Goal: Task Accomplishment & Management: Use online tool/utility

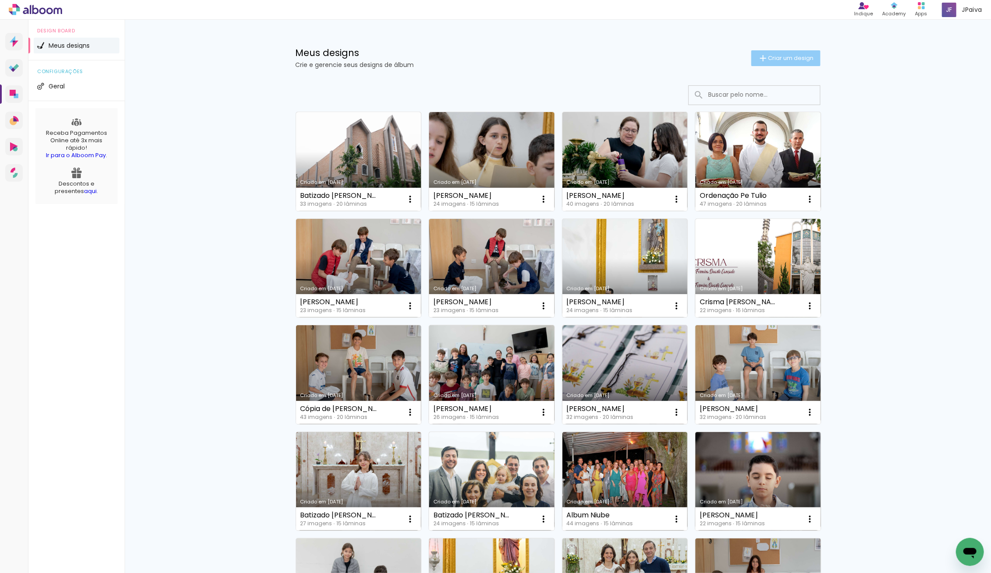
click at [793, 57] on span "Criar um design" at bounding box center [791, 58] width 45 height 6
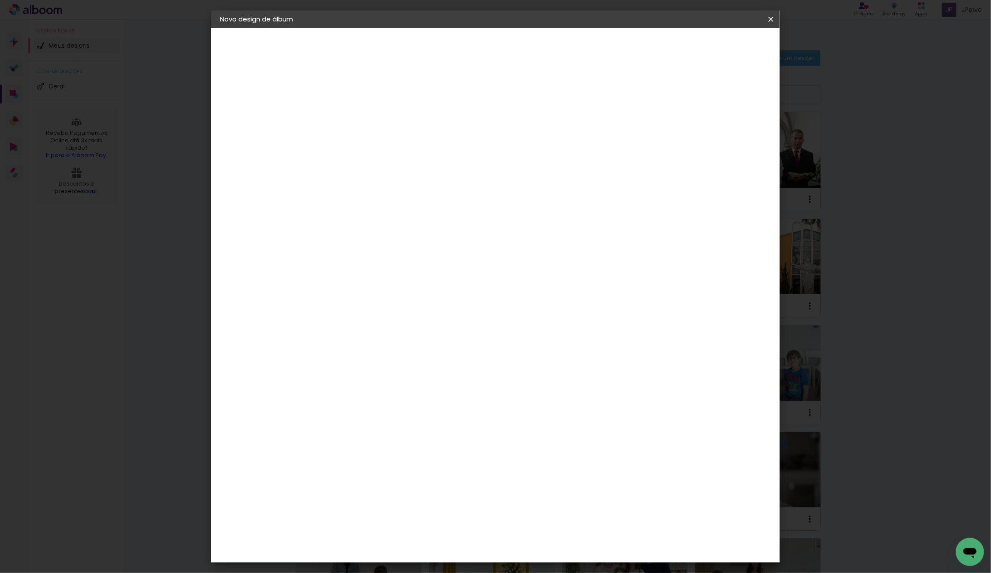
click at [363, 116] on input at bounding box center [363, 118] width 0 height 14
type input "[PERSON_NAME]"
type paper-input "[PERSON_NAME]"
click at [0, 0] on slot "Avançar" at bounding box center [0, 0] width 0 height 0
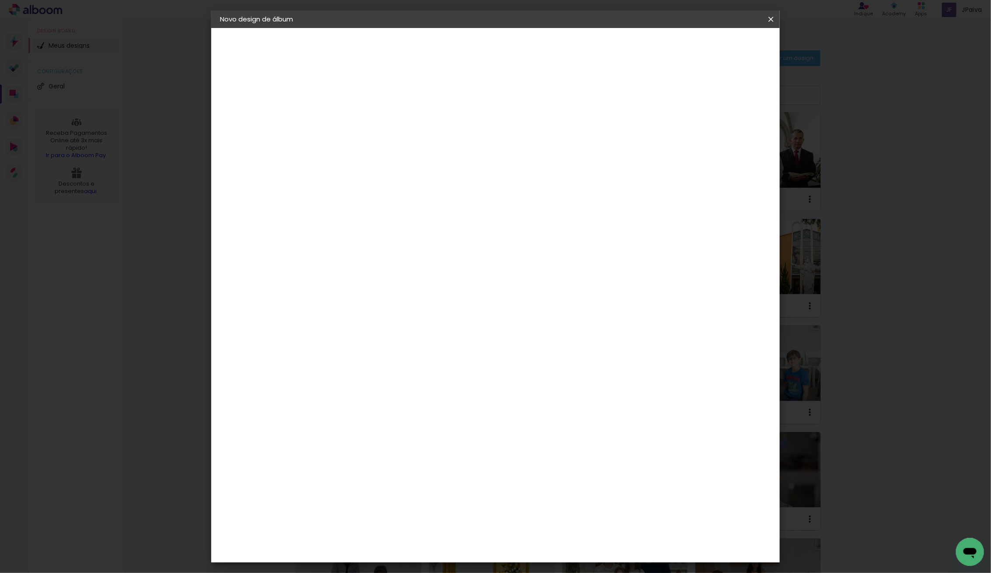
click at [379, 344] on div "Go image" at bounding box center [367, 351] width 21 height 14
click at [0, 0] on slot "Avançar" at bounding box center [0, 0] width 0 height 0
click at [397, 146] on input "text" at bounding box center [380, 153] width 34 height 14
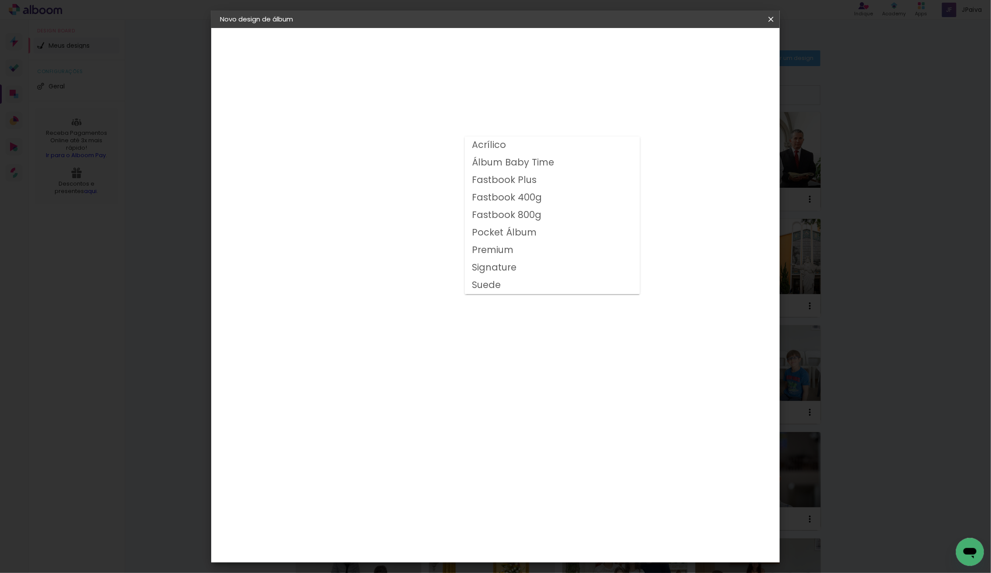
click at [0, 0] on slot "Fastbook 400g" at bounding box center [0, 0] width 0 height 0
type input "Fastbook 400g"
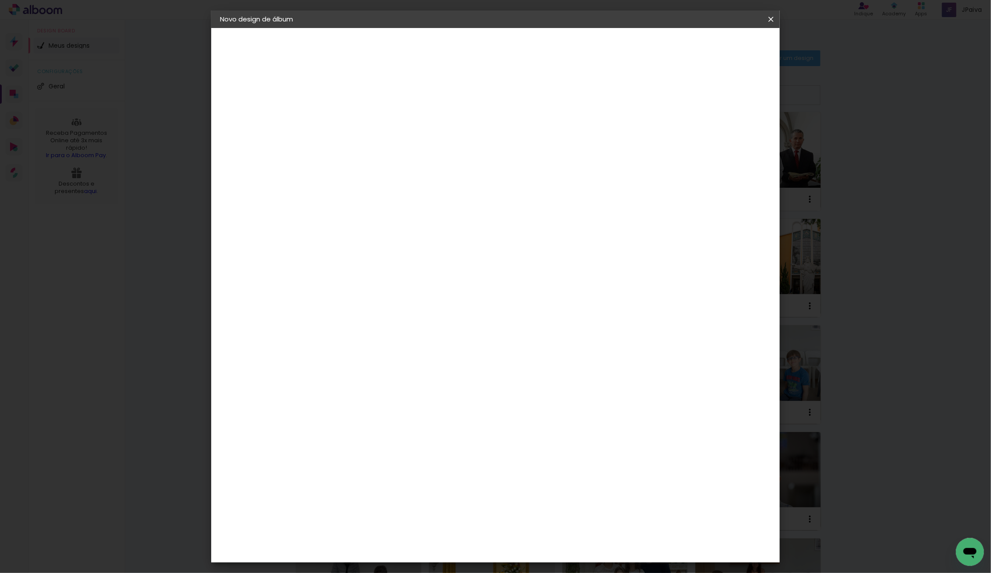
click at [422, 403] on span "20 × 20" at bounding box center [401, 417] width 41 height 28
click at [0, 0] on slot "Avançar" at bounding box center [0, 0] width 0 height 0
click at [723, 45] on span "Iniciar design" at bounding box center [703, 46] width 40 height 6
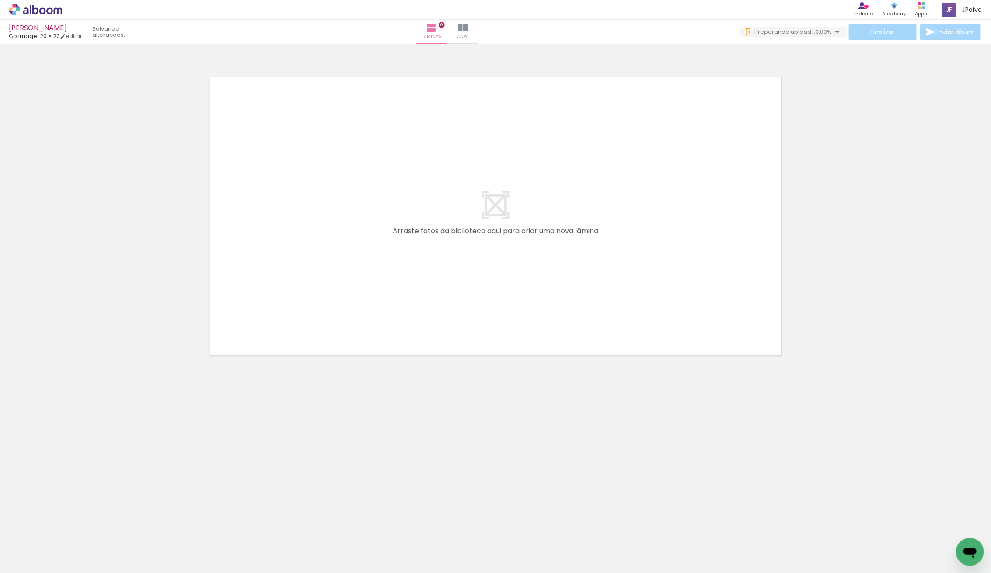
scroll to position [0, 602]
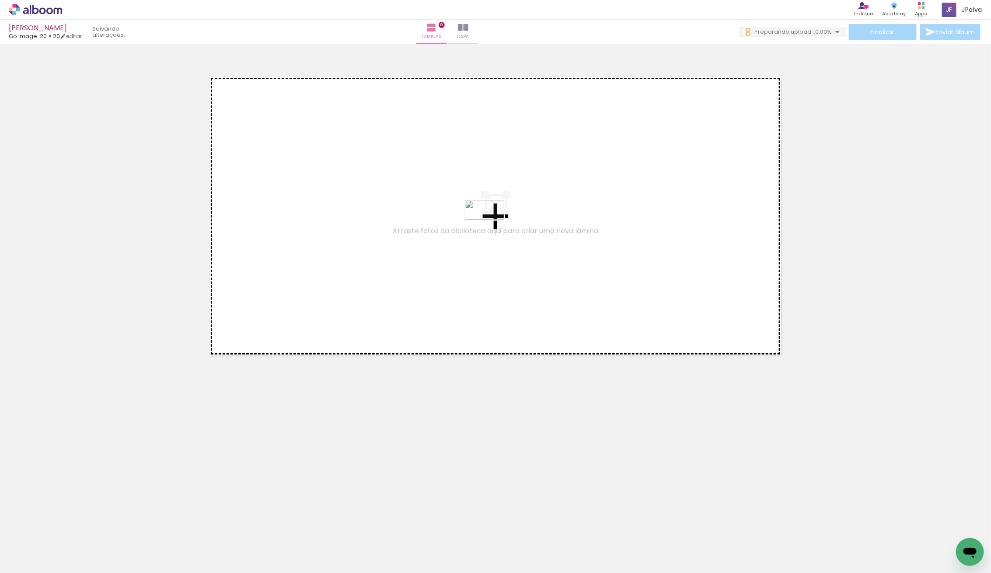
drag, startPoint x: 948, startPoint y: 547, endPoint x: 492, endPoint y: 227, distance: 556.6
click at [492, 227] on quentale-workspace at bounding box center [495, 286] width 991 height 573
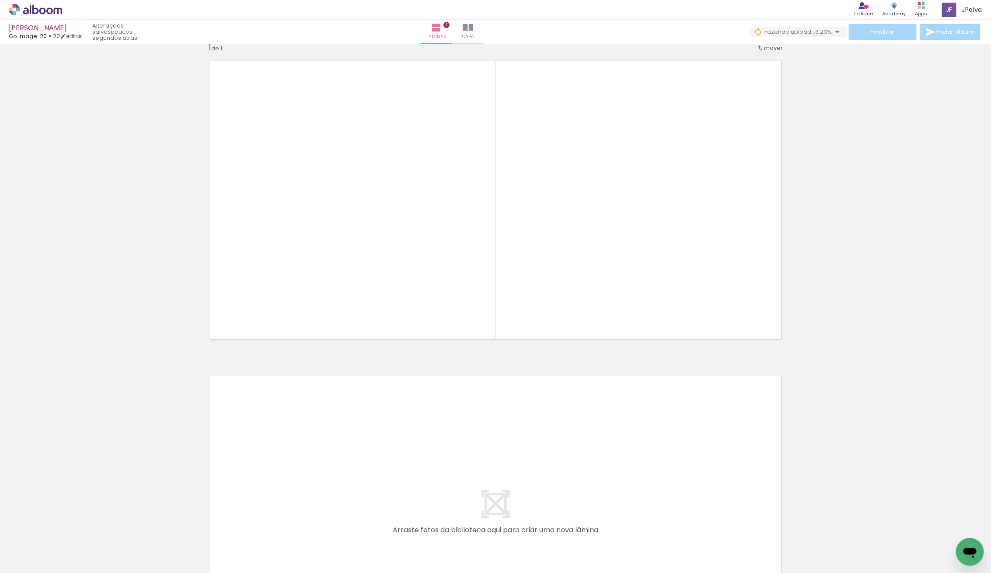
scroll to position [0, 0]
drag, startPoint x: 199, startPoint y: 508, endPoint x: 317, endPoint y: 466, distance: 124.4
click at [317, 466] on quentale-workspace at bounding box center [495, 286] width 991 height 573
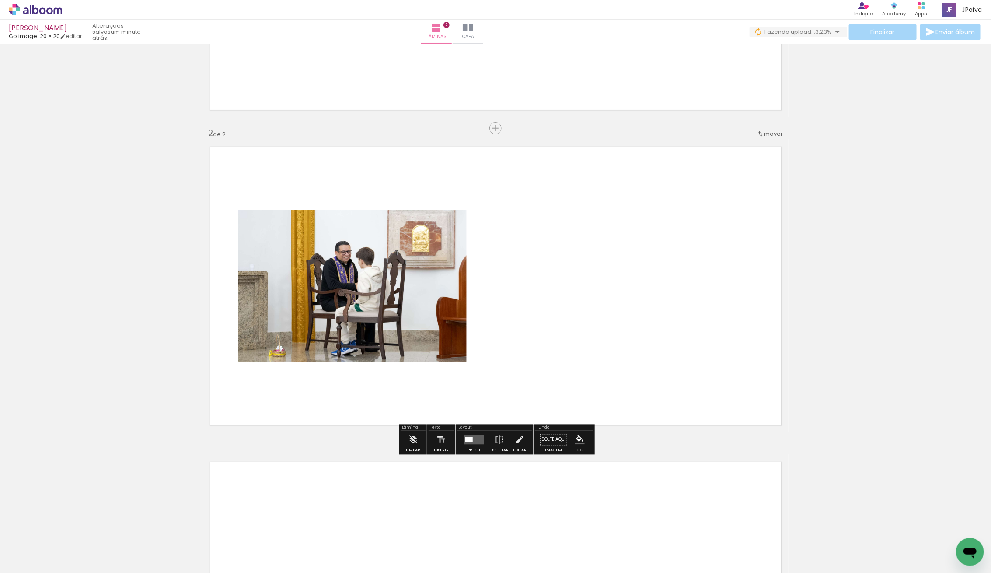
scroll to position [250, 0]
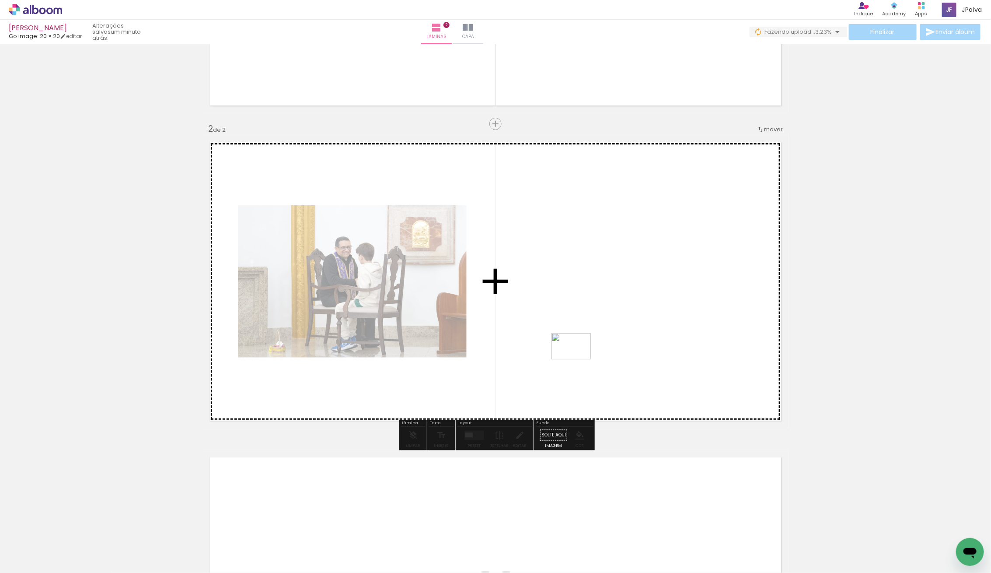
drag, startPoint x: 188, startPoint y: 523, endPoint x: 579, endPoint y: 359, distance: 424.5
click at [579, 359] on quentale-workspace at bounding box center [495, 286] width 991 height 573
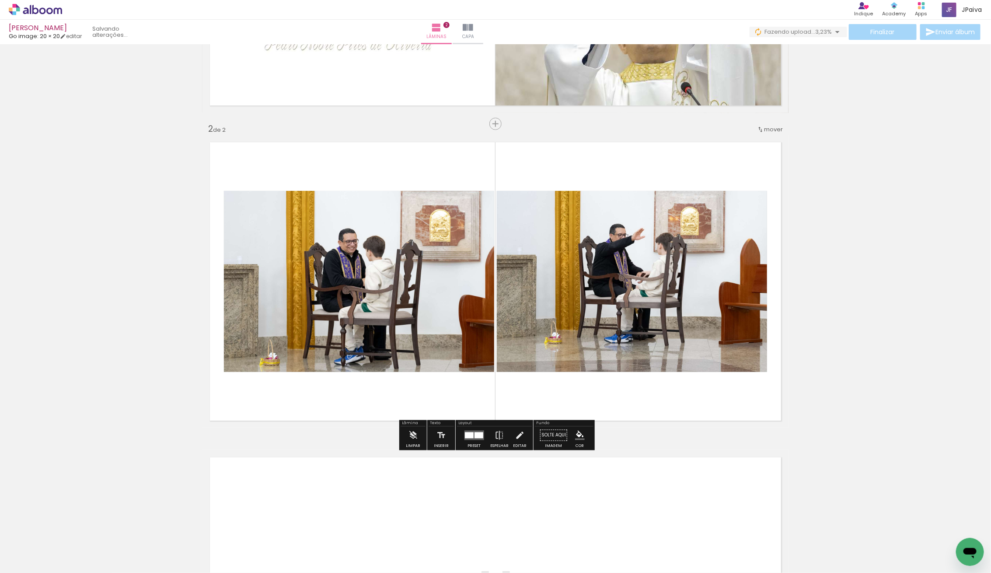
click at [33, 548] on input "Todas as fotos" at bounding box center [24, 545] width 33 height 7
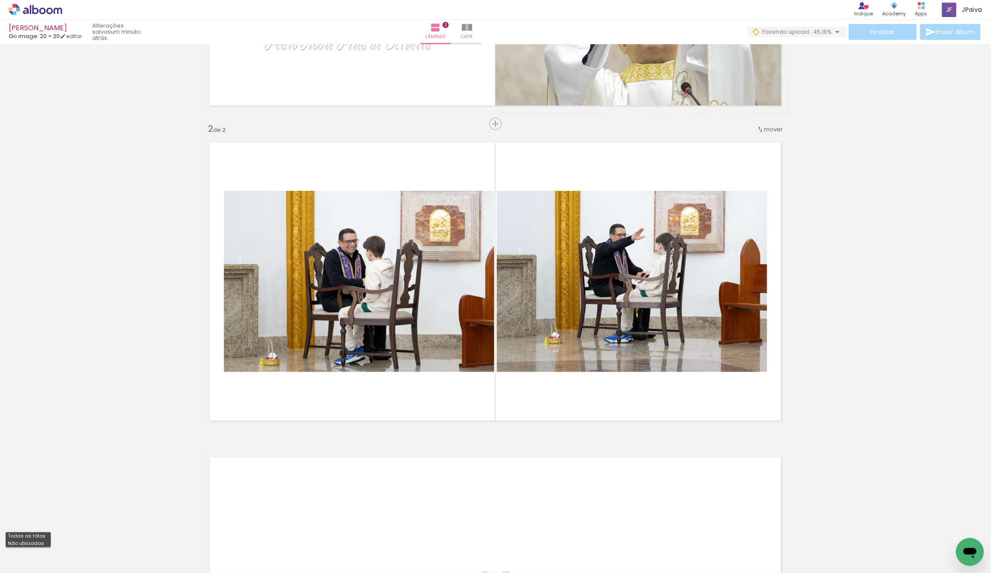
click at [0, 0] on slot "Não utilizadas" at bounding box center [0, 0] width 0 height 0
type input "Não utilizadas"
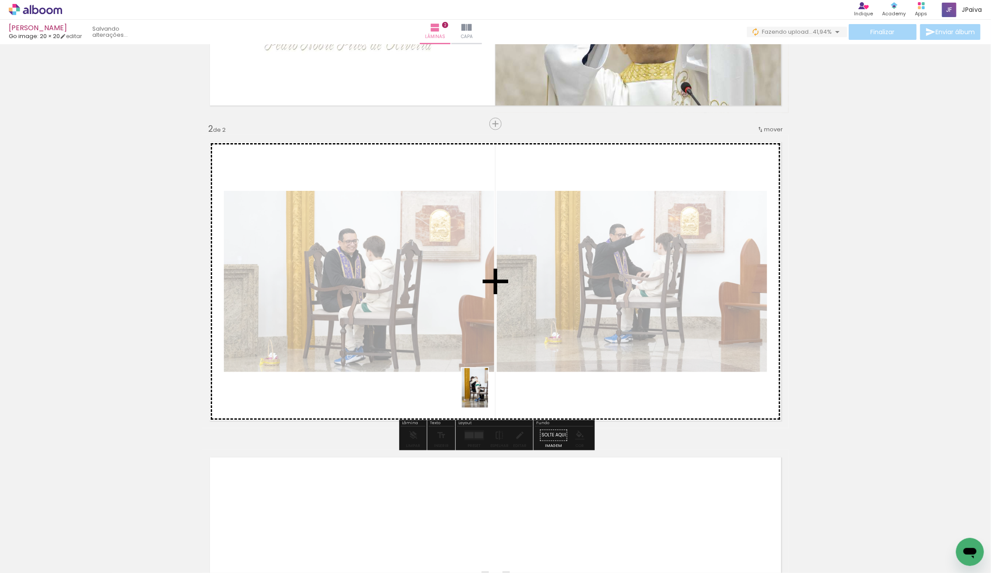
drag, startPoint x: 93, startPoint y: 547, endPoint x: 549, endPoint y: 369, distance: 490.0
click at [550, 369] on quentale-workspace at bounding box center [495, 286] width 991 height 573
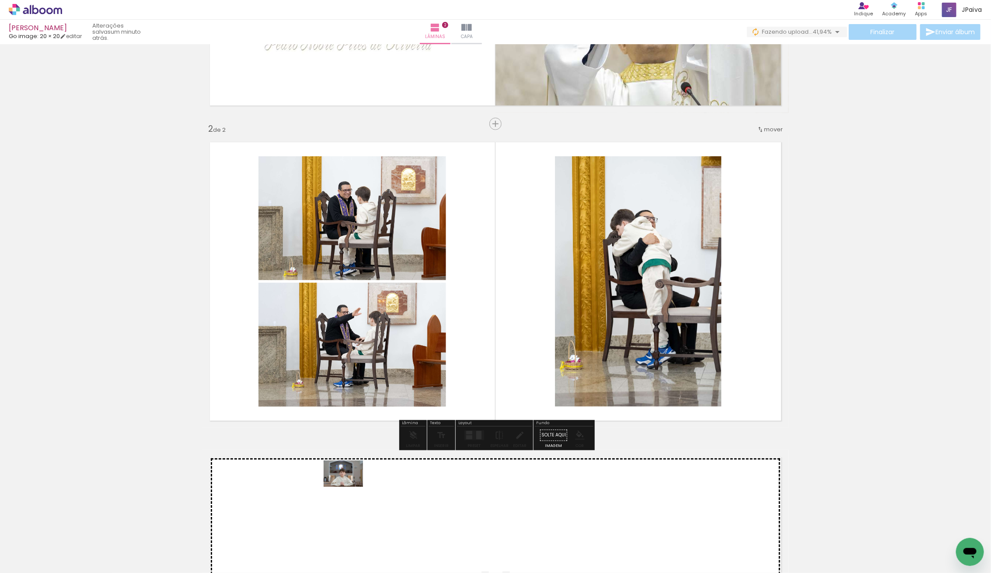
drag, startPoint x: 95, startPoint y: 550, endPoint x: 390, endPoint y: 483, distance: 302.8
click at [390, 483] on quentale-workspace at bounding box center [495, 286] width 991 height 573
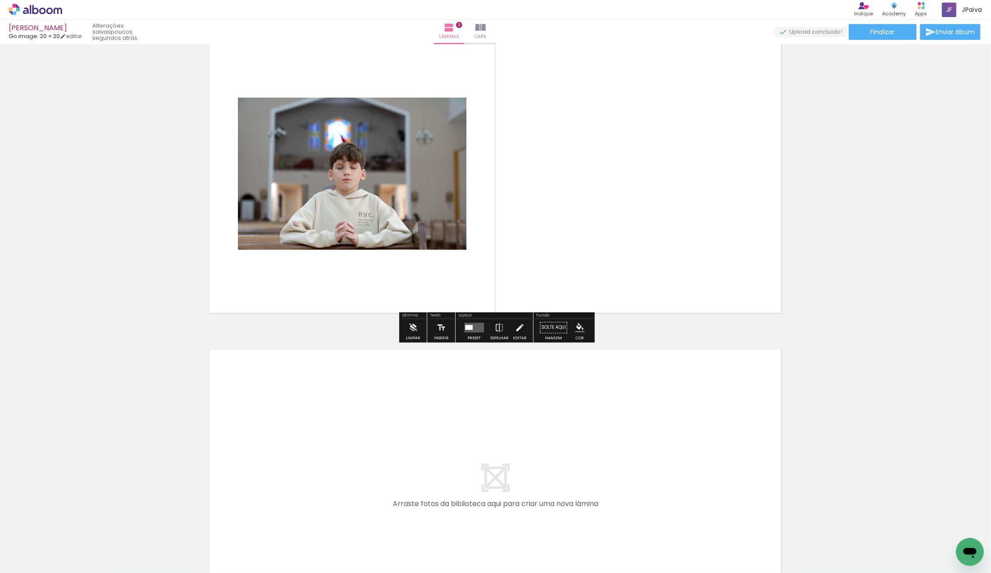
scroll to position [672, 0]
click at [469, 329] on div at bounding box center [468, 327] width 7 height 5
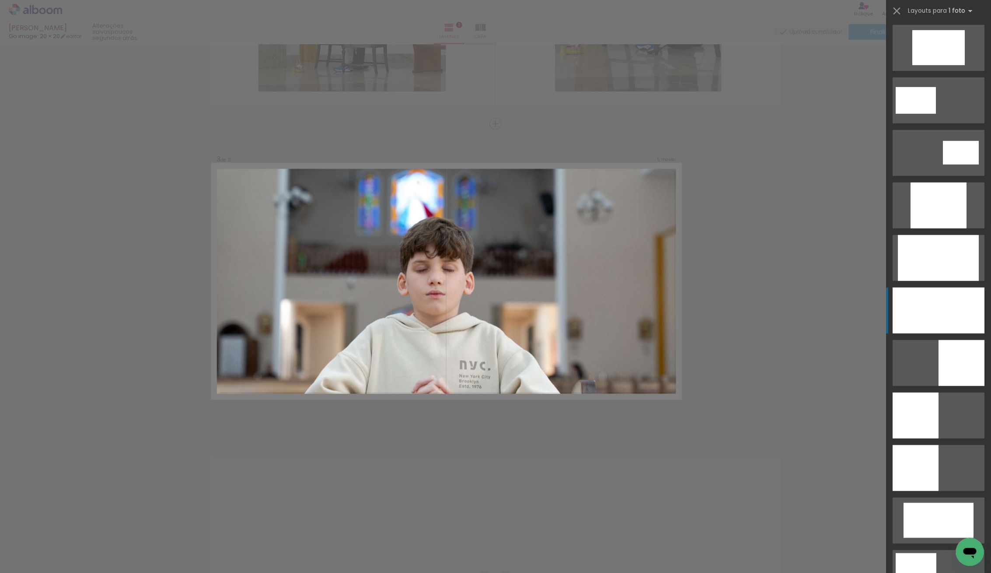
scroll to position [371, 0]
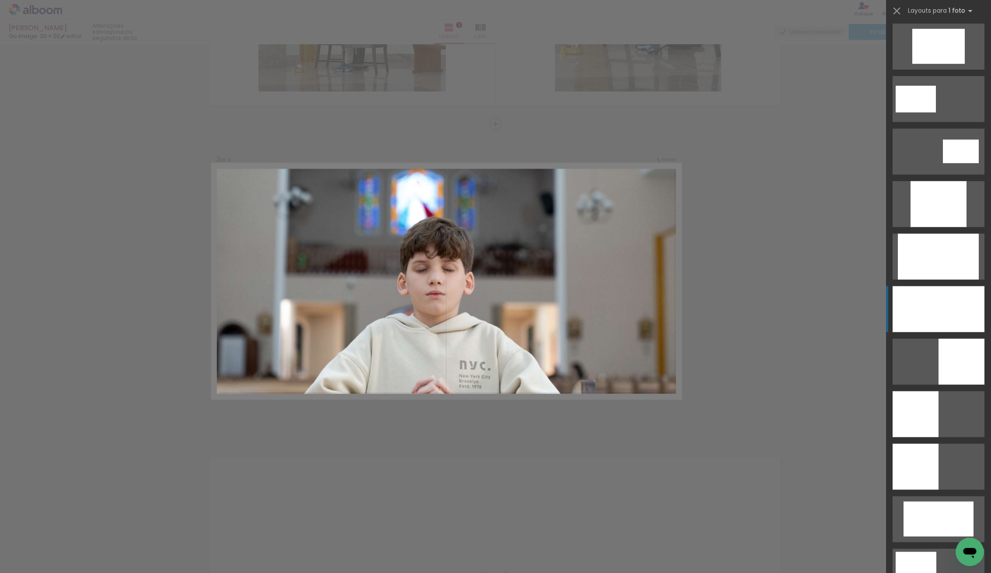
click at [934, 320] on div at bounding box center [939, 309] width 92 height 46
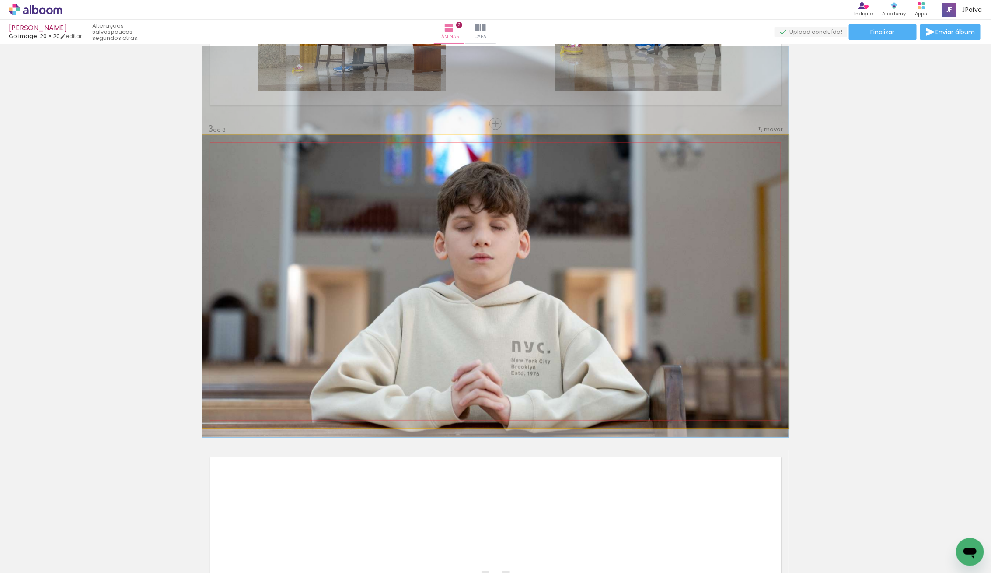
drag, startPoint x: 433, startPoint y: 347, endPoint x: 510, endPoint y: 308, distance: 86.5
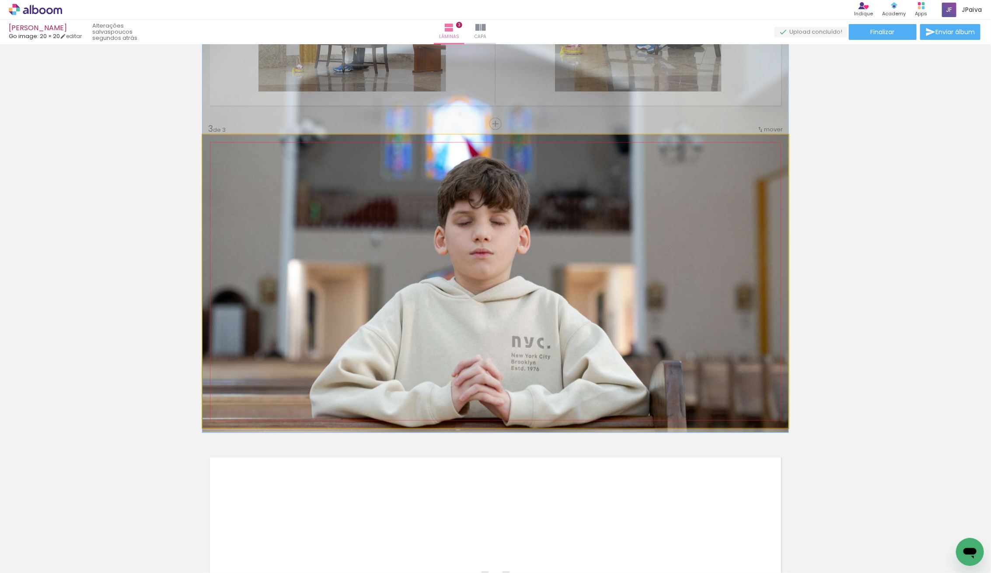
drag, startPoint x: 508, startPoint y: 308, endPoint x: 514, endPoint y: 303, distance: 7.5
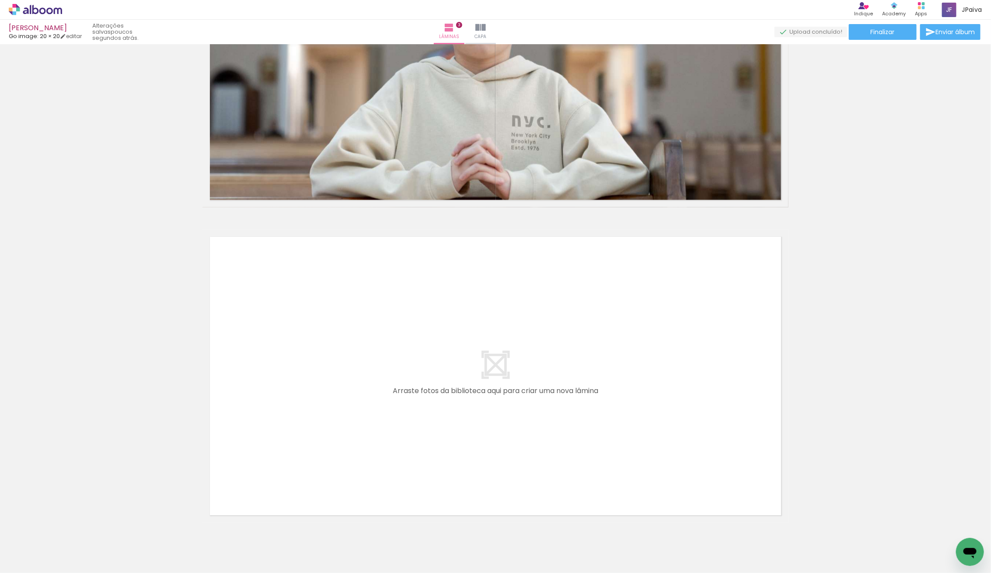
scroll to position [804, 0]
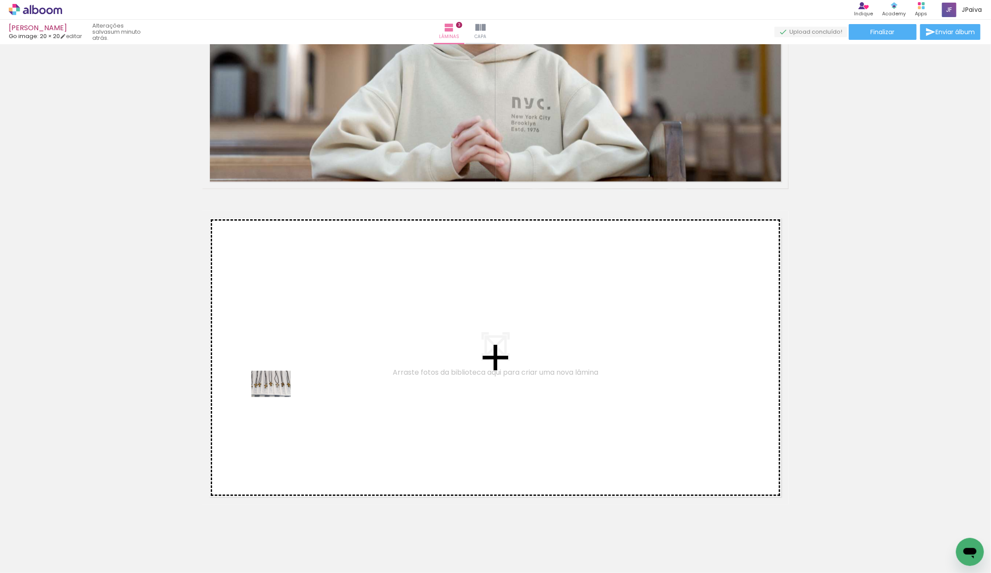
drag, startPoint x: 104, startPoint y: 544, endPoint x: 326, endPoint y: 378, distance: 277.9
click at [326, 378] on quentale-workspace at bounding box center [495, 286] width 991 height 573
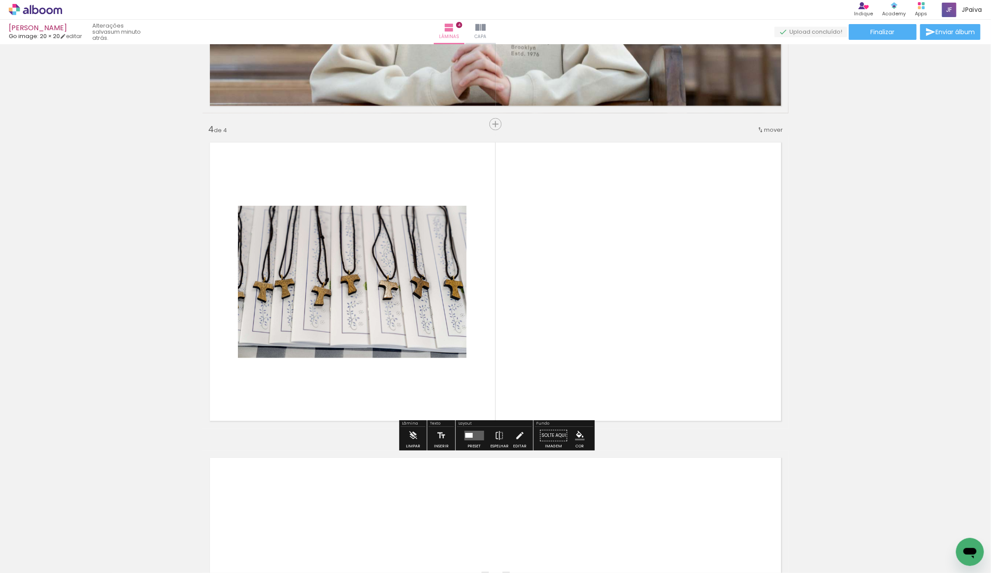
scroll to position [880, 0]
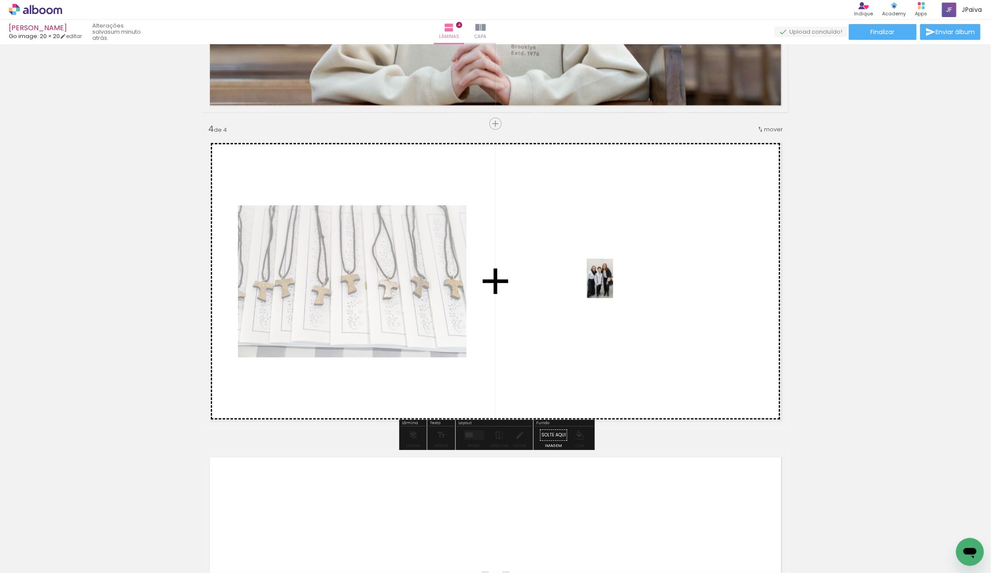
drag, startPoint x: 89, startPoint y: 553, endPoint x: 667, endPoint y: 261, distance: 647.6
click at [673, 259] on quentale-workspace at bounding box center [495, 286] width 991 height 573
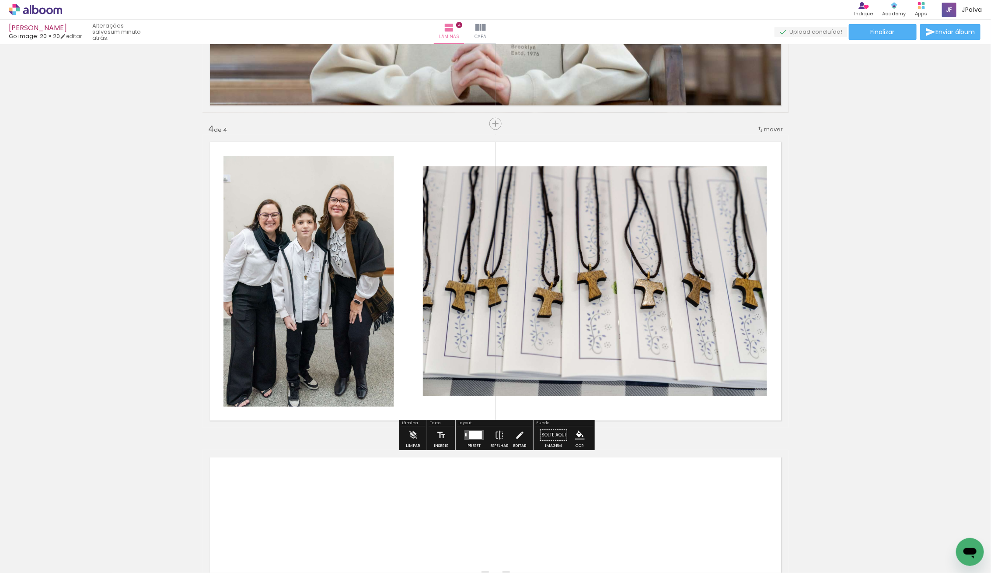
click at [473, 432] on div at bounding box center [475, 435] width 13 height 8
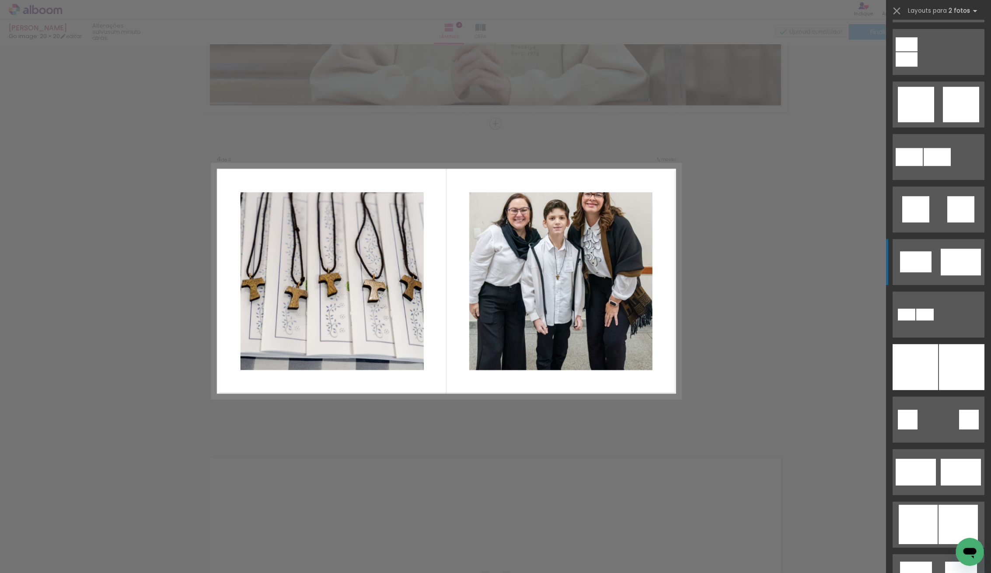
scroll to position [1361, 0]
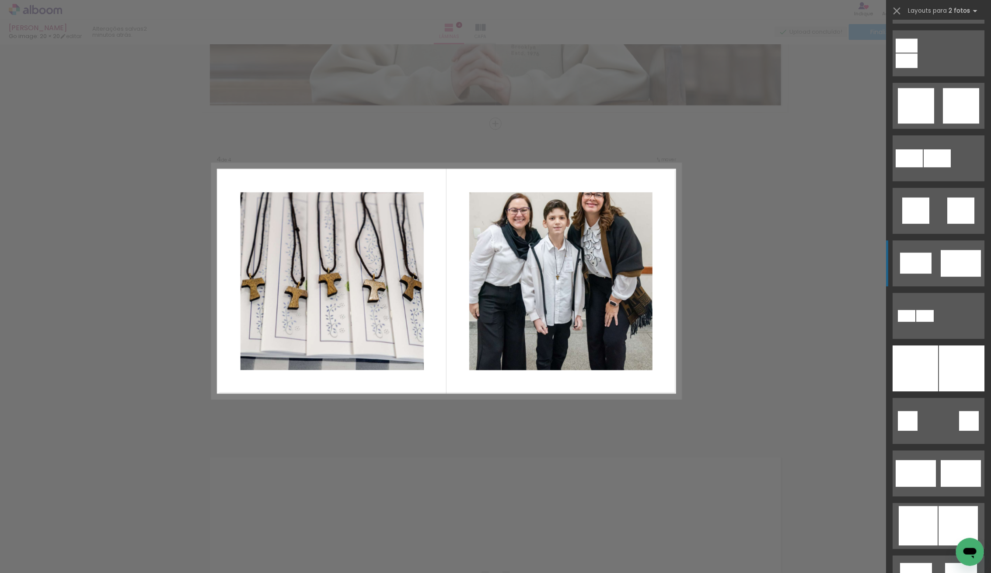
click at [941, 112] on quentale-layouter at bounding box center [939, 106] width 92 height 46
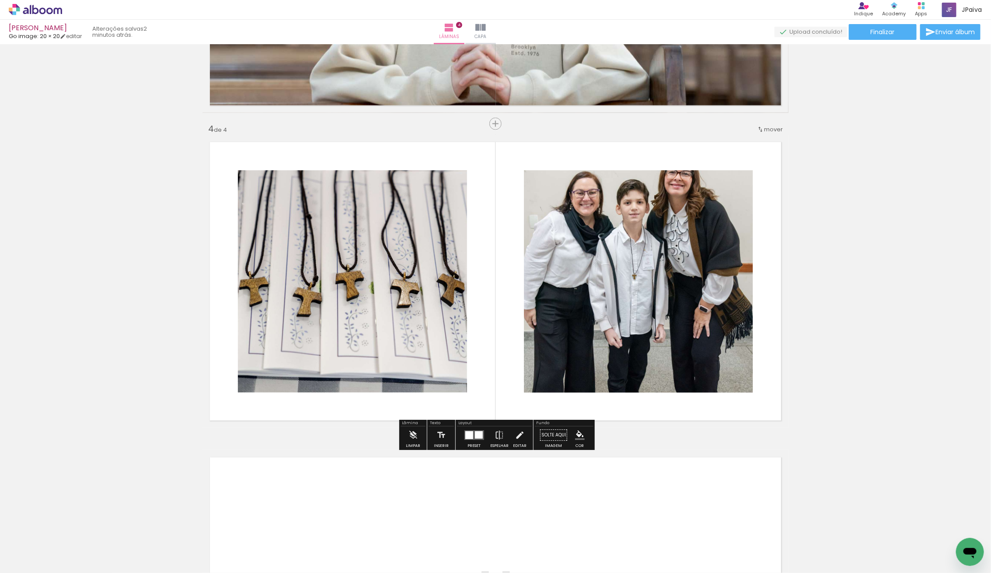
click at [662, 265] on div at bounding box center [638, 280] width 229 height 343
click at [663, 265] on quentale-photo at bounding box center [638, 281] width 229 height 222
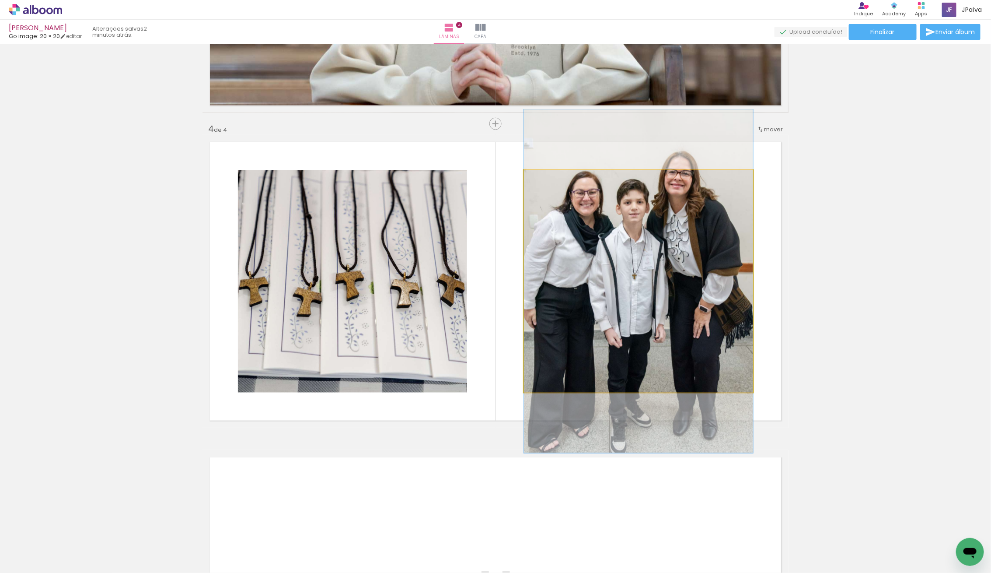
click at [660, 259] on quentale-photo at bounding box center [638, 281] width 229 height 222
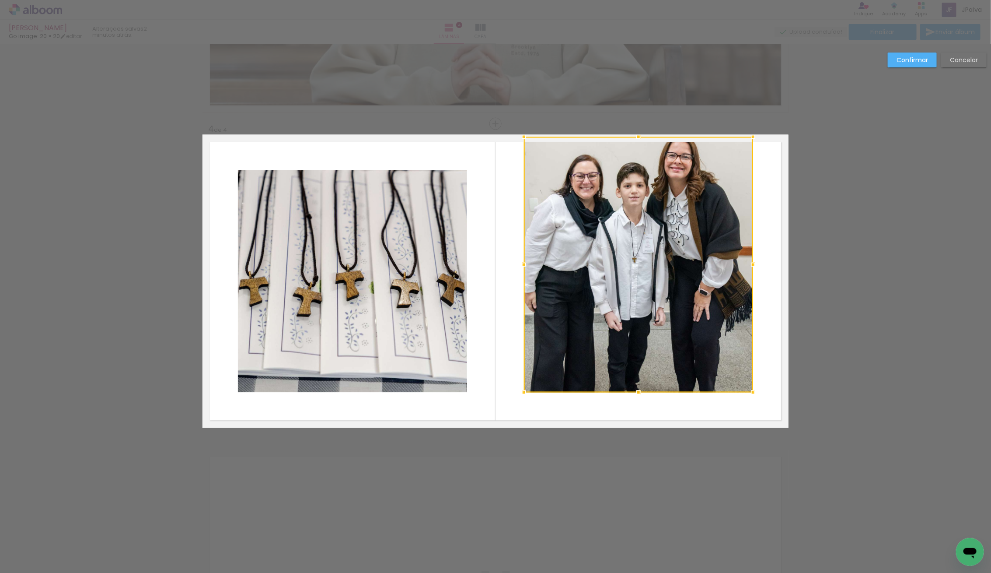
drag, startPoint x: 637, startPoint y: 168, endPoint x: 644, endPoint y: 133, distance: 35.3
click at [644, 133] on div at bounding box center [638, 136] width 17 height 17
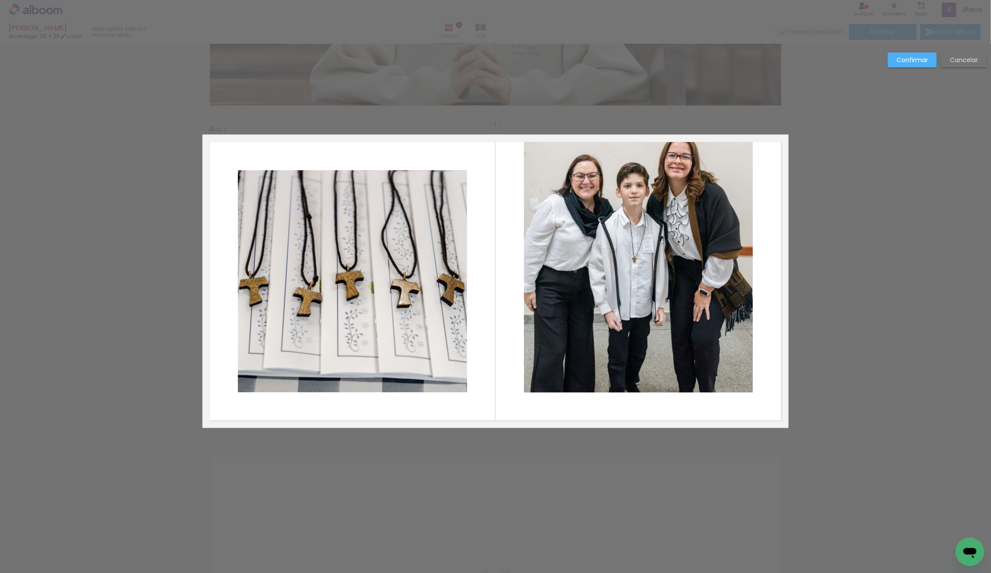
click at [667, 323] on album-spread "4 de 4" at bounding box center [496, 281] width 586 height 293
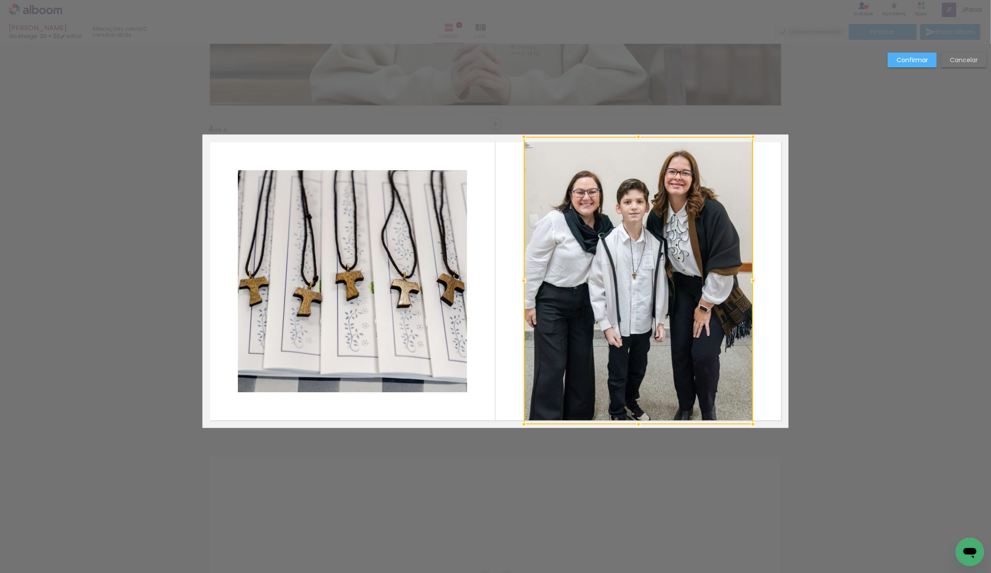
drag, startPoint x: 639, startPoint y: 395, endPoint x: 644, endPoint y: 423, distance: 28.5
click at [643, 423] on div at bounding box center [638, 424] width 17 height 17
click at [673, 347] on div at bounding box center [638, 280] width 229 height 287
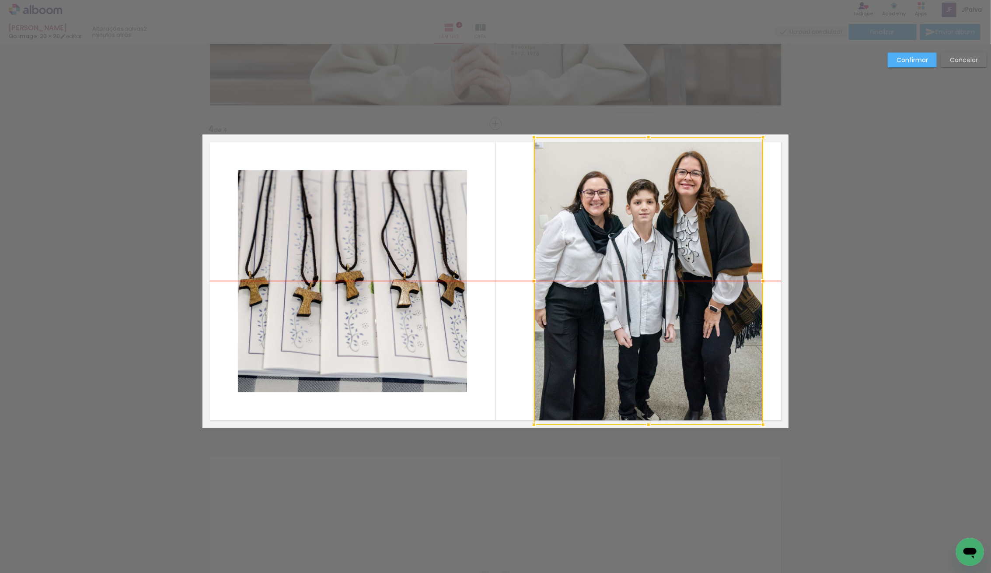
click at [685, 339] on div at bounding box center [648, 280] width 229 height 287
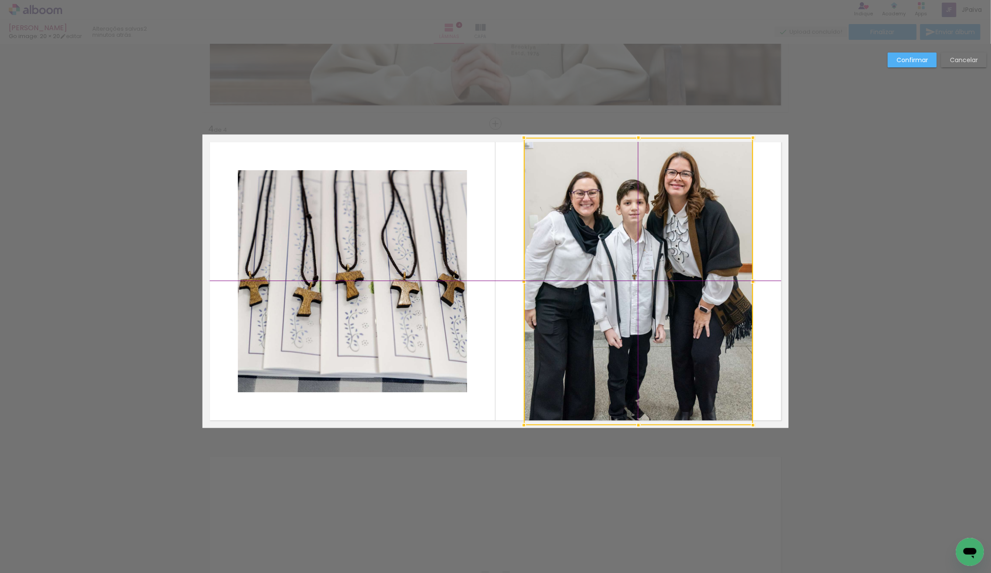
drag, startPoint x: 684, startPoint y: 339, endPoint x: 672, endPoint y: 340, distance: 11.8
click at [672, 340] on div at bounding box center [638, 281] width 229 height 287
click at [919, 70] on div "Confirmar Cancelar" at bounding box center [935, 62] width 103 height 21
click at [913, 66] on paper-button "Confirmar" at bounding box center [912, 59] width 49 height 15
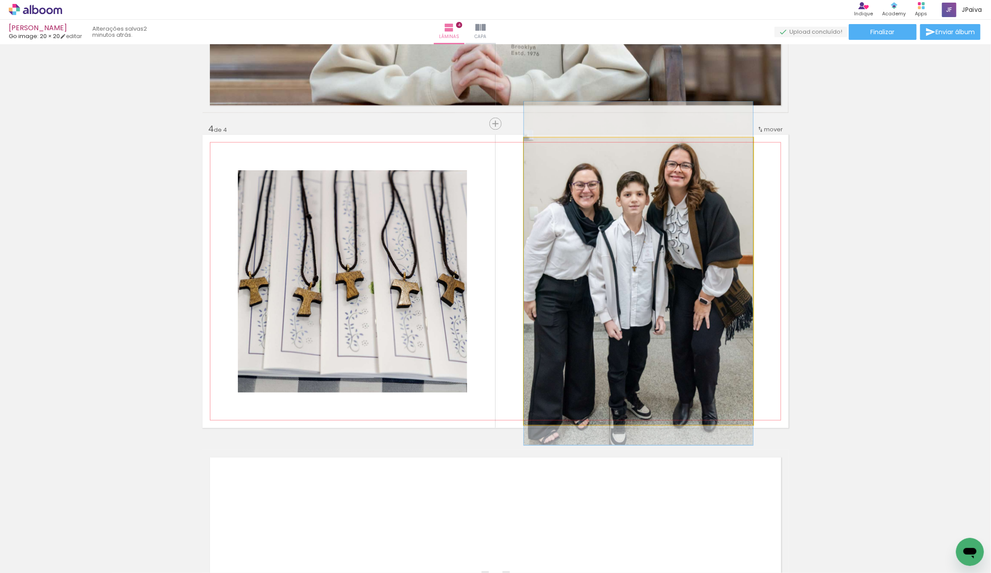
drag, startPoint x: 597, startPoint y: 256, endPoint x: 646, endPoint y: 248, distance: 49.7
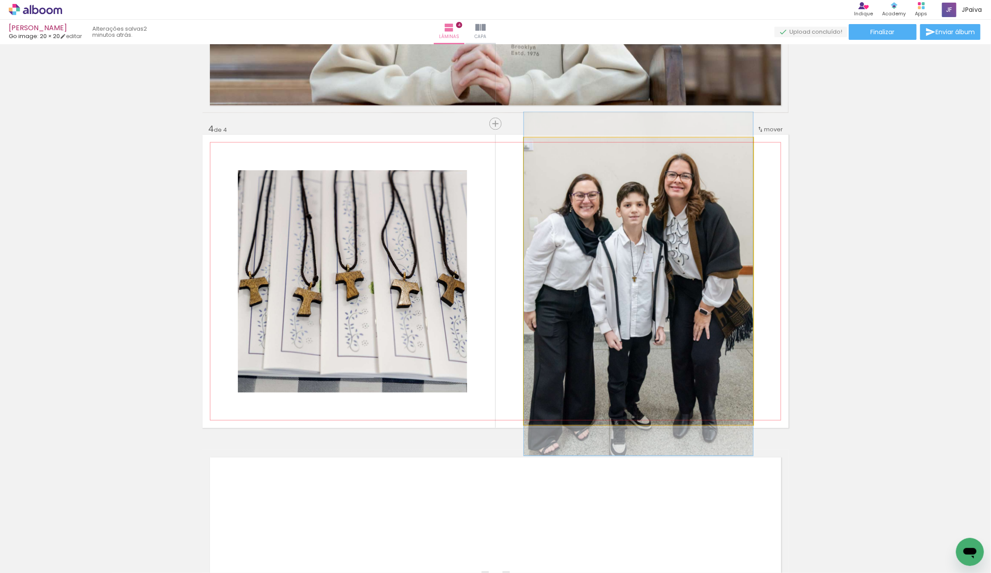
drag, startPoint x: 642, startPoint y: 239, endPoint x: 647, endPoint y: 248, distance: 9.6
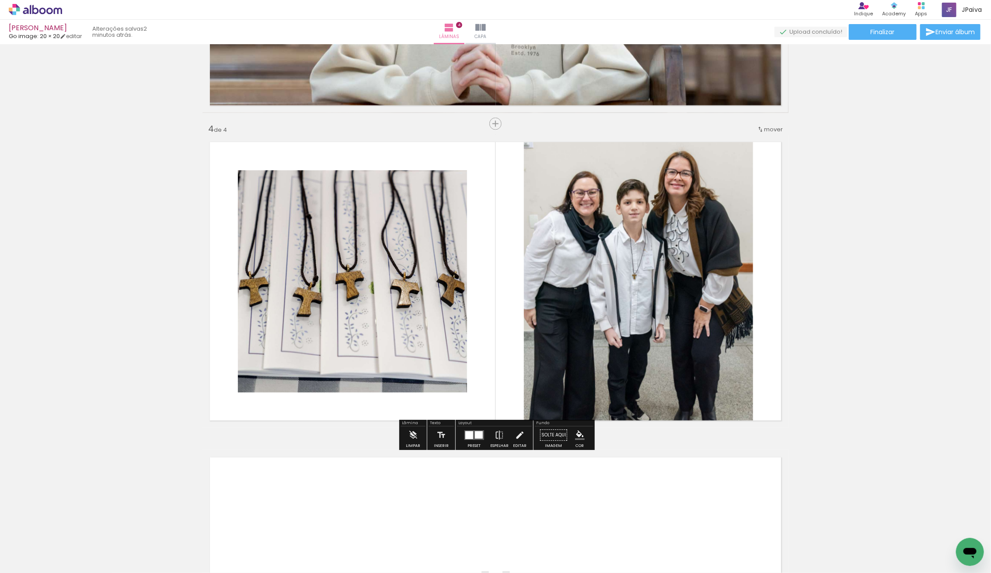
drag, startPoint x: 167, startPoint y: 242, endPoint x: 192, endPoint y: 244, distance: 25.8
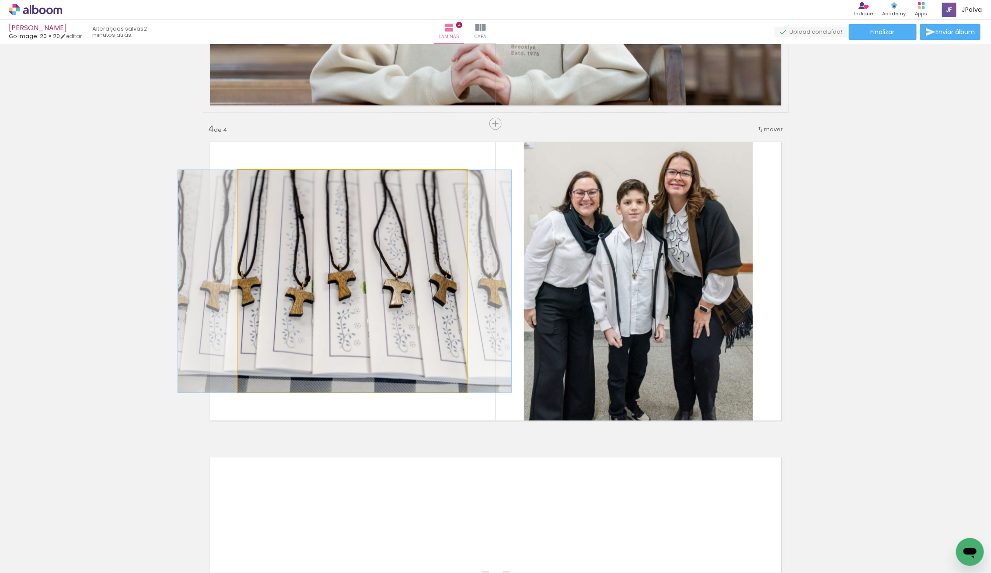
drag, startPoint x: 312, startPoint y: 253, endPoint x: 306, endPoint y: 255, distance: 6.1
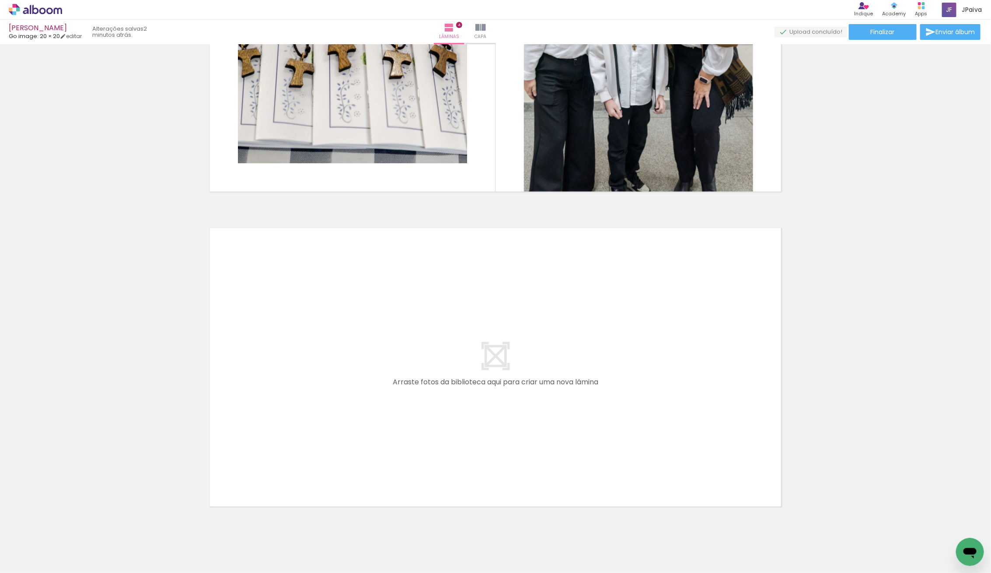
scroll to position [1135, 0]
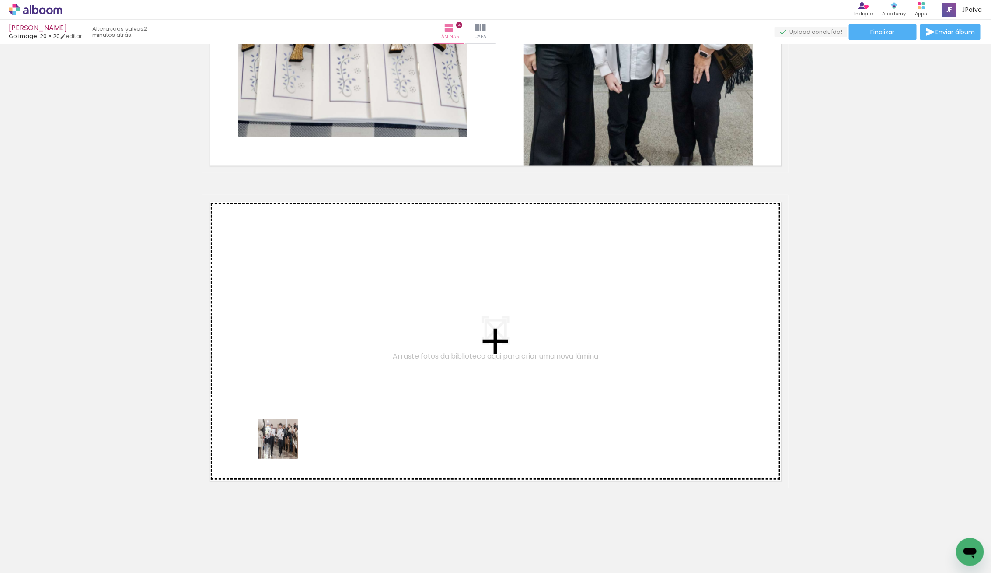
drag, startPoint x: 97, startPoint y: 538, endPoint x: 309, endPoint y: 434, distance: 236.6
click at [309, 434] on quentale-workspace at bounding box center [495, 286] width 991 height 573
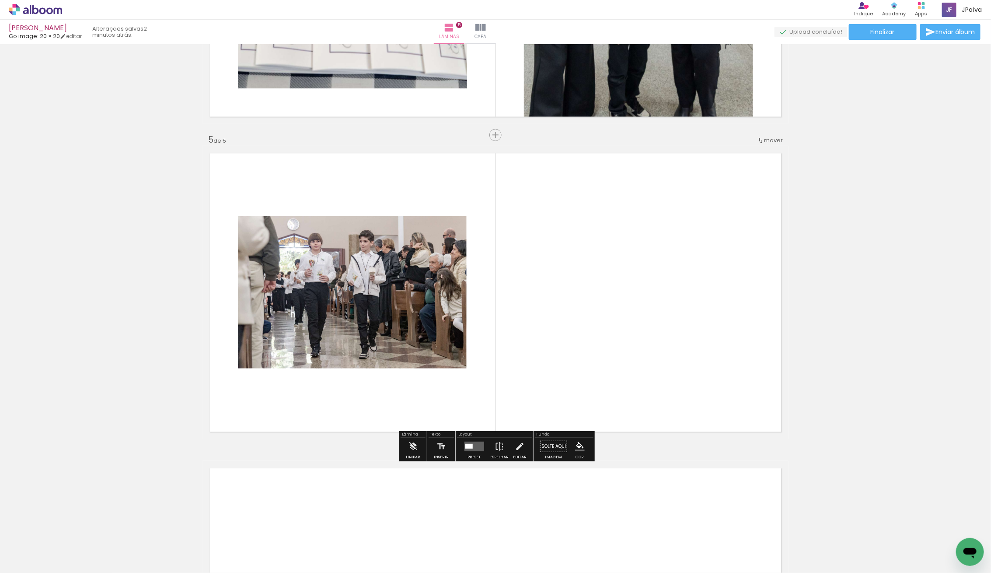
scroll to position [1195, 0]
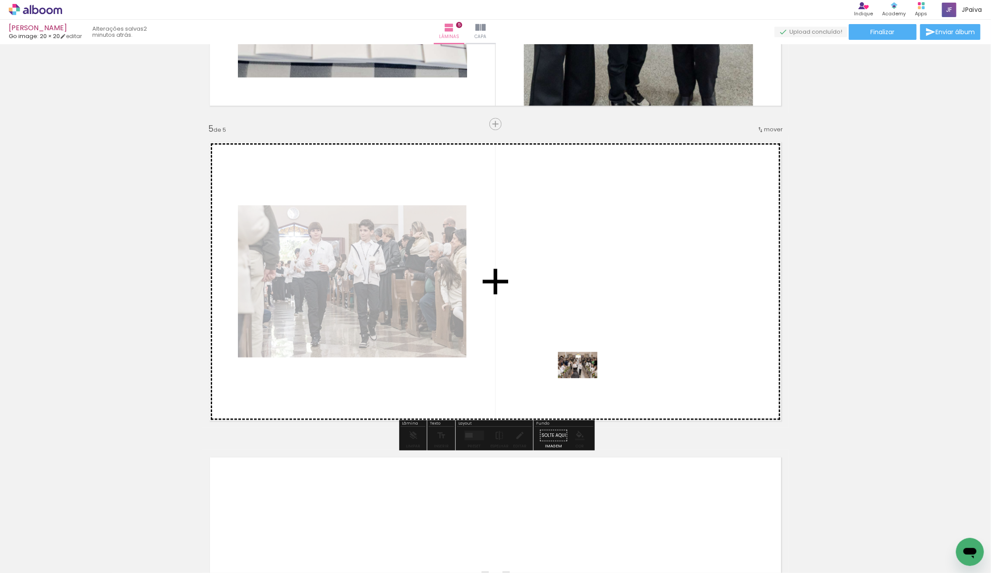
drag, startPoint x: 94, startPoint y: 553, endPoint x: 586, endPoint y: 376, distance: 522.7
click at [586, 376] on quentale-workspace at bounding box center [495, 286] width 991 height 573
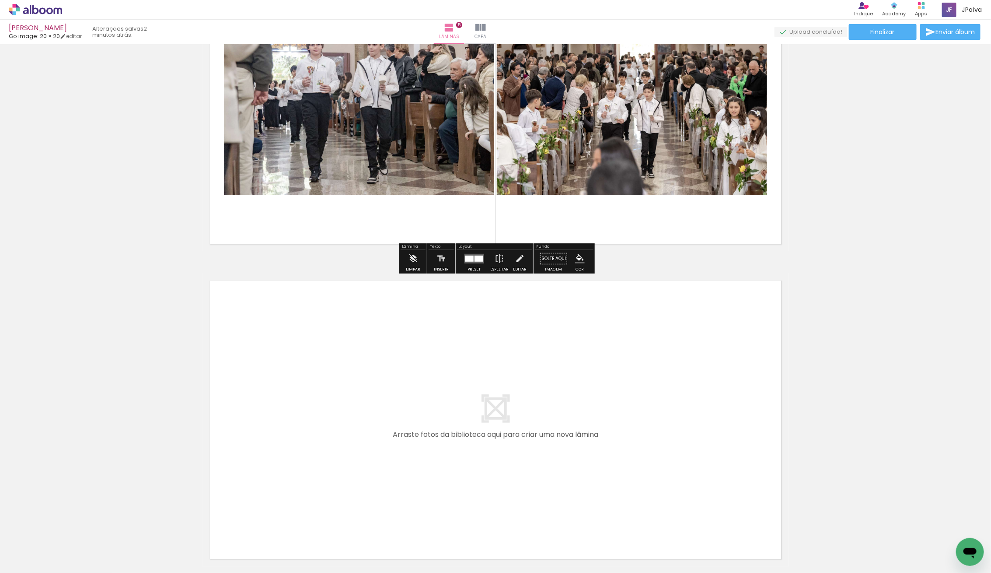
scroll to position [1379, 0]
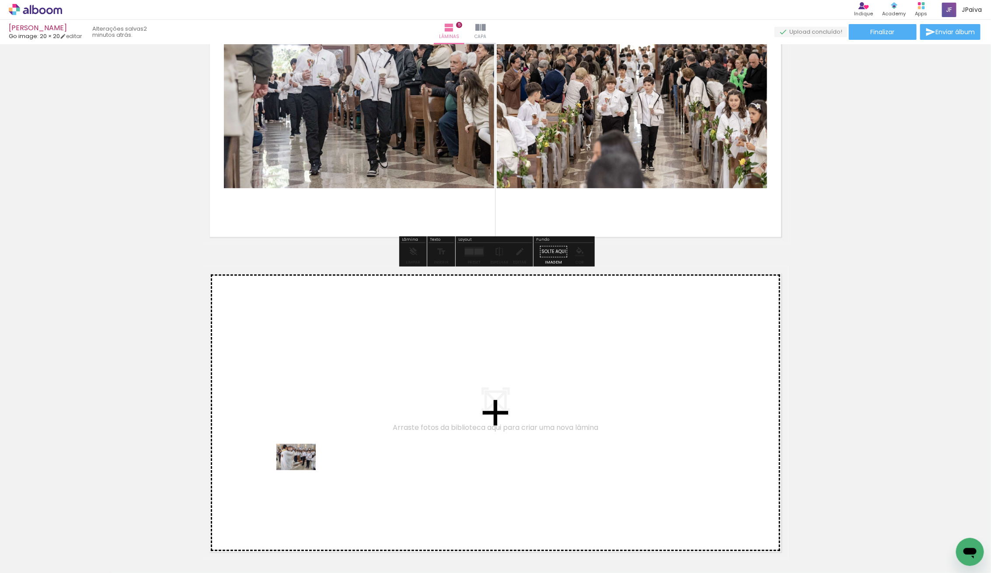
click at [335, 457] on quentale-workspace at bounding box center [495, 286] width 991 height 573
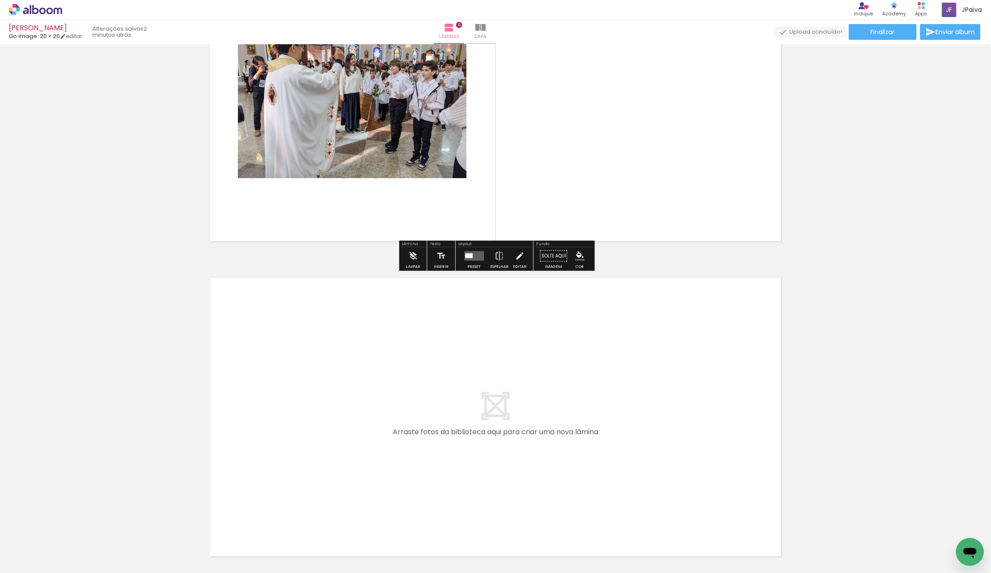
scroll to position [1705, 0]
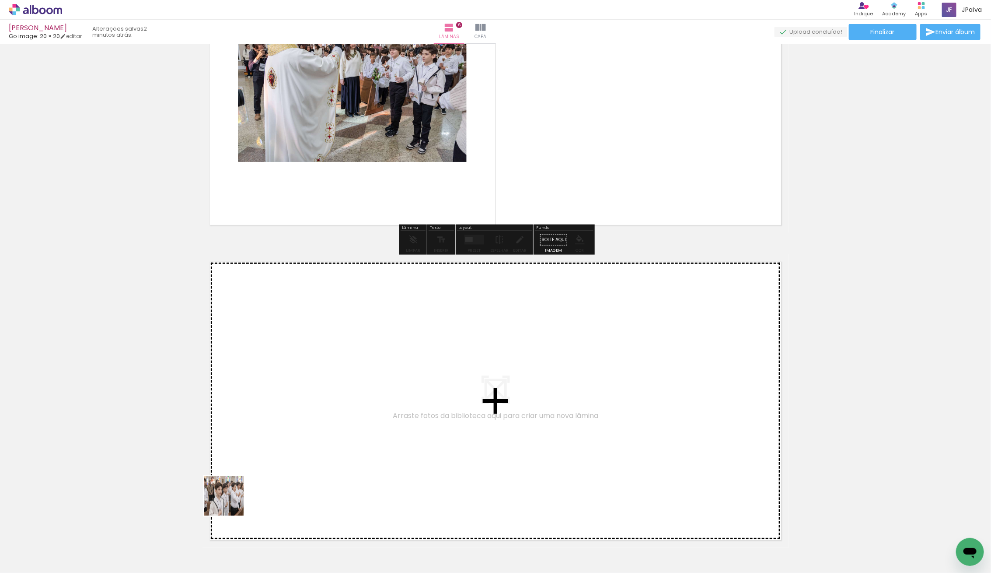
click at [374, 446] on quentale-workspace at bounding box center [495, 286] width 991 height 573
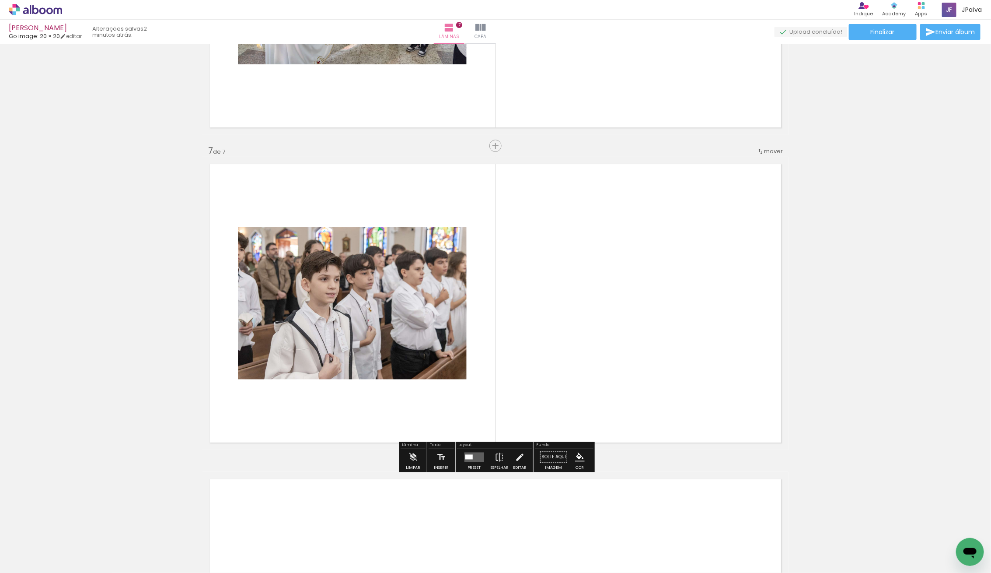
scroll to position [1825, 0]
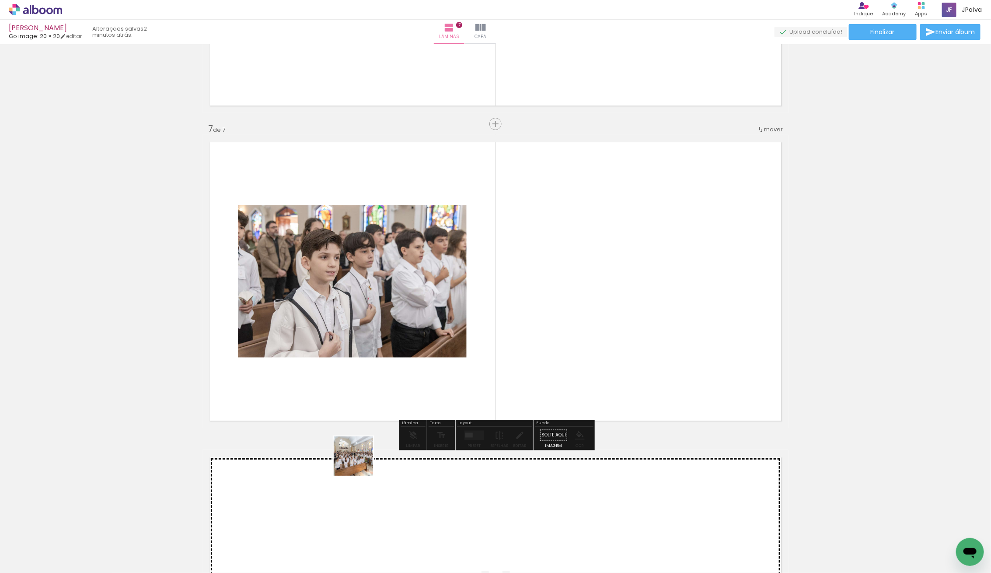
drag, startPoint x: 161, startPoint y: 532, endPoint x: 668, endPoint y: 341, distance: 541.1
click at [668, 341] on quentale-workspace at bounding box center [495, 286] width 991 height 573
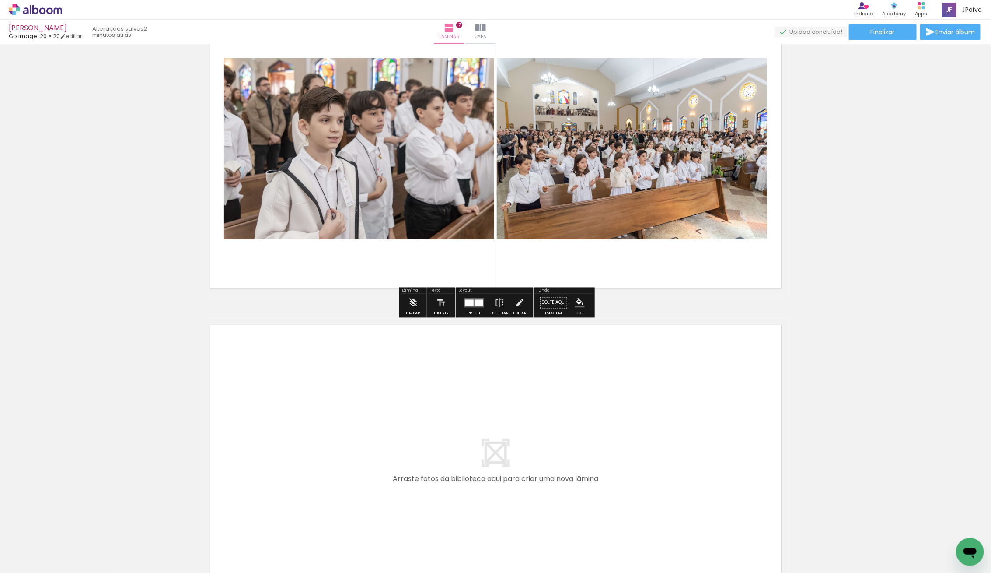
scroll to position [2080, 0]
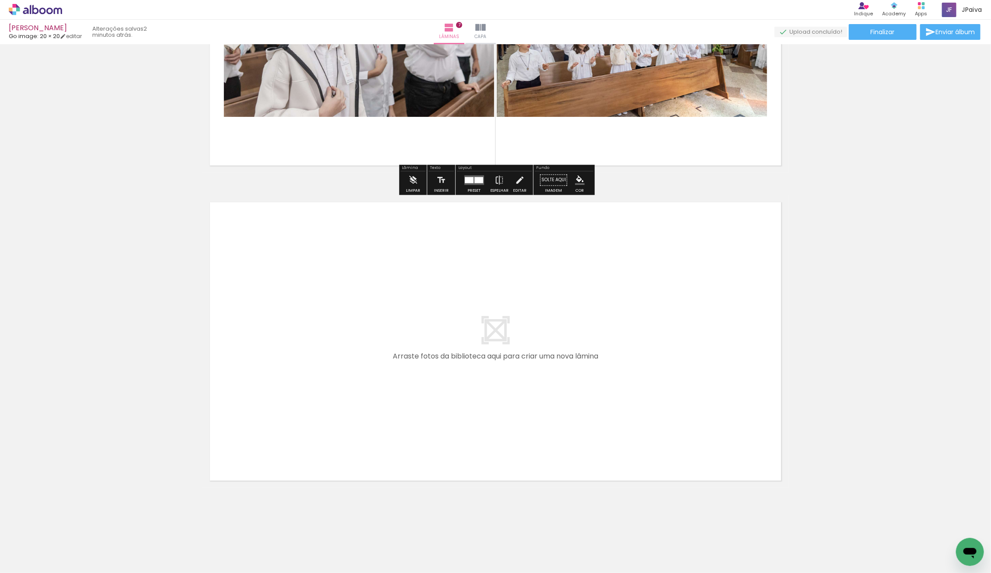
click at [96, 519] on quentale-thumb at bounding box center [87, 543] width 49 height 50
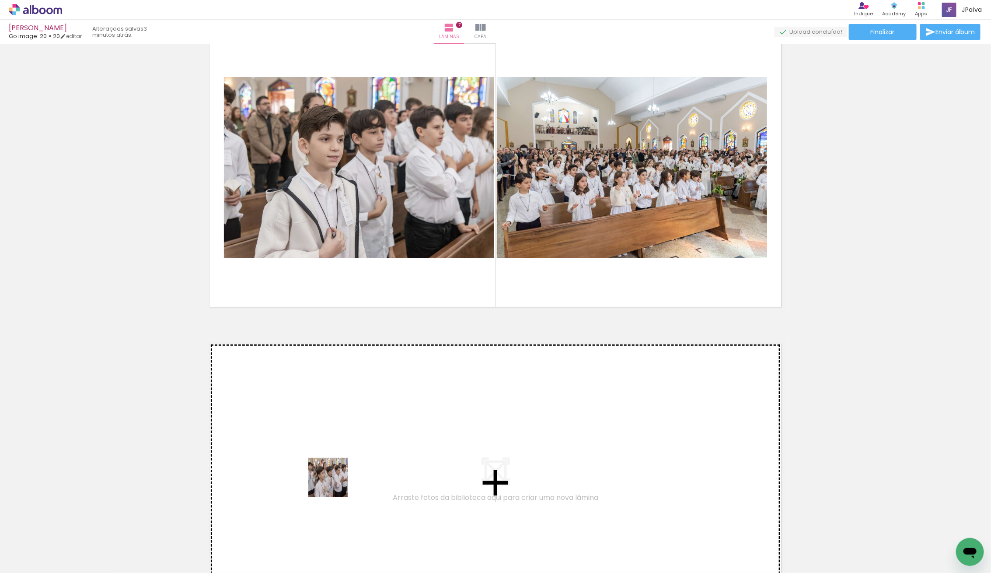
click at [346, 481] on quentale-workspace at bounding box center [495, 286] width 991 height 573
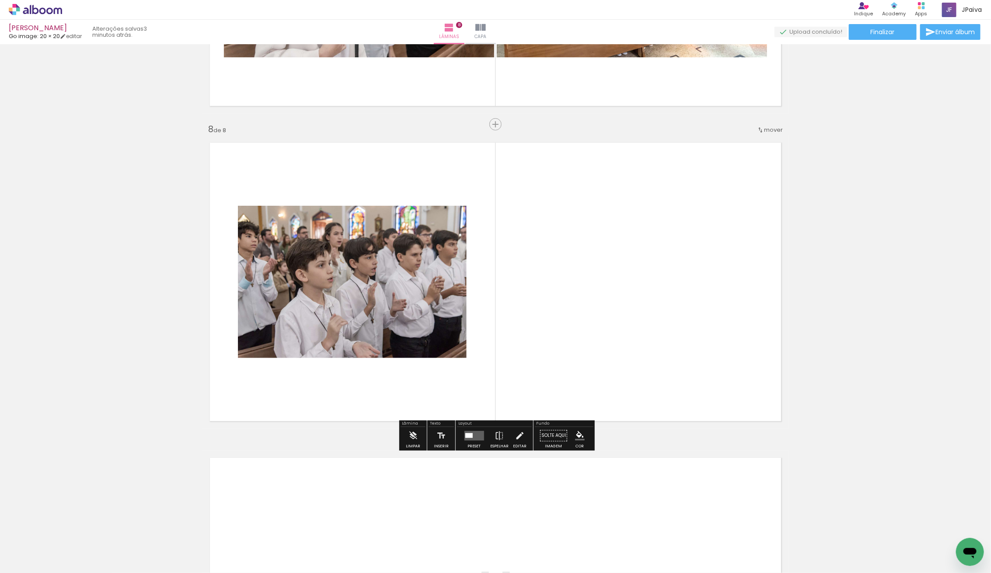
scroll to position [2140, 0]
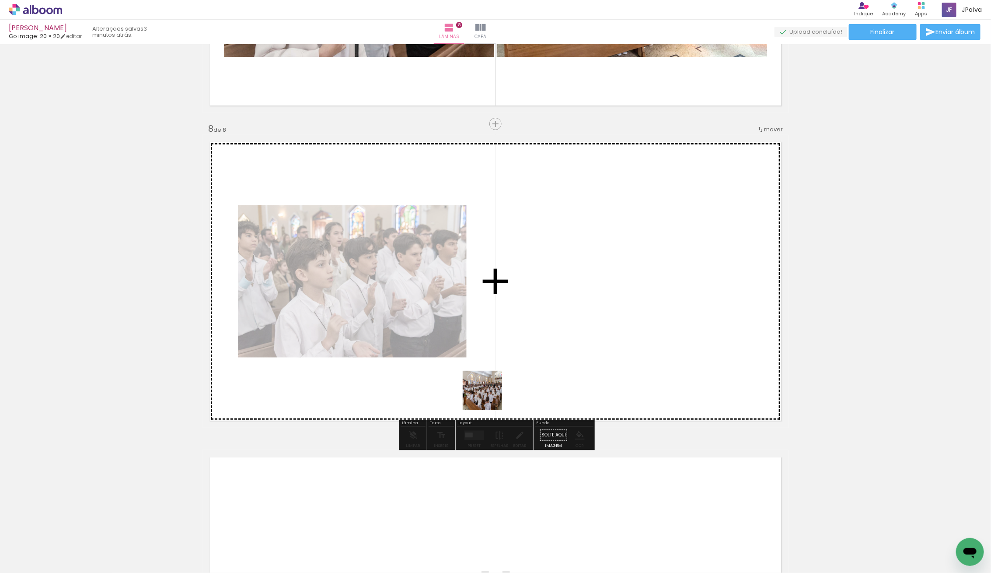
drag, startPoint x: 167, startPoint y: 522, endPoint x: 670, endPoint y: 335, distance: 536.8
click at [670, 335] on quentale-workspace at bounding box center [495, 286] width 991 height 573
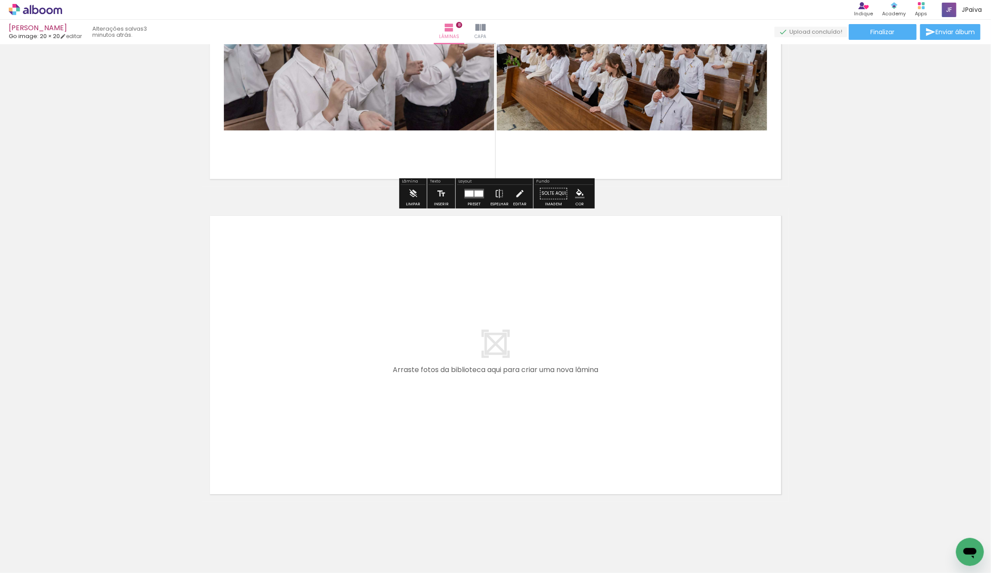
scroll to position [2395, 0]
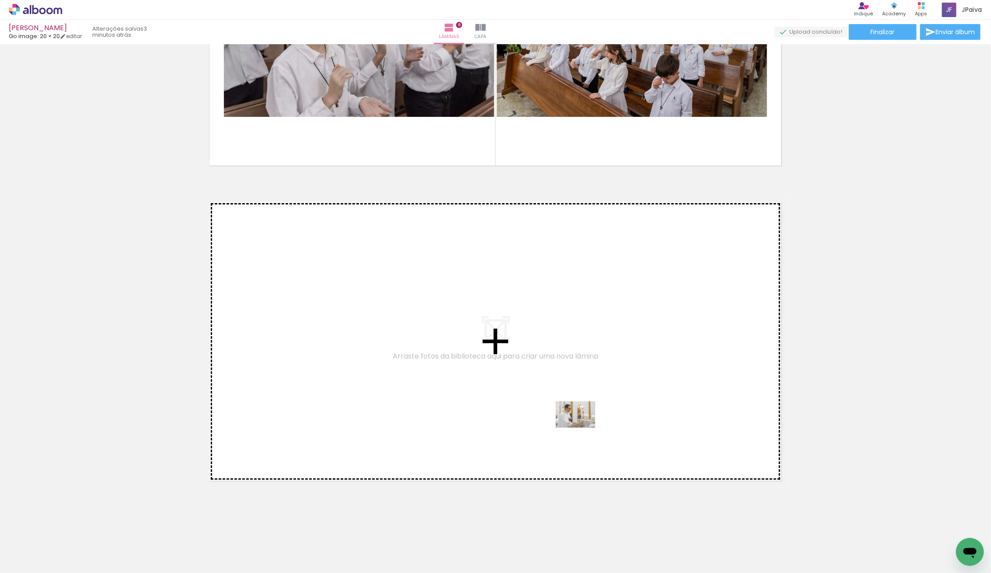
click at [597, 420] on quentale-workspace at bounding box center [495, 286] width 991 height 573
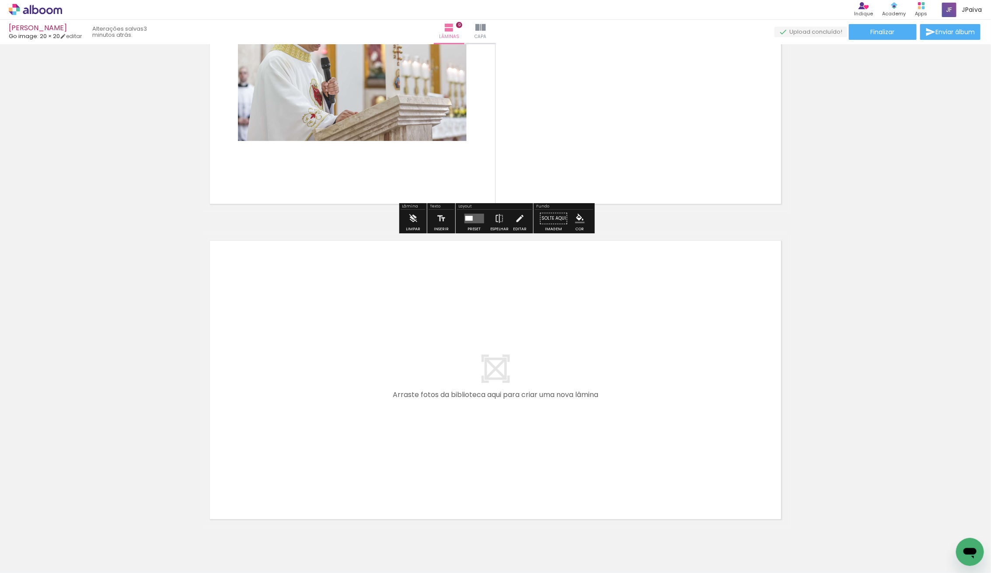
scroll to position [2710, 0]
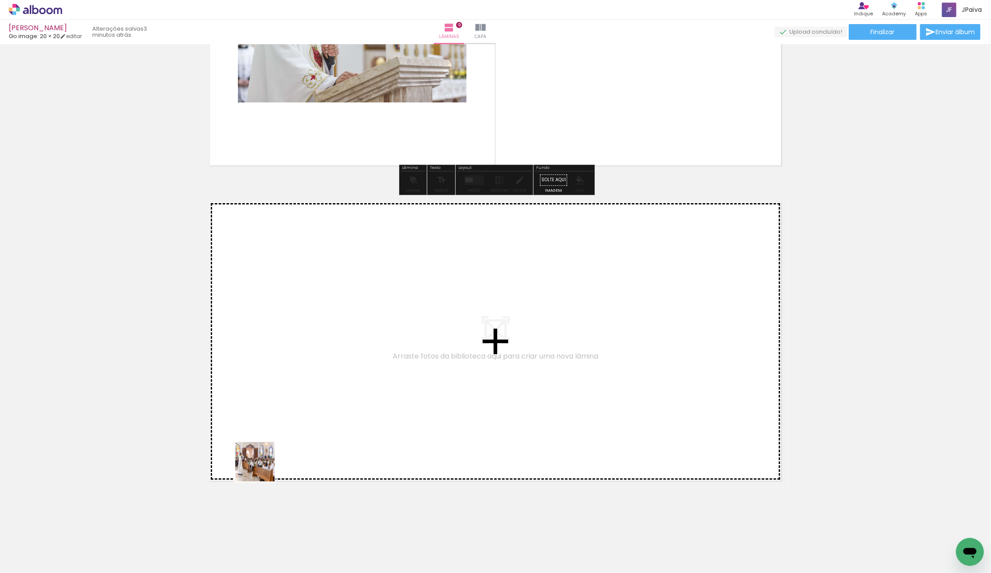
click at [446, 392] on quentale-workspace at bounding box center [495, 286] width 991 height 573
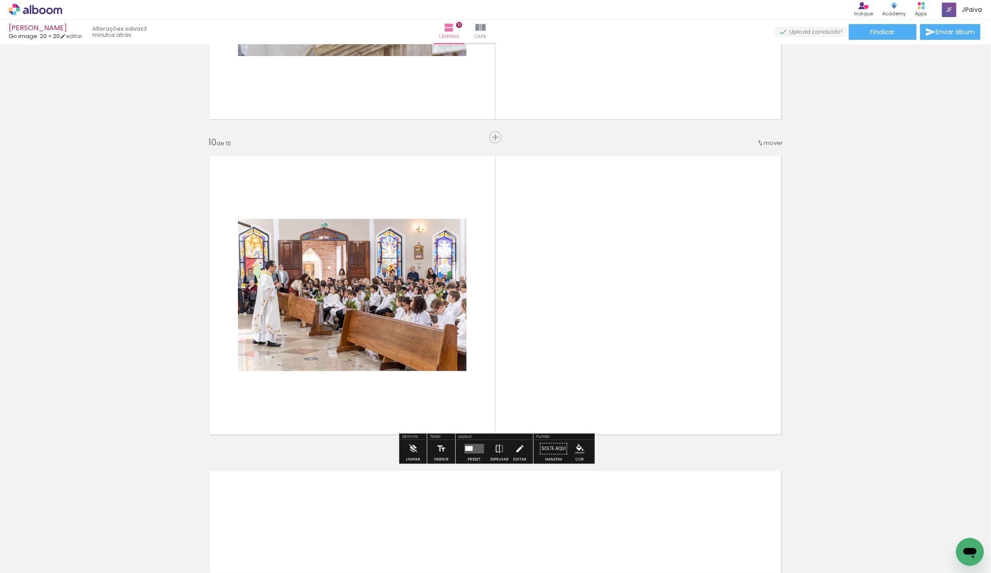
scroll to position [2769, 0]
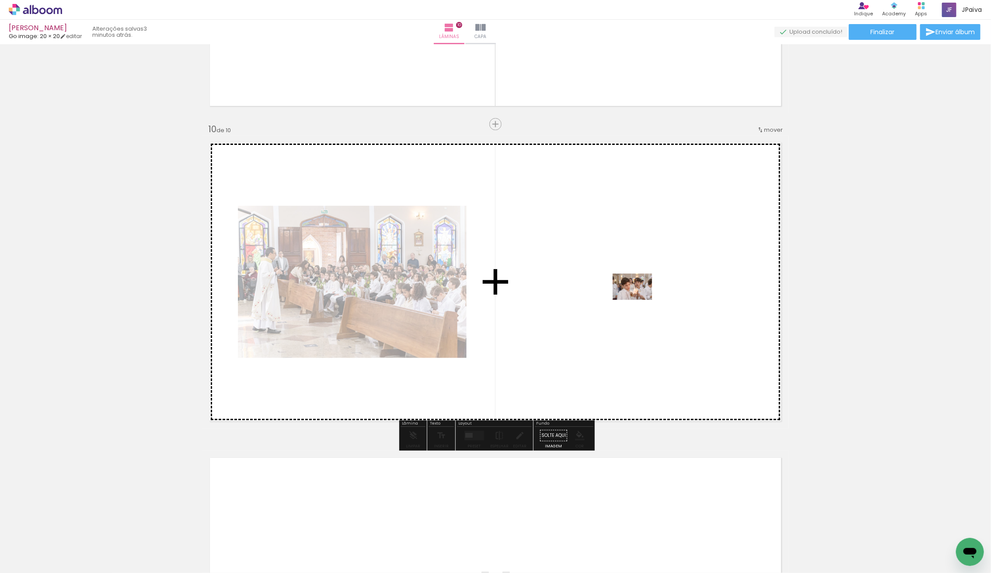
drag, startPoint x: 94, startPoint y: 548, endPoint x: 639, endPoint y: 300, distance: 599.3
click at [639, 300] on quentale-workspace at bounding box center [495, 286] width 991 height 573
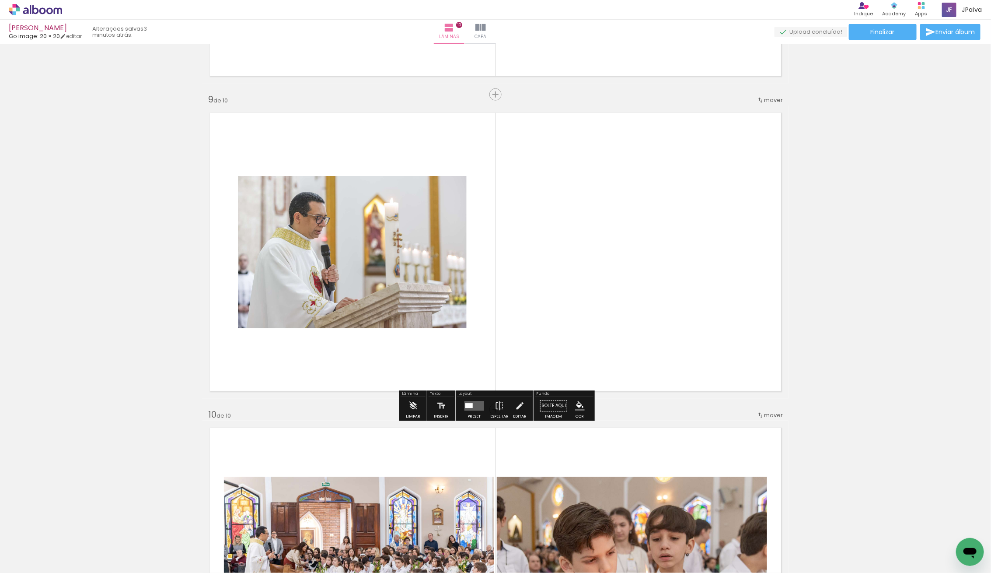
scroll to position [2483, 0]
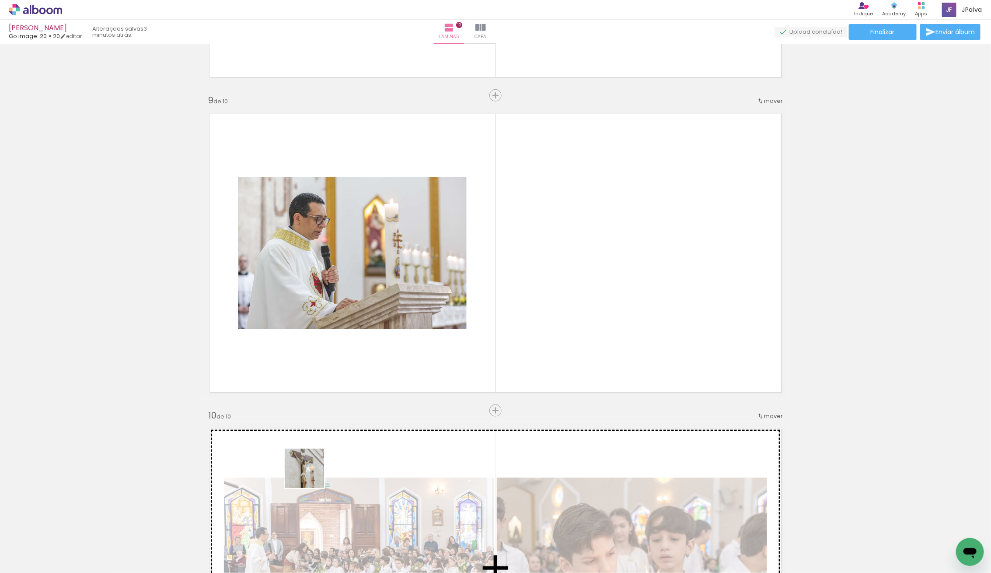
drag, startPoint x: 135, startPoint y: 549, endPoint x: 734, endPoint y: 269, distance: 660.6
click at [734, 269] on quentale-workspace at bounding box center [495, 286] width 991 height 573
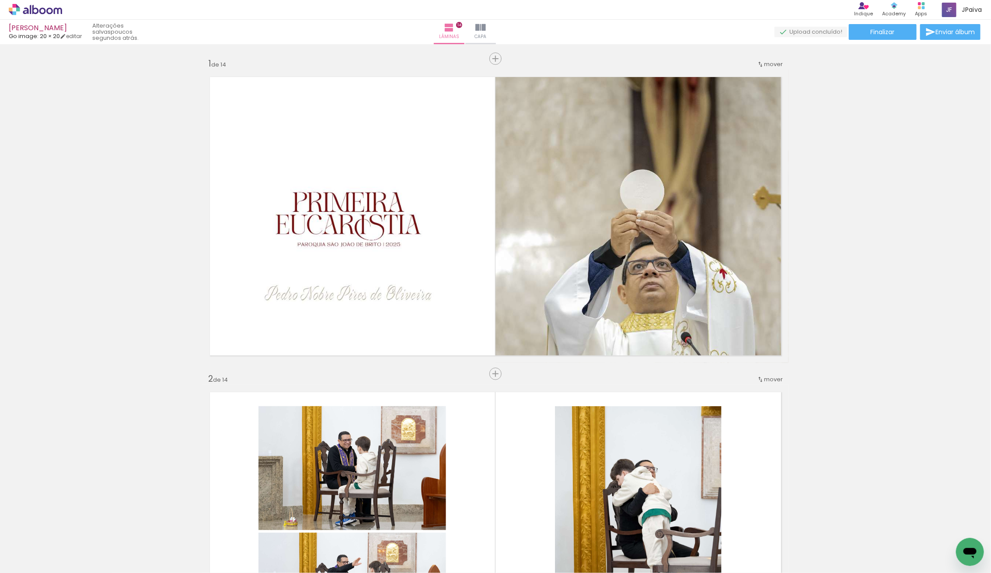
scroll to position [1361, 0]
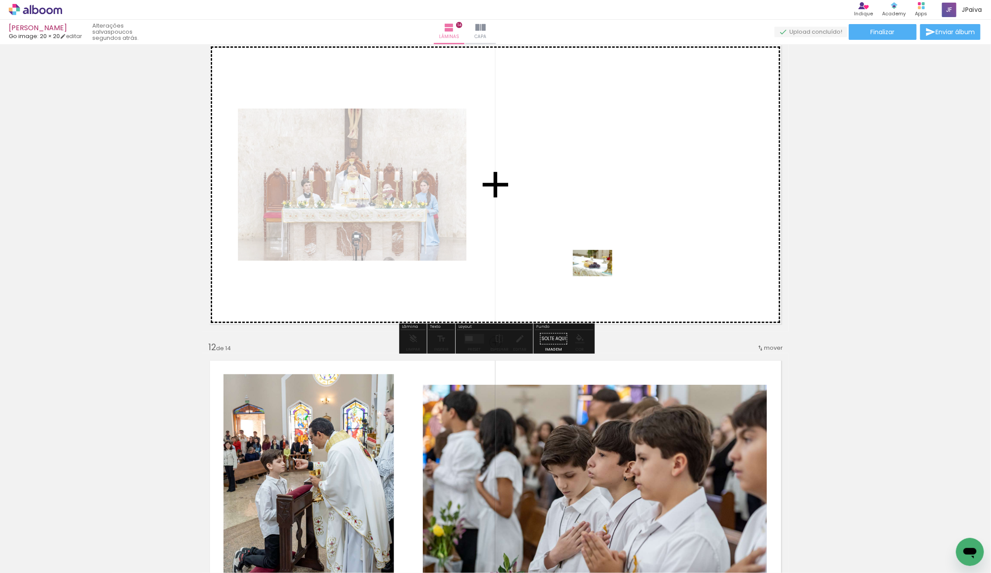
drag, startPoint x: 98, startPoint y: 541, endPoint x: 605, endPoint y: 274, distance: 573.6
click at [605, 274] on quentale-workspace at bounding box center [495, 286] width 991 height 573
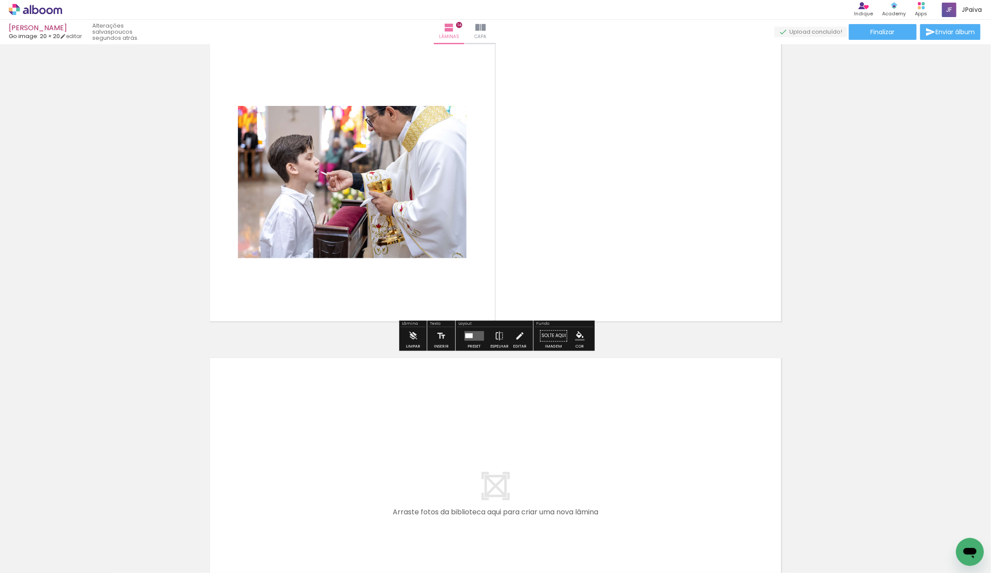
scroll to position [4285, 0]
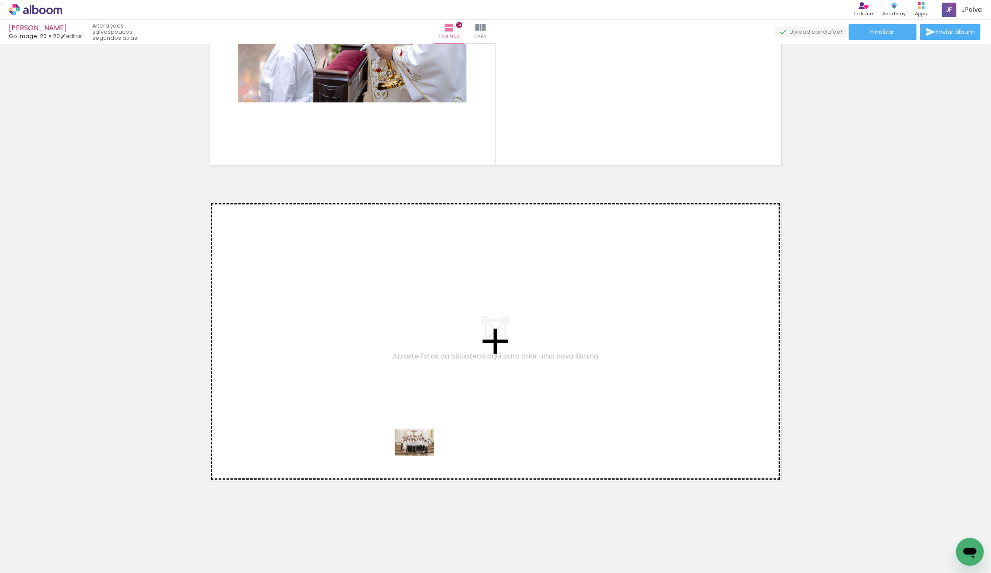
drag, startPoint x: 121, startPoint y: 535, endPoint x: 443, endPoint y: 450, distance: 333.2
click at [443, 450] on quentale-workspace at bounding box center [495, 286] width 991 height 573
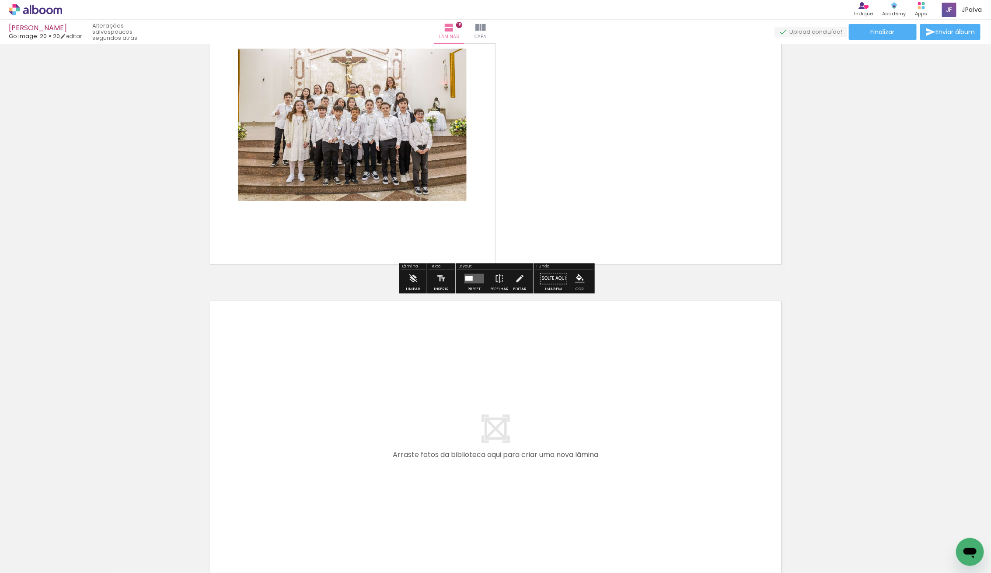
scroll to position [4508, 0]
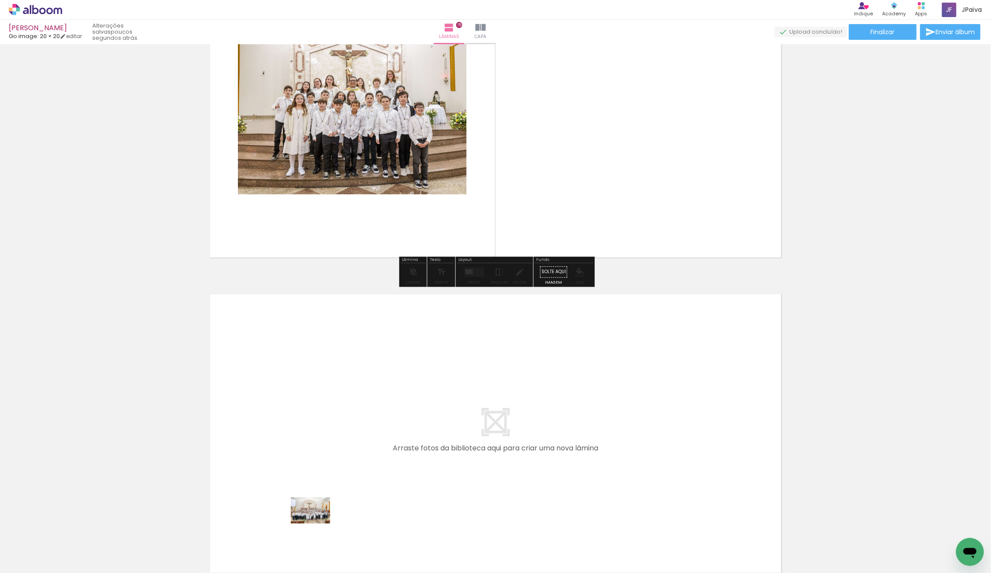
click at [496, 486] on quentale-workspace at bounding box center [495, 286] width 991 height 573
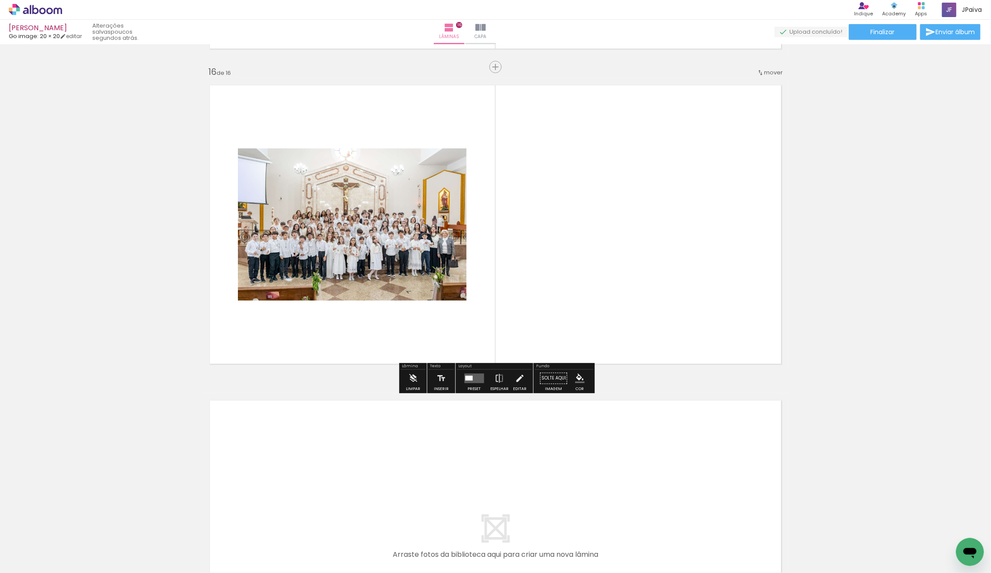
scroll to position [4719, 0]
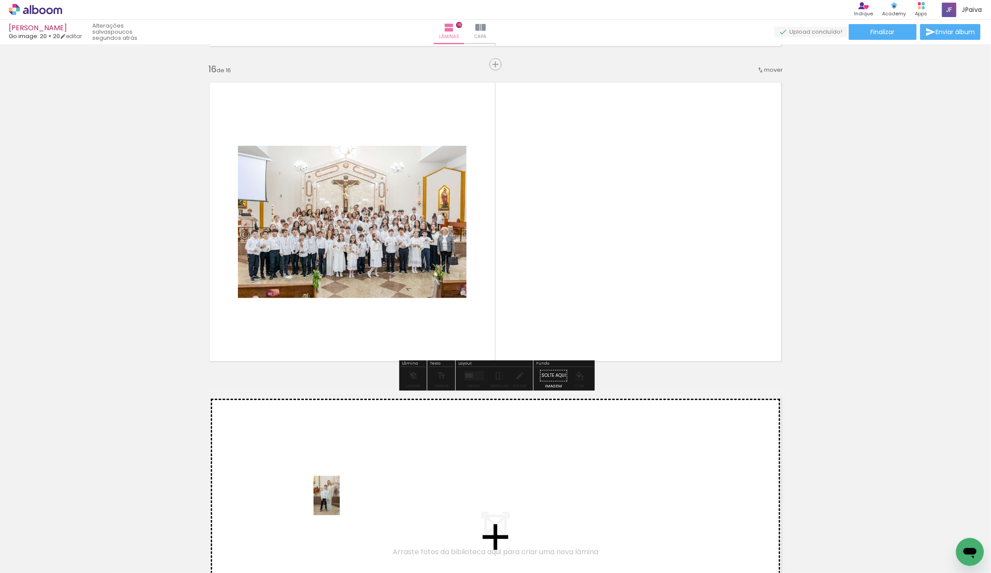
drag, startPoint x: 97, startPoint y: 552, endPoint x: 340, endPoint y: 502, distance: 248.3
click at [340, 502] on quentale-workspace at bounding box center [495, 286] width 991 height 573
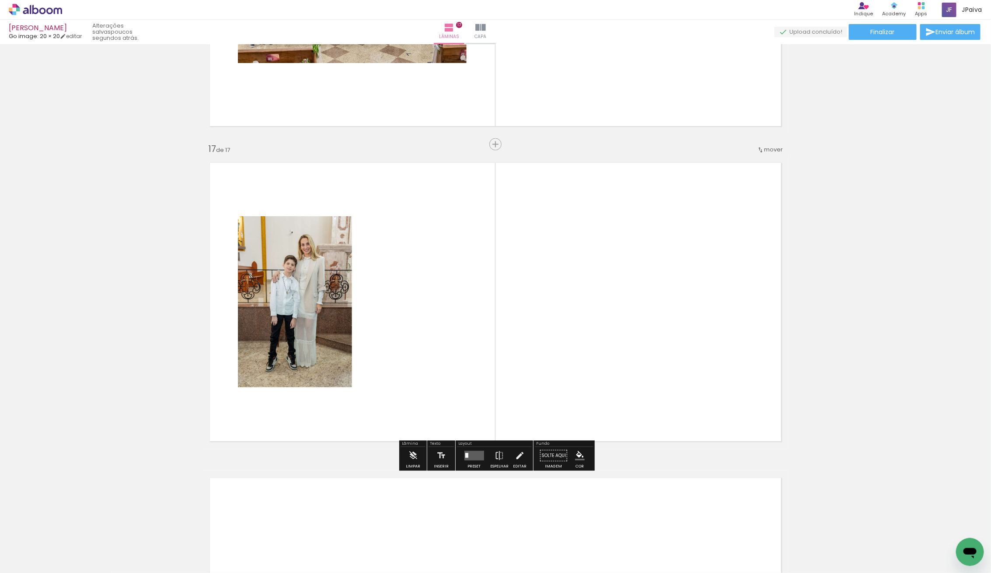
scroll to position [4974, 0]
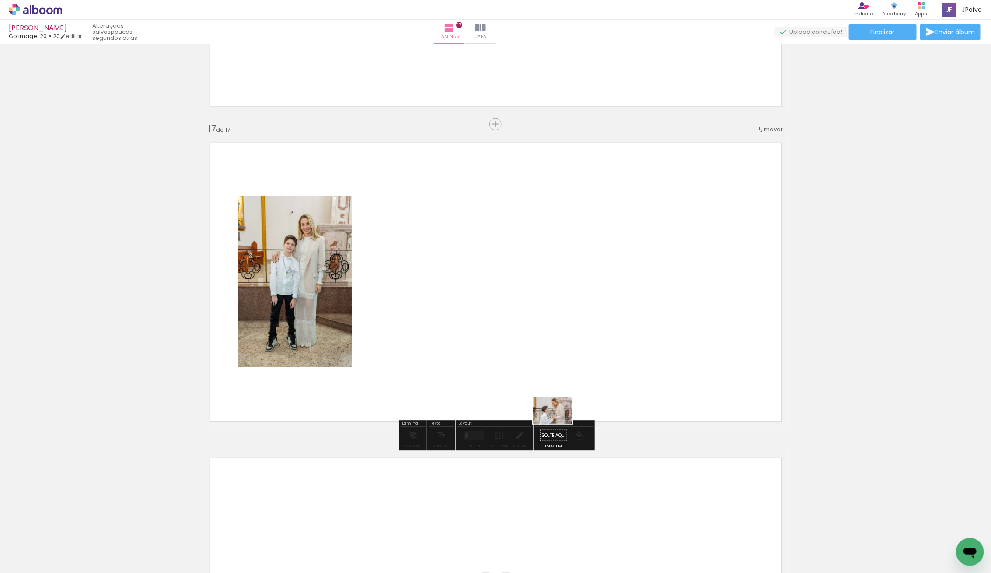
drag, startPoint x: 105, startPoint y: 541, endPoint x: 580, endPoint y: 413, distance: 491.7
click at [580, 413] on quentale-workspace at bounding box center [495, 286] width 991 height 573
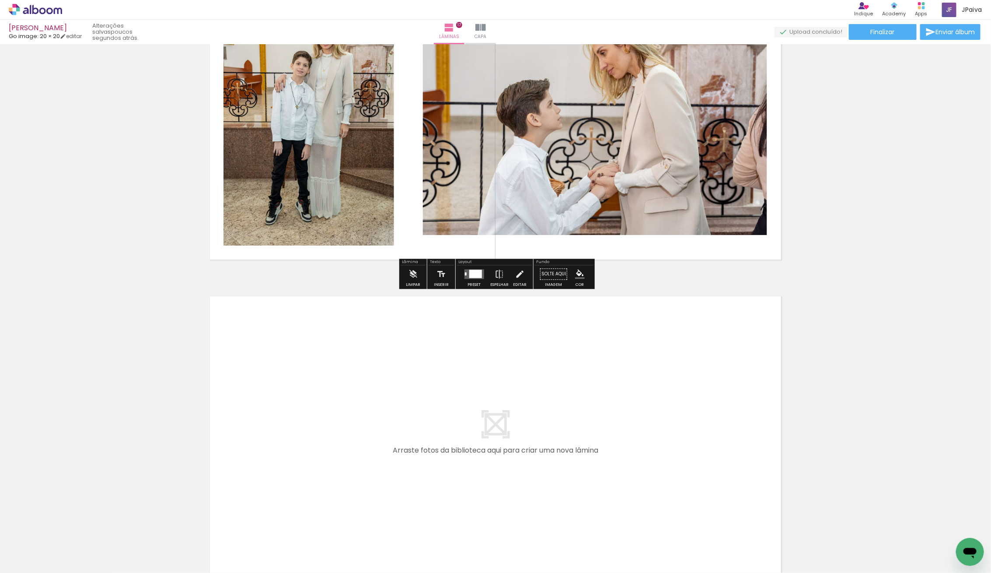
scroll to position [5139, 0]
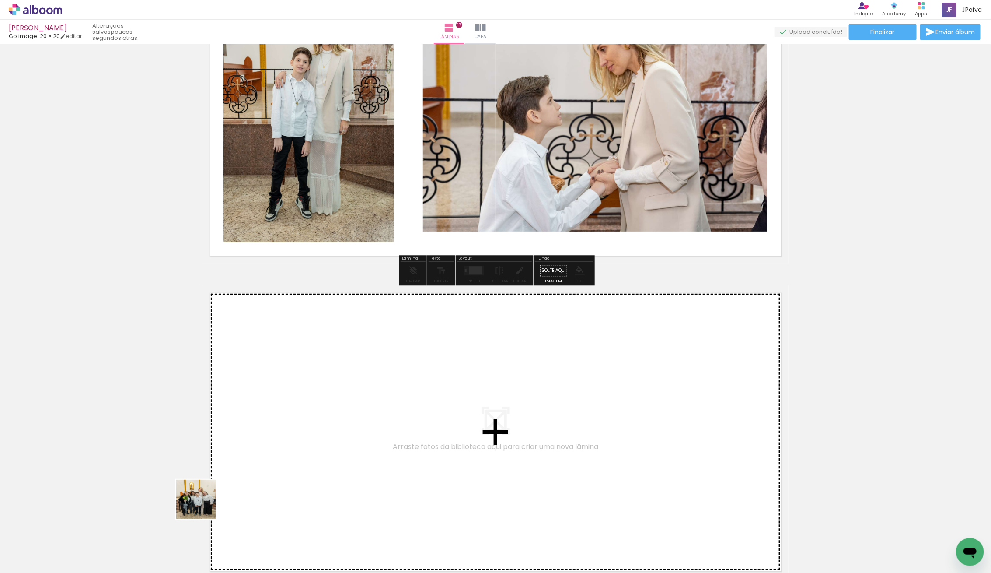
click at [303, 476] on quentale-workspace at bounding box center [495, 286] width 991 height 573
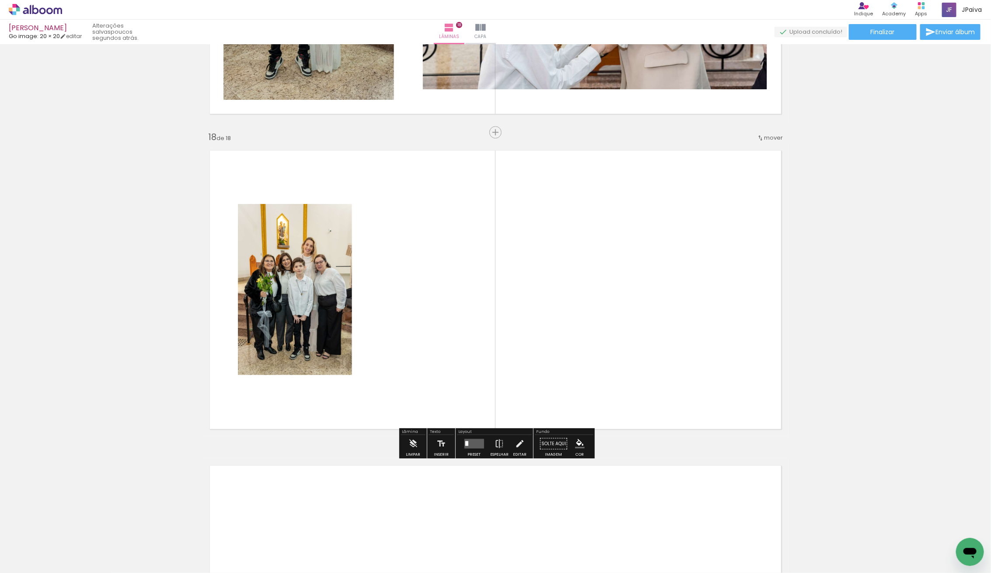
scroll to position [5289, 0]
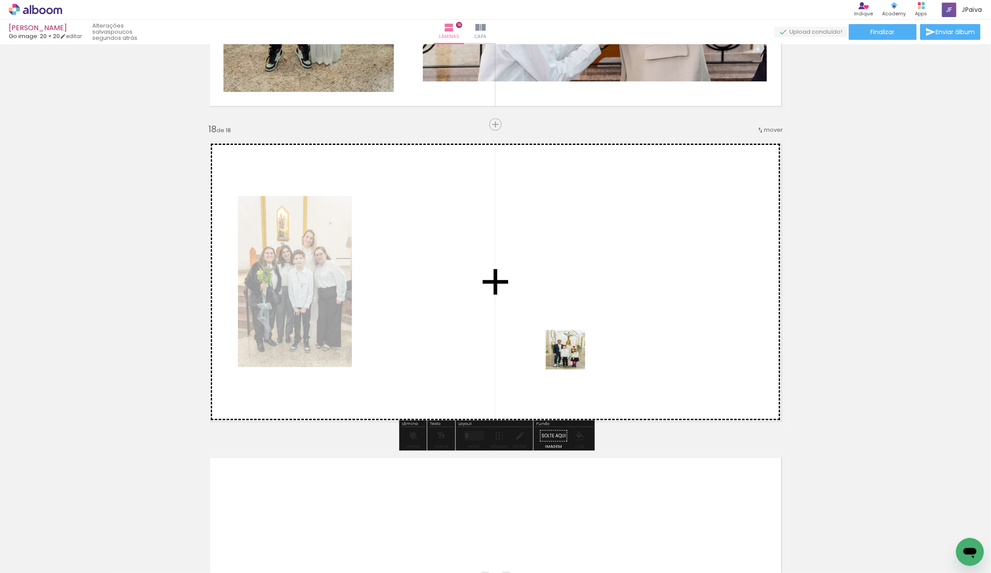
drag, startPoint x: 348, startPoint y: 438, endPoint x: 734, endPoint y: 298, distance: 410.1
click at [734, 298] on quentale-workspace at bounding box center [495, 286] width 991 height 573
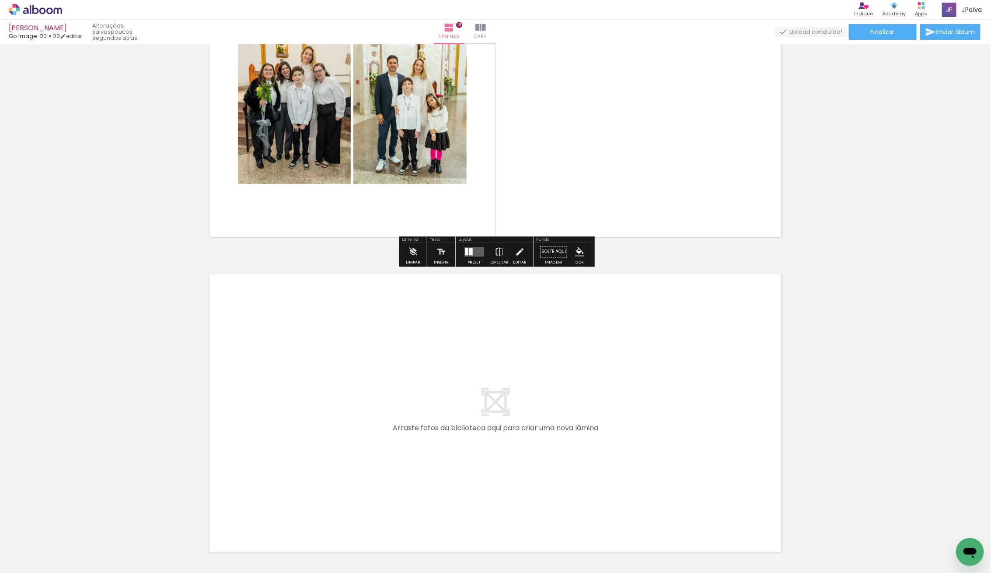
scroll to position [5504, 0]
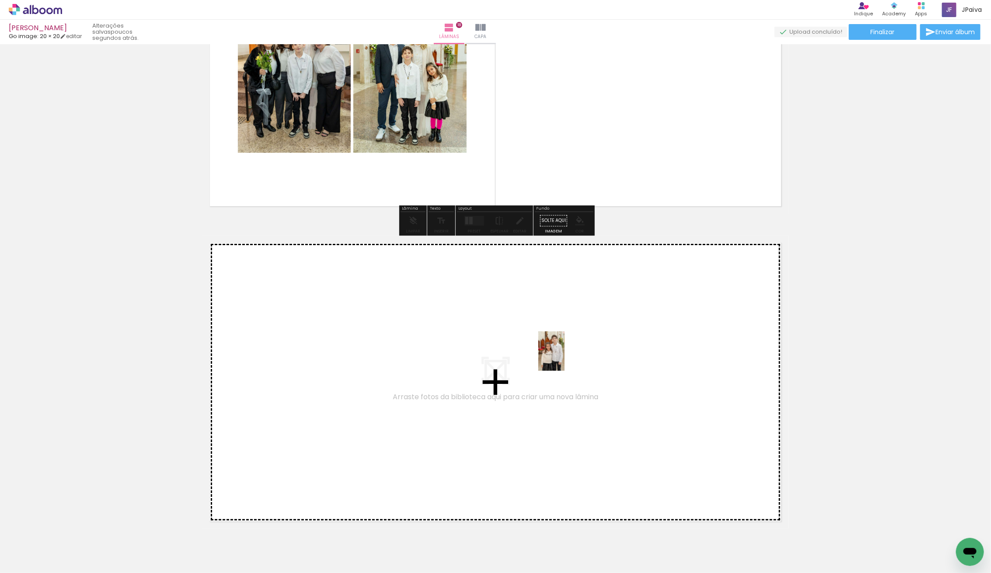
click at [565, 357] on quentale-workspace at bounding box center [495, 286] width 991 height 573
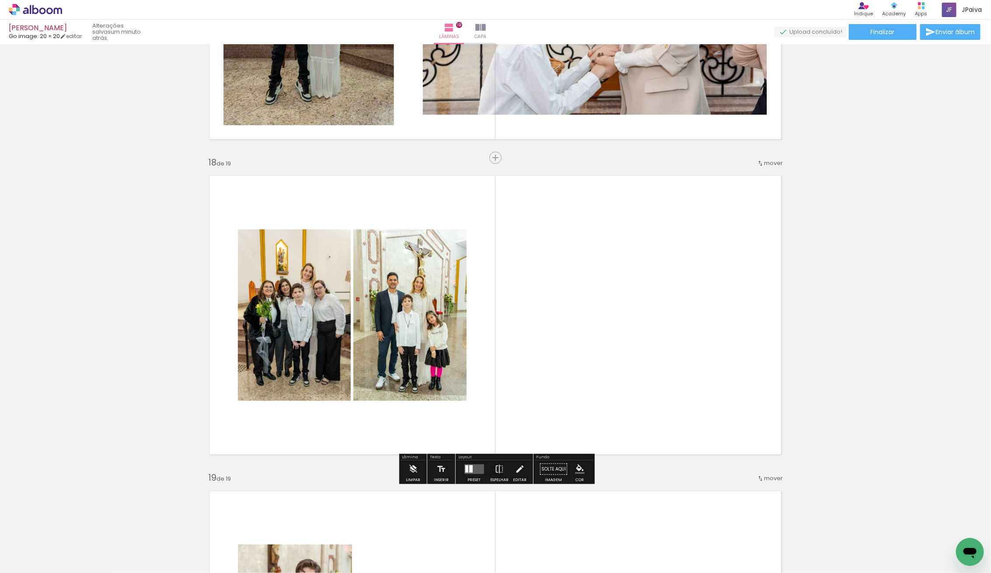
scroll to position [5281, 0]
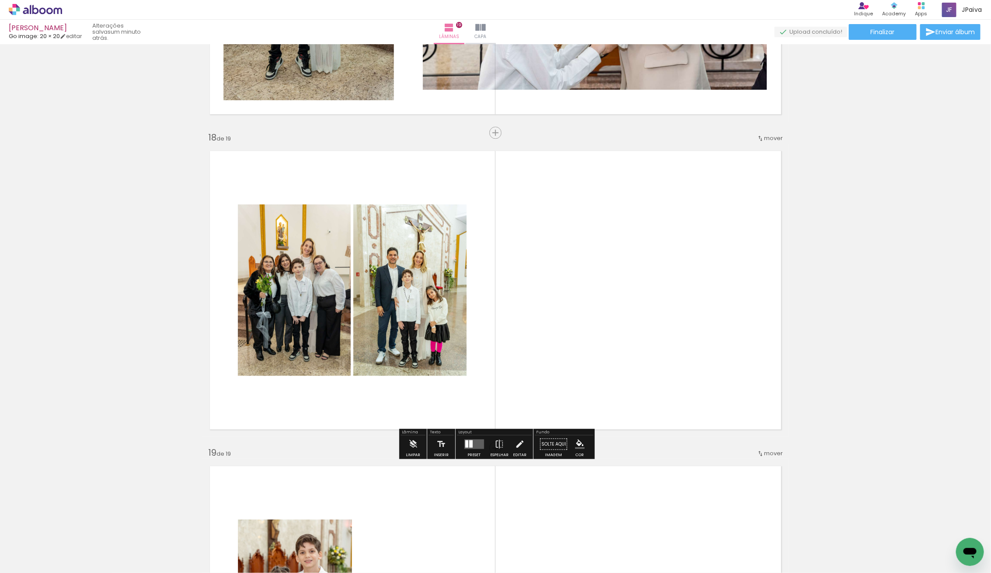
click at [476, 438] on div at bounding box center [474, 443] width 24 height 17
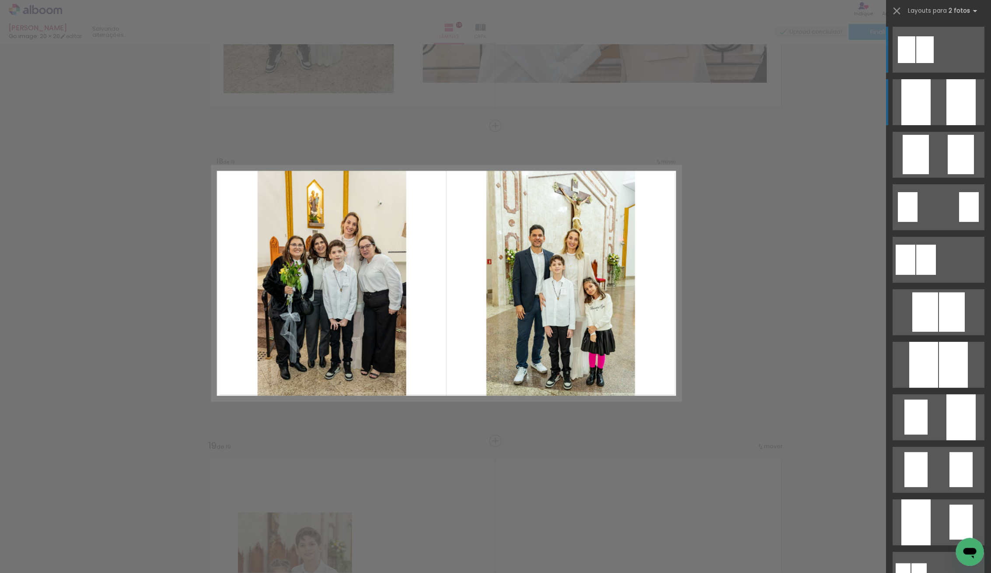
scroll to position [5289, 0]
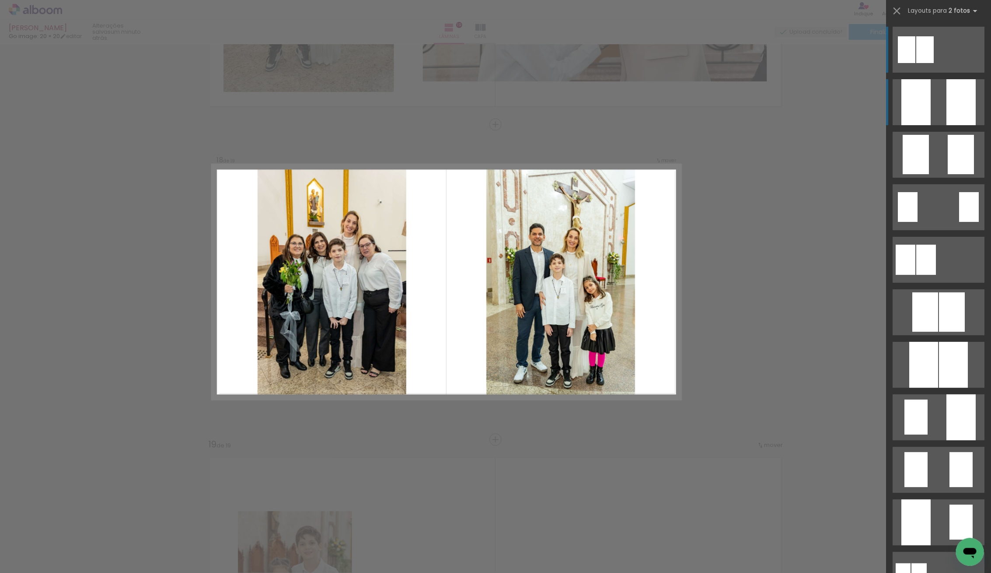
click at [961, 110] on div at bounding box center [961, 102] width 29 height 46
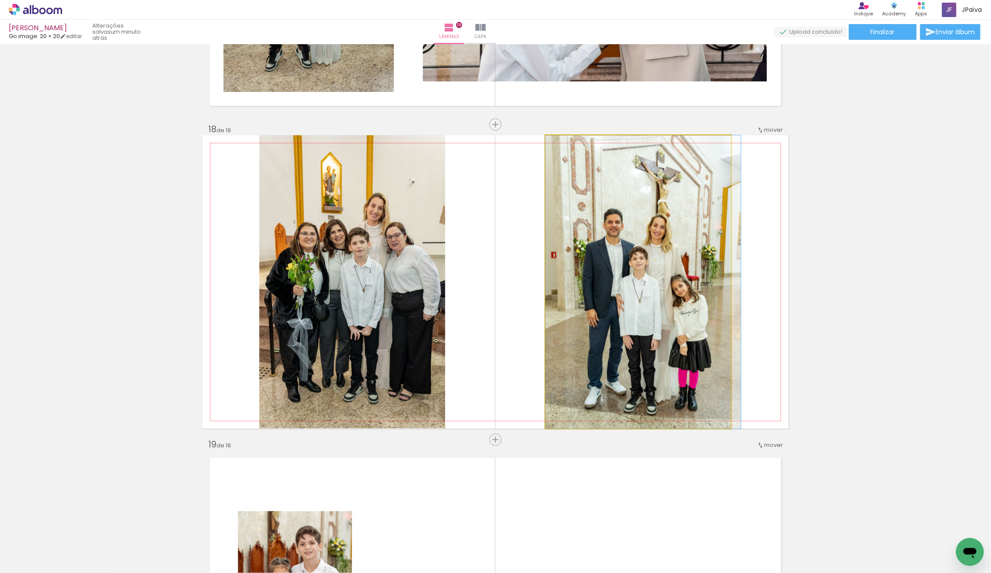
drag, startPoint x: 652, startPoint y: 216, endPoint x: 665, endPoint y: 199, distance: 21.5
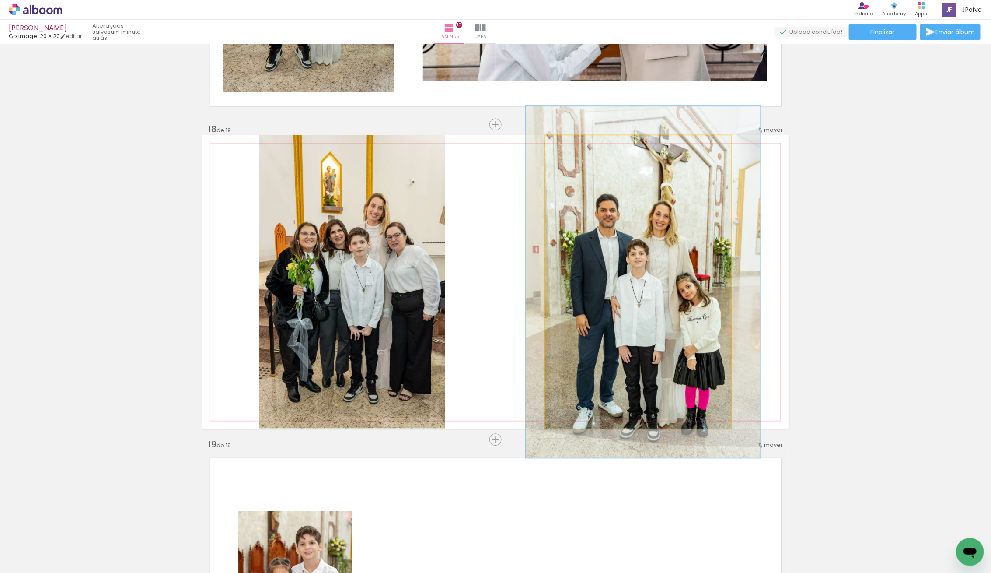
drag, startPoint x: 573, startPoint y: 144, endPoint x: 579, endPoint y: 146, distance: 6.5
click at [579, 146] on div at bounding box center [572, 144] width 14 height 14
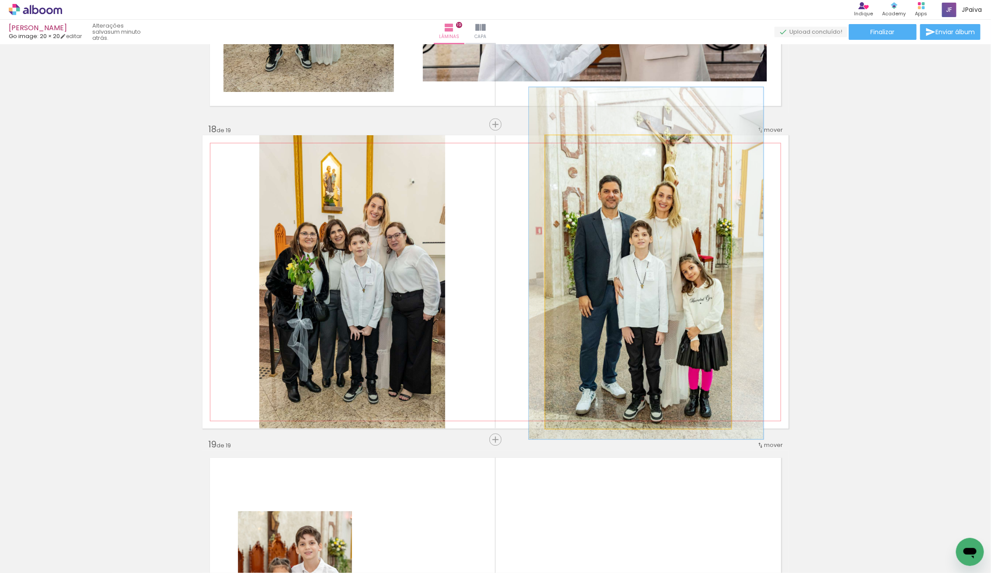
drag, startPoint x: 675, startPoint y: 271, endPoint x: 679, endPoint y: 252, distance: 19.1
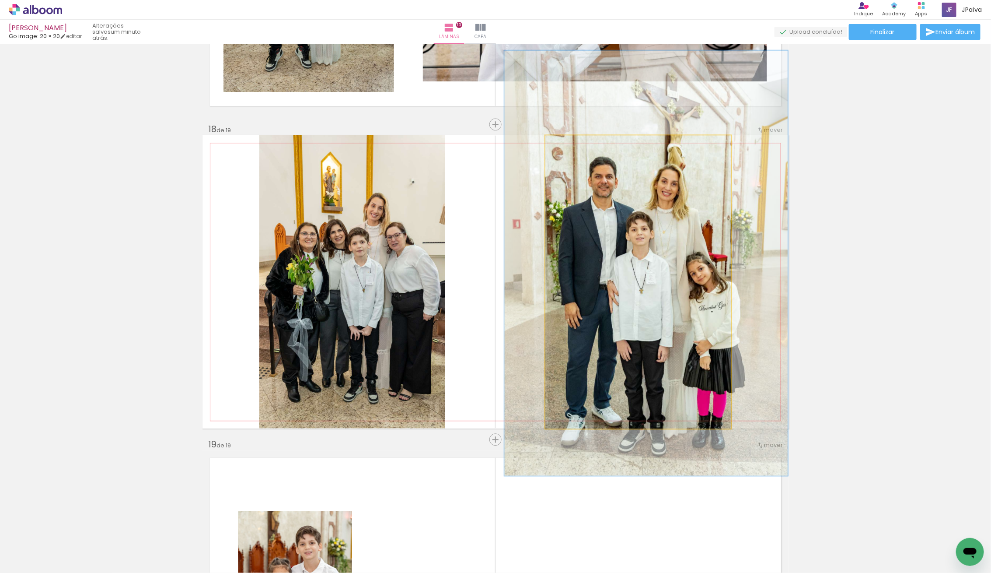
drag, startPoint x: 584, startPoint y: 149, endPoint x: 579, endPoint y: 149, distance: 5.2
click at [579, 149] on div at bounding box center [583, 144] width 34 height 14
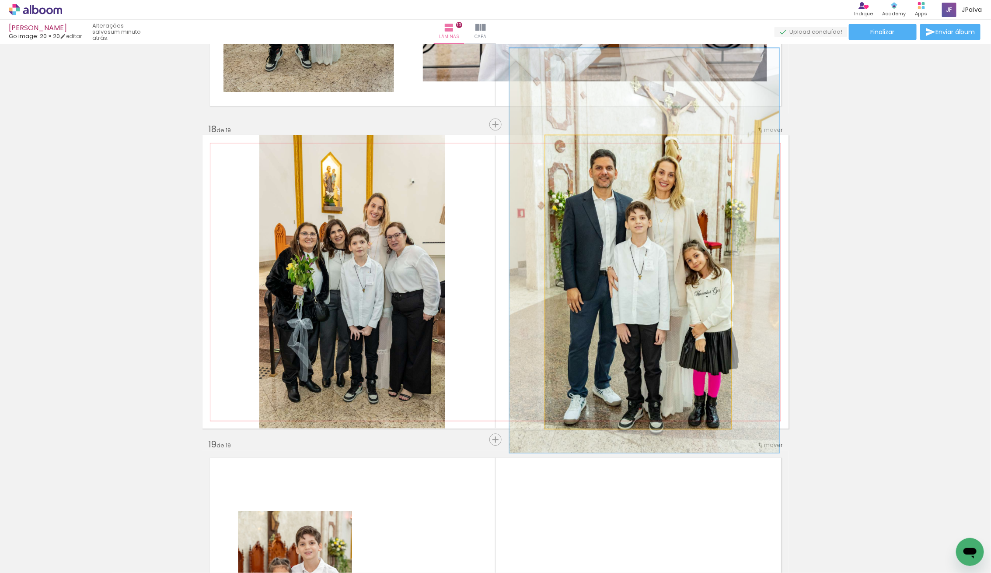
drag, startPoint x: 644, startPoint y: 228, endPoint x: 643, endPoint y: 216, distance: 12.8
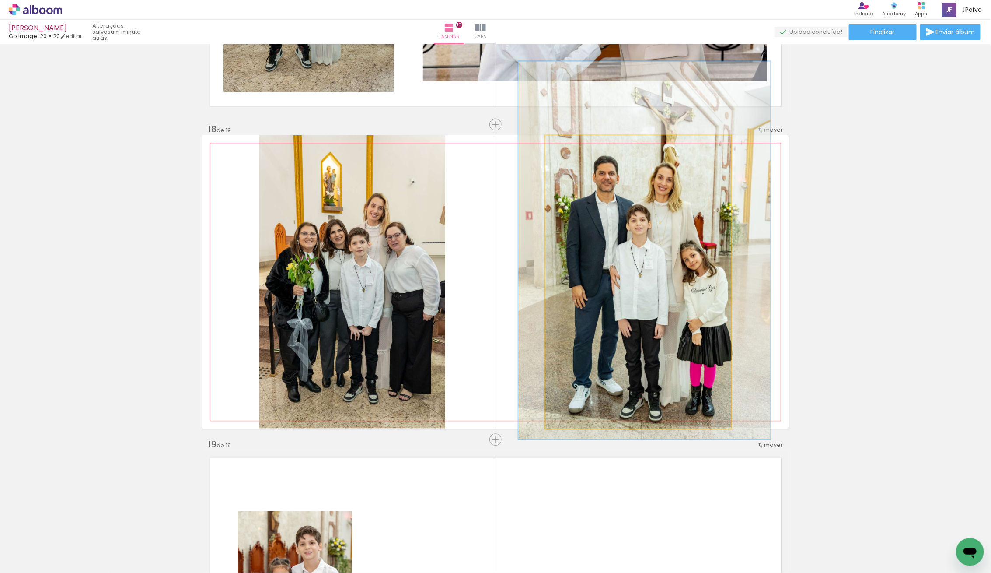
type paper-slider "129"
click at [581, 143] on div at bounding box center [576, 144] width 14 height 14
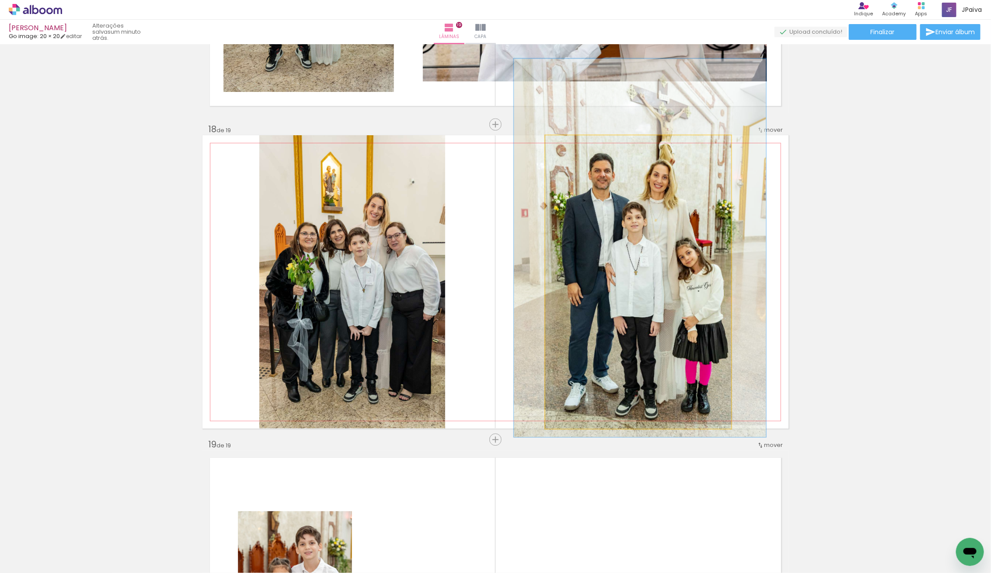
drag, startPoint x: 640, startPoint y: 226, endPoint x: 636, endPoint y: 224, distance: 5.1
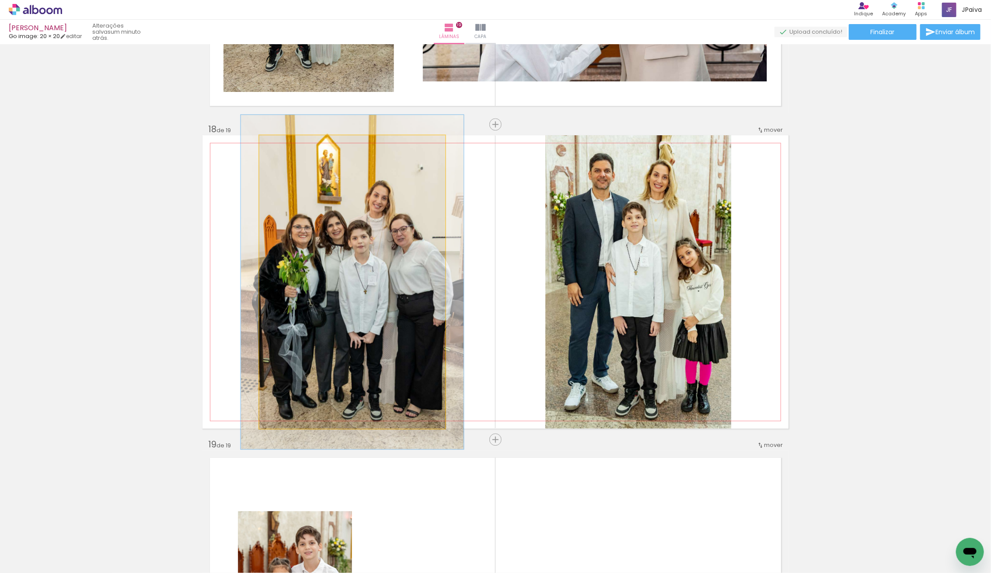
type paper-slider "114"
click at [287, 142] on div at bounding box center [297, 144] width 34 height 14
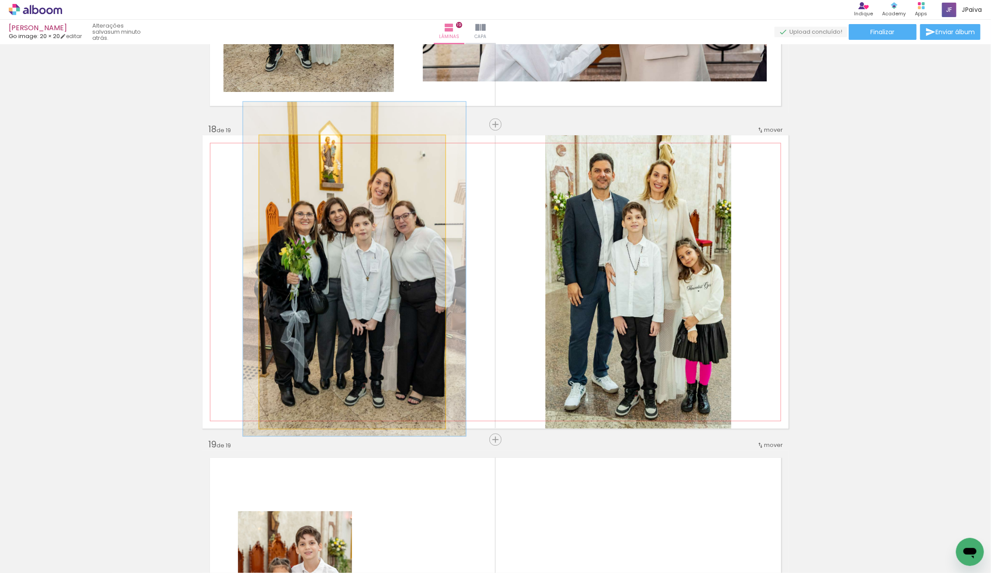
drag, startPoint x: 359, startPoint y: 246, endPoint x: 365, endPoint y: 232, distance: 15.1
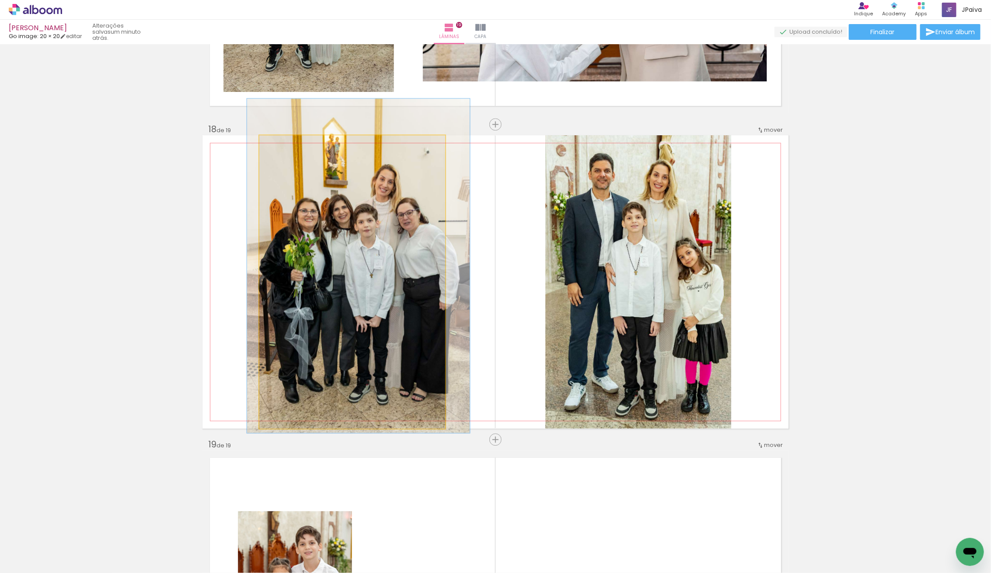
click at [341, 265] on quentale-photo at bounding box center [352, 281] width 186 height 293
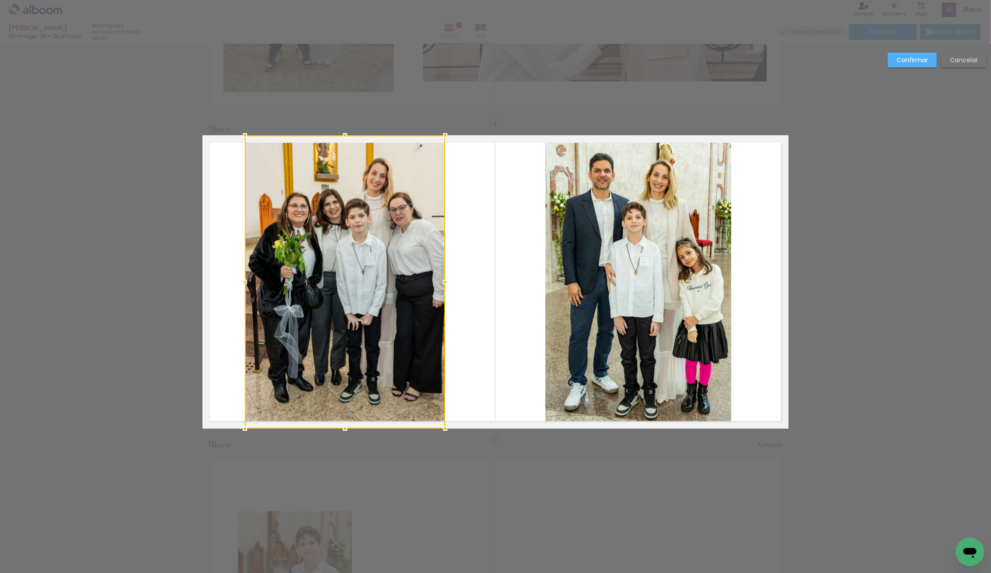
drag, startPoint x: 254, startPoint y: 281, endPoint x: 243, endPoint y: 282, distance: 11.4
click at [241, 282] on div at bounding box center [244, 281] width 17 height 17
click at [438, 278] on album-spread "18 de 19" at bounding box center [496, 281] width 586 height 293
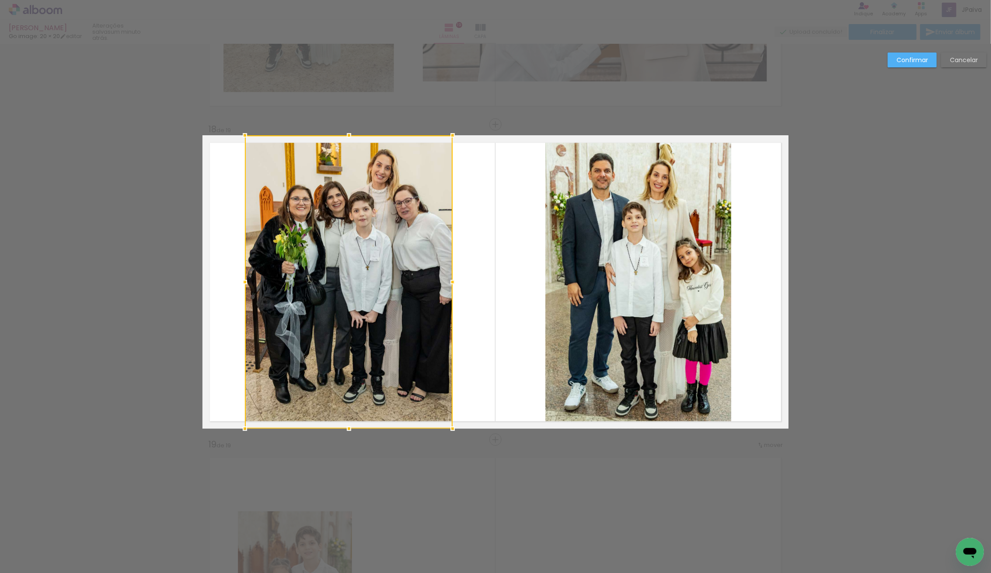
click at [457, 282] on div at bounding box center [452, 281] width 17 height 17
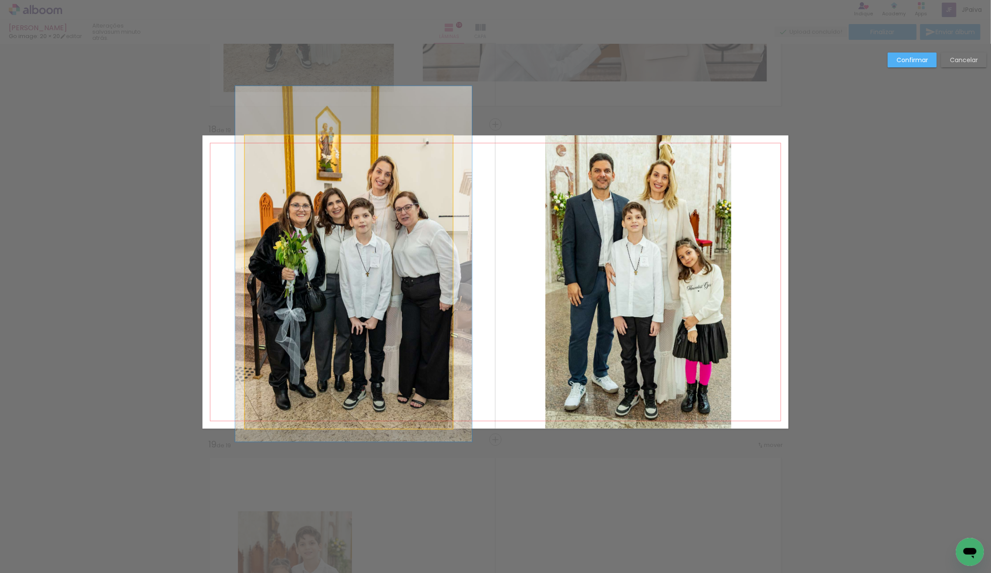
drag, startPoint x: 385, startPoint y: 273, endPoint x: 385, endPoint y: 280, distance: 6.6
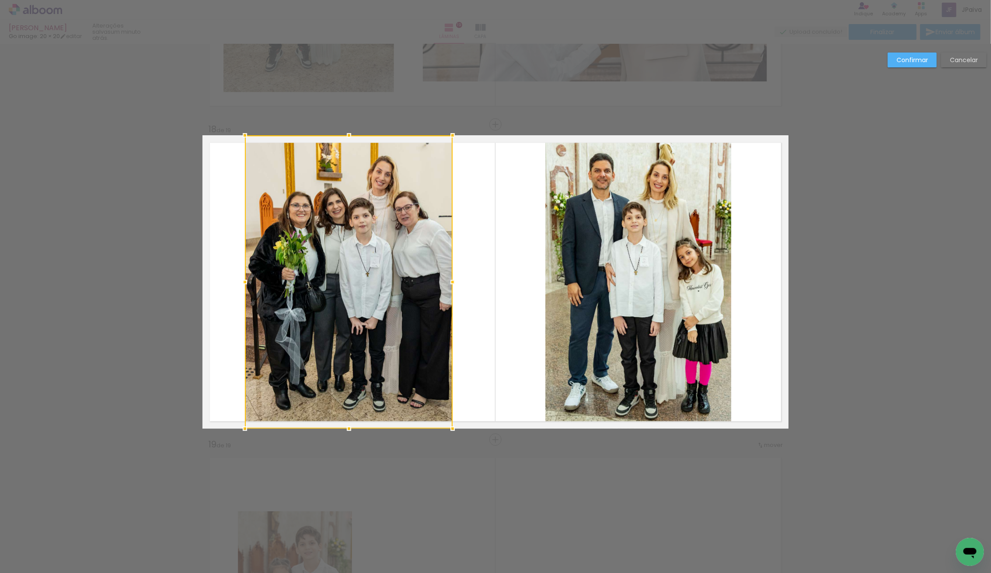
click at [376, 277] on div at bounding box center [349, 281] width 208 height 293
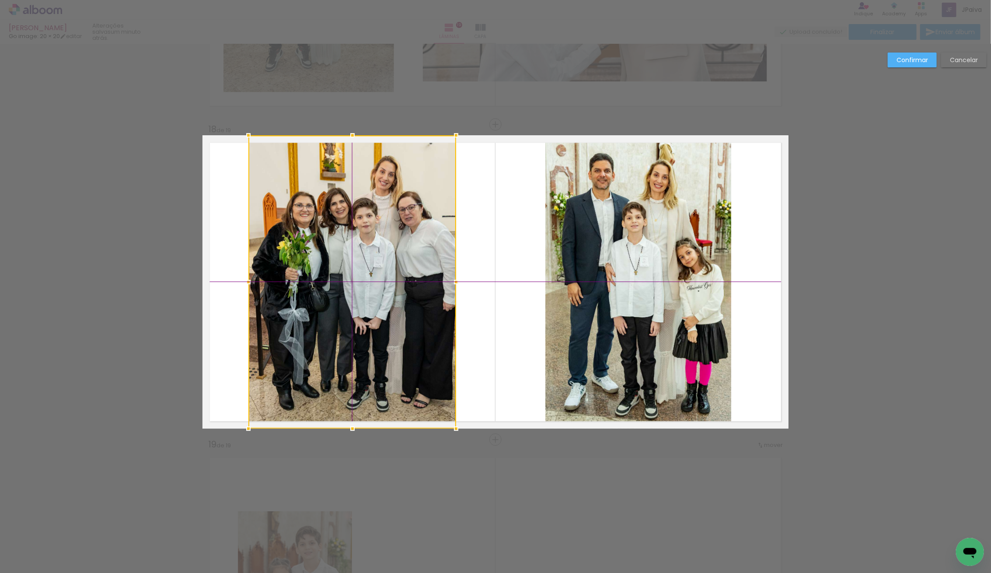
drag, startPoint x: 365, startPoint y: 276, endPoint x: 369, endPoint y: 277, distance: 4.7
click at [369, 277] on div at bounding box center [352, 281] width 208 height 293
click at [0, 0] on slot "Confirmar" at bounding box center [0, 0] width 0 height 0
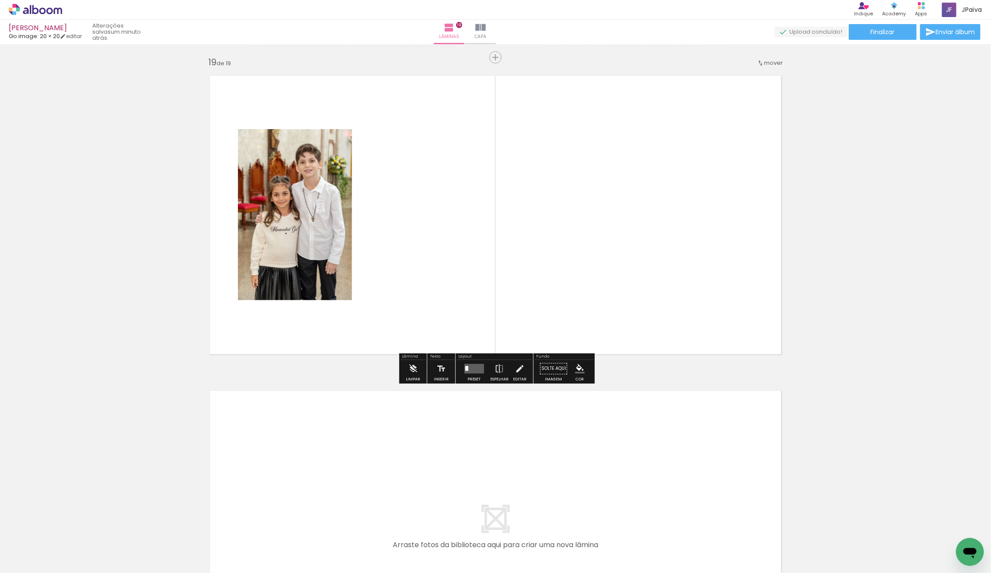
scroll to position [5689, 0]
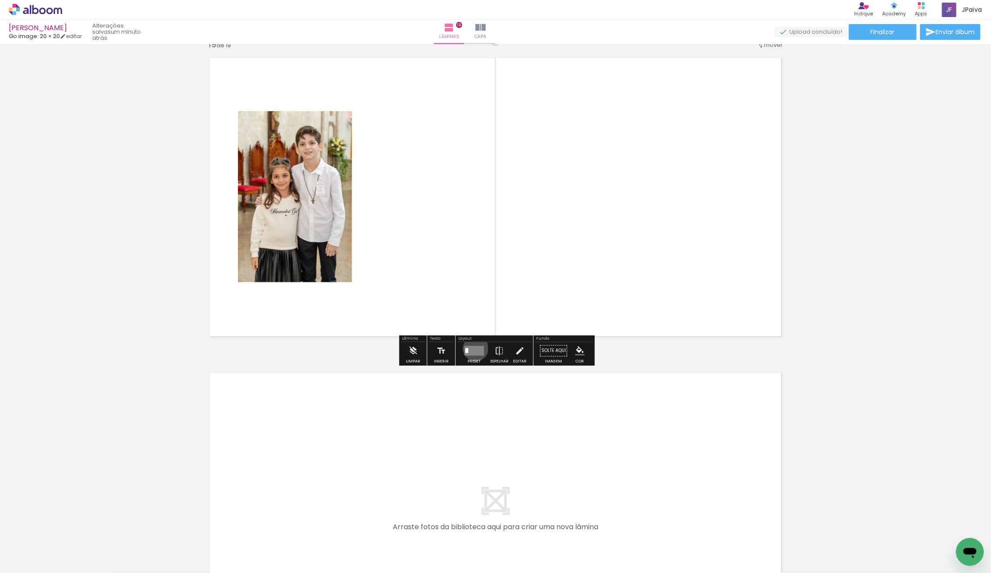
drag, startPoint x: 474, startPoint y: 348, endPoint x: 493, endPoint y: 347, distance: 18.8
click at [473, 348] on quentale-layouter at bounding box center [474, 351] width 20 height 10
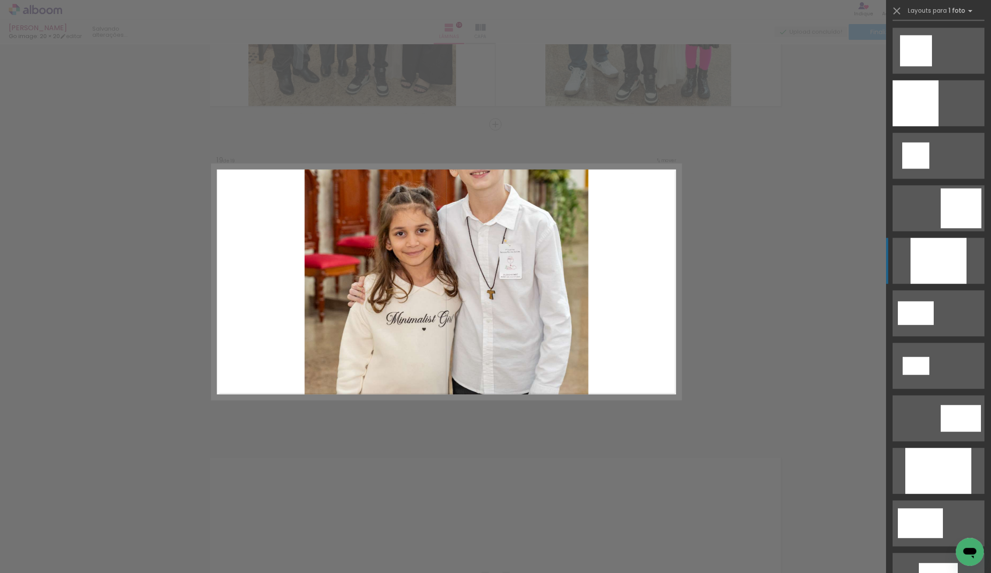
scroll to position [1000, 0]
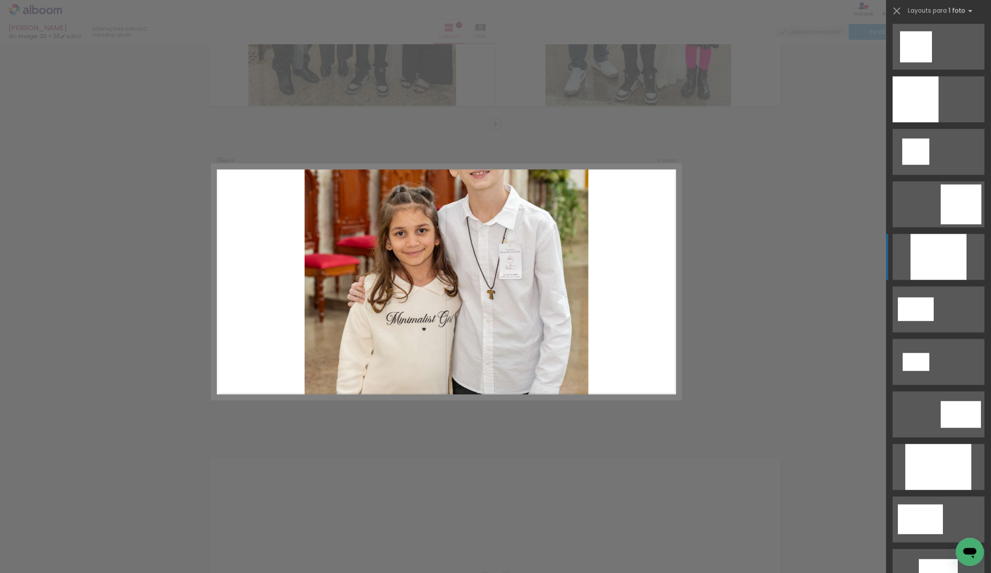
click at [938, 245] on div at bounding box center [939, 257] width 56 height 46
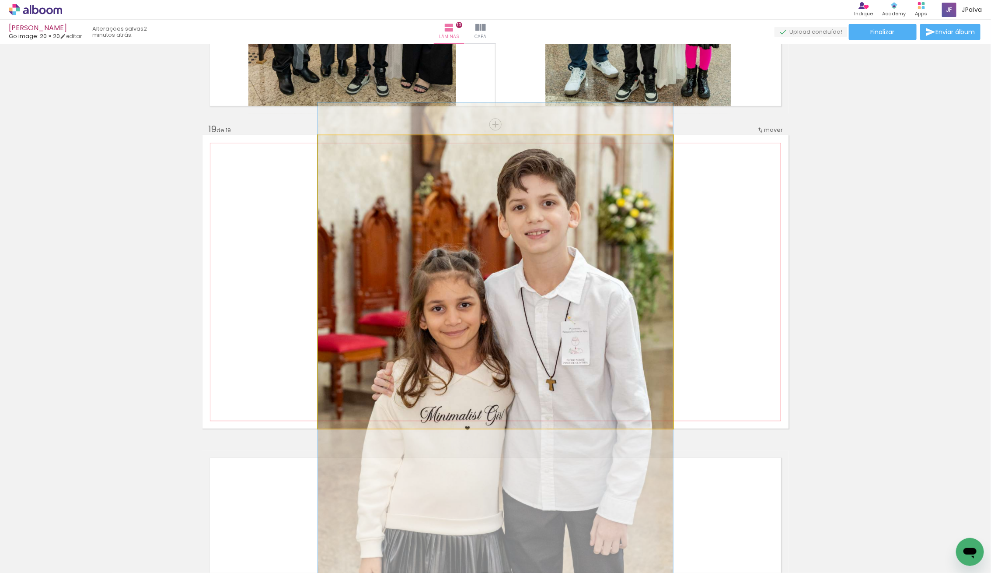
drag, startPoint x: 447, startPoint y: 283, endPoint x: 420, endPoint y: 370, distance: 91.1
drag, startPoint x: 480, startPoint y: 308, endPoint x: 474, endPoint y: 310, distance: 6.3
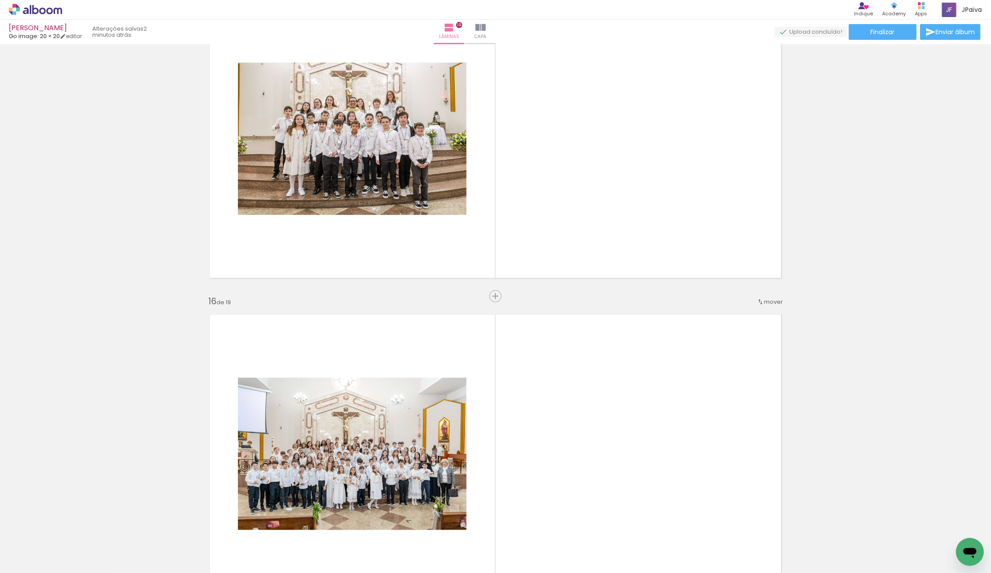
scroll to position [4521, 0]
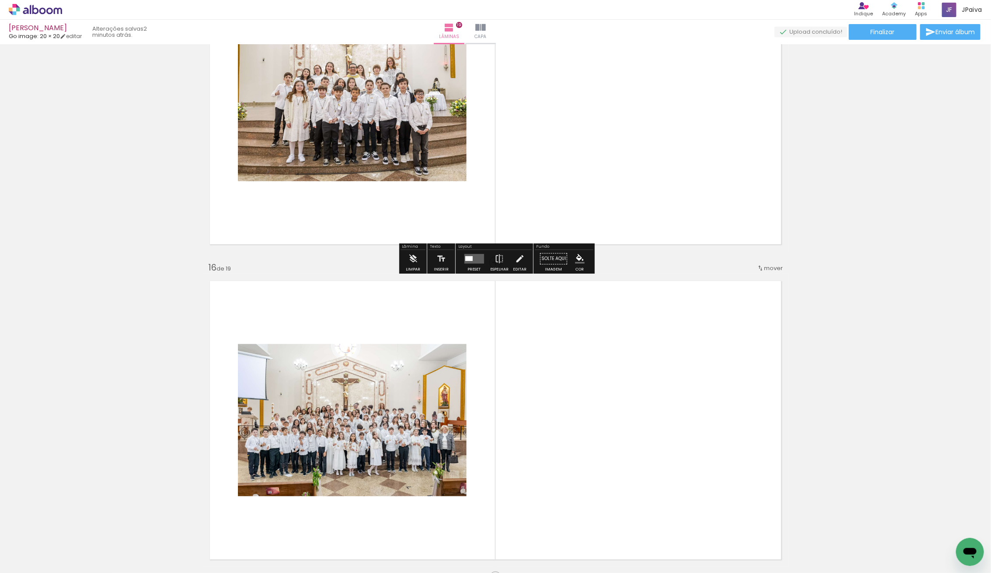
click at [469, 259] on quentale-layouter at bounding box center [474, 259] width 20 height 10
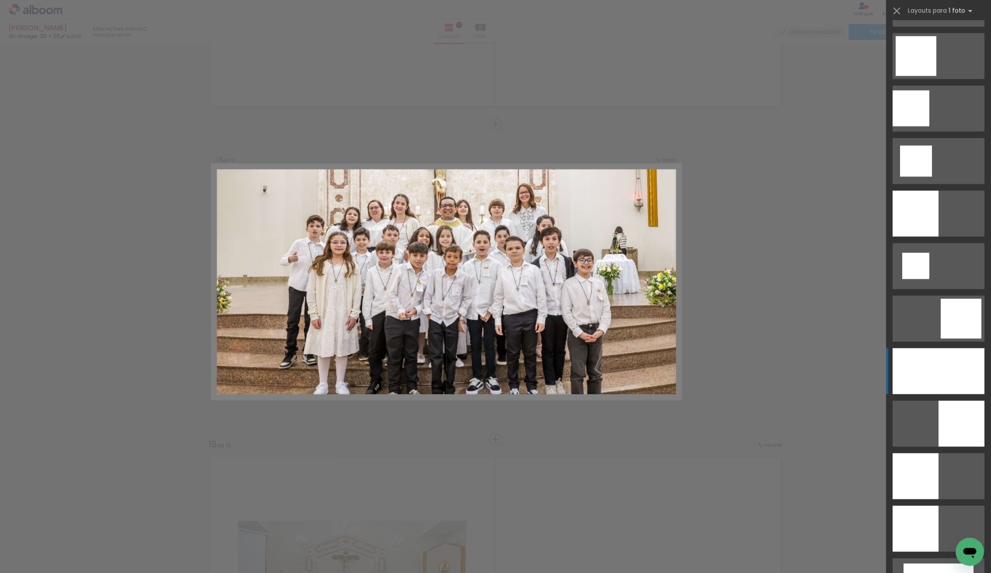
scroll to position [942, 0]
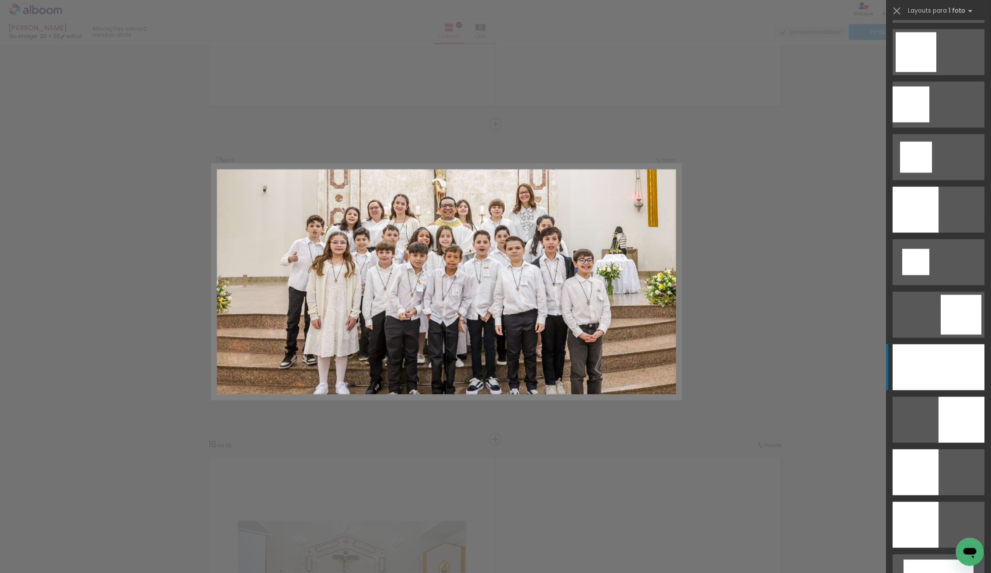
click at [943, 381] on div at bounding box center [939, 367] width 92 height 46
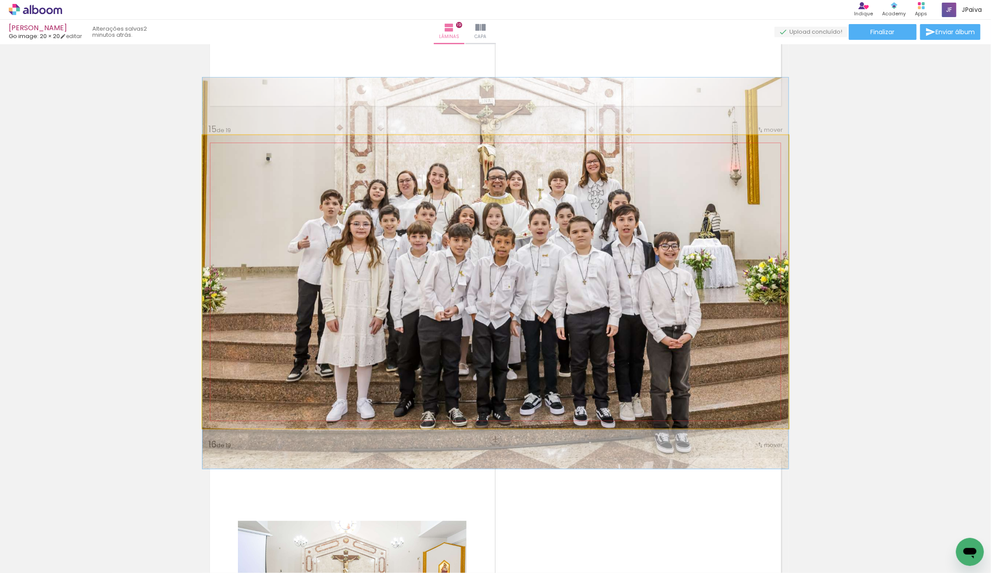
drag, startPoint x: 676, startPoint y: 317, endPoint x: 679, endPoint y: 308, distance: 9.1
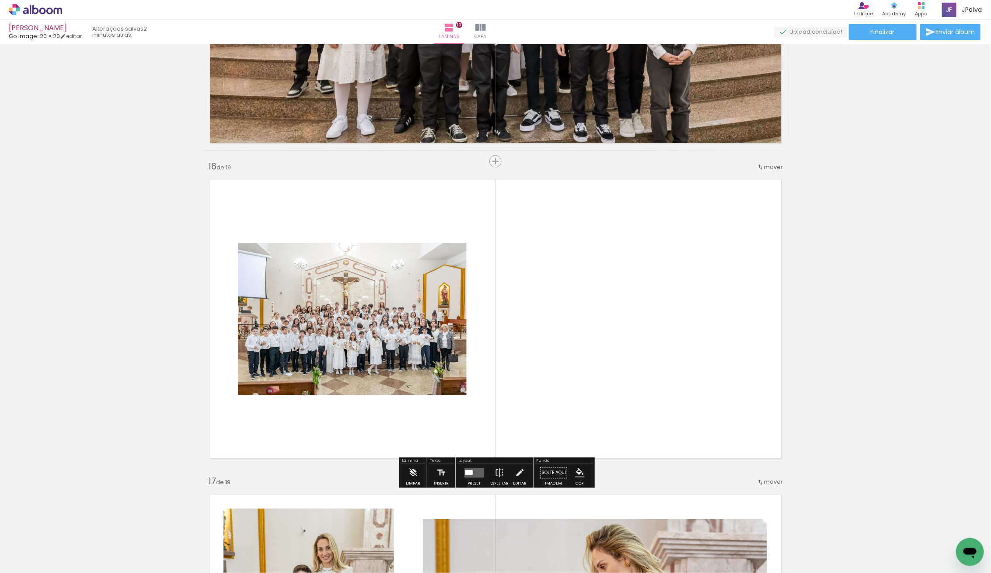
scroll to position [4628, 0]
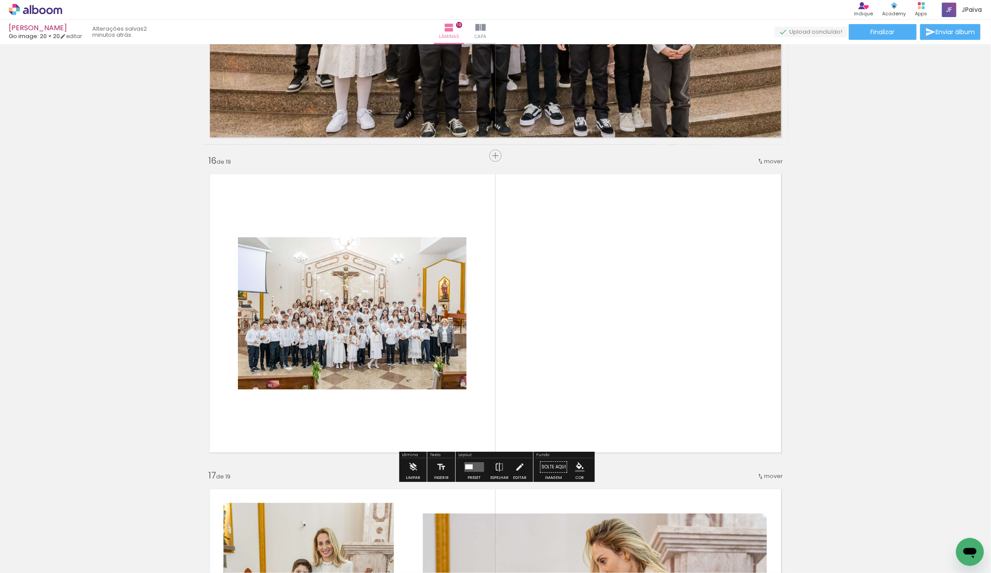
click at [408, 309] on div at bounding box center [352, 313] width 229 height 153
click at [464, 455] on div "Layout" at bounding box center [494, 455] width 75 height 5
click at [472, 467] on quentale-layouter at bounding box center [474, 467] width 20 height 10
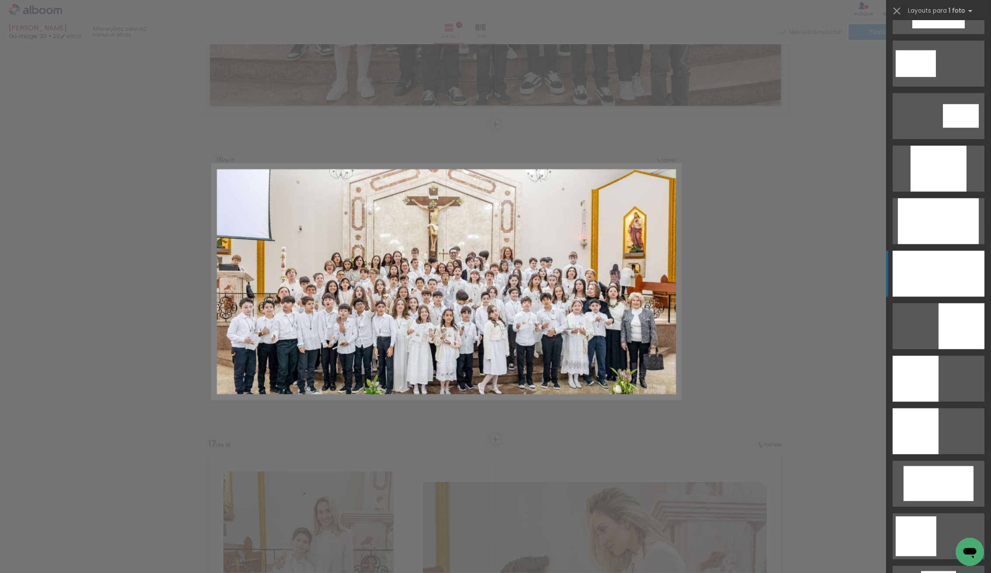
scroll to position [407, 0]
drag, startPoint x: 943, startPoint y: 276, endPoint x: 727, endPoint y: 280, distance: 216.2
click at [943, 276] on div at bounding box center [939, 273] width 92 height 46
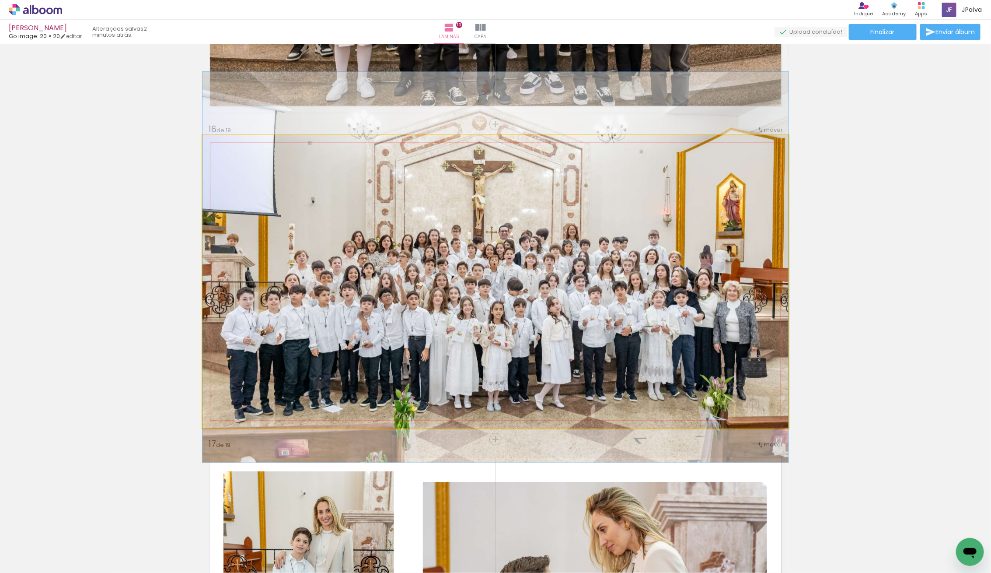
drag, startPoint x: 537, startPoint y: 281, endPoint x: 552, endPoint y: 264, distance: 22.3
click at [550, 265] on div at bounding box center [496, 267] width 586 height 391
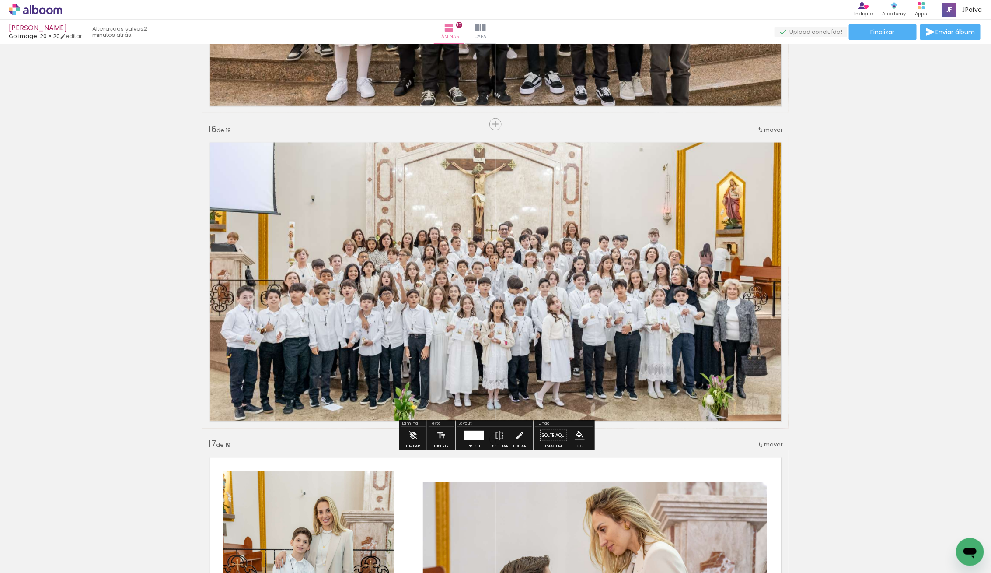
click at [612, 260] on div at bounding box center [496, 265] width 586 height 391
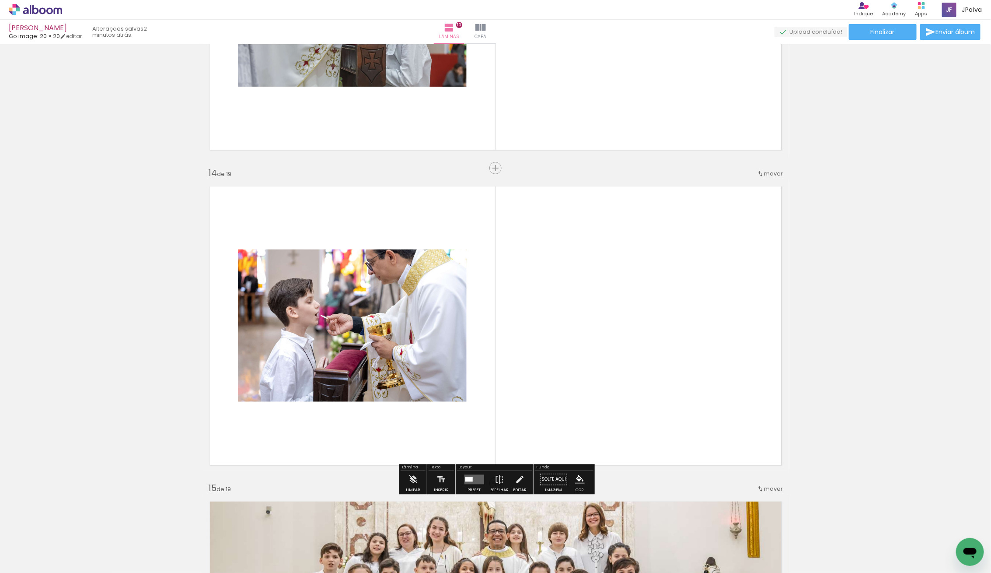
scroll to position [3972, 0]
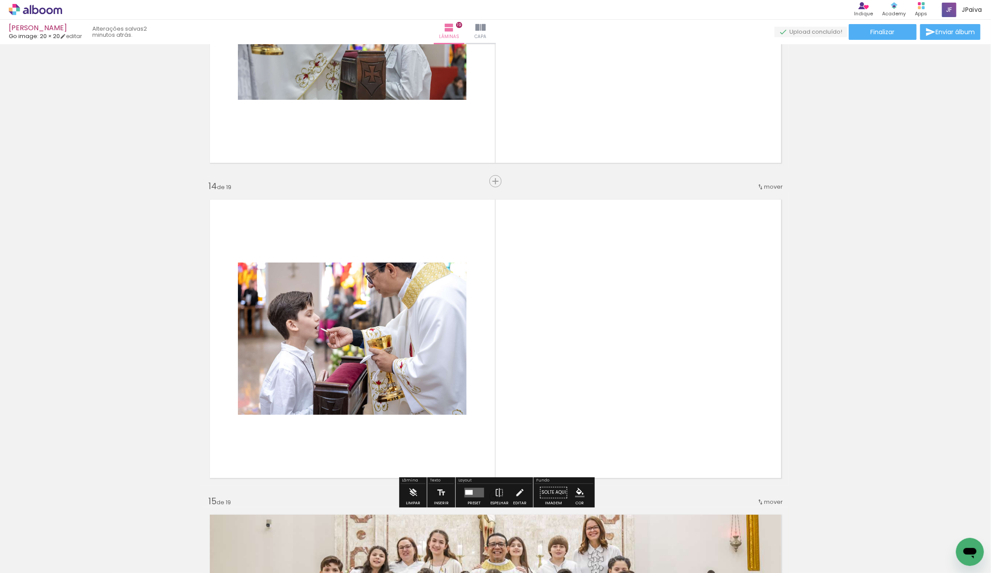
click at [464, 496] on quentale-layouter at bounding box center [474, 493] width 20 height 10
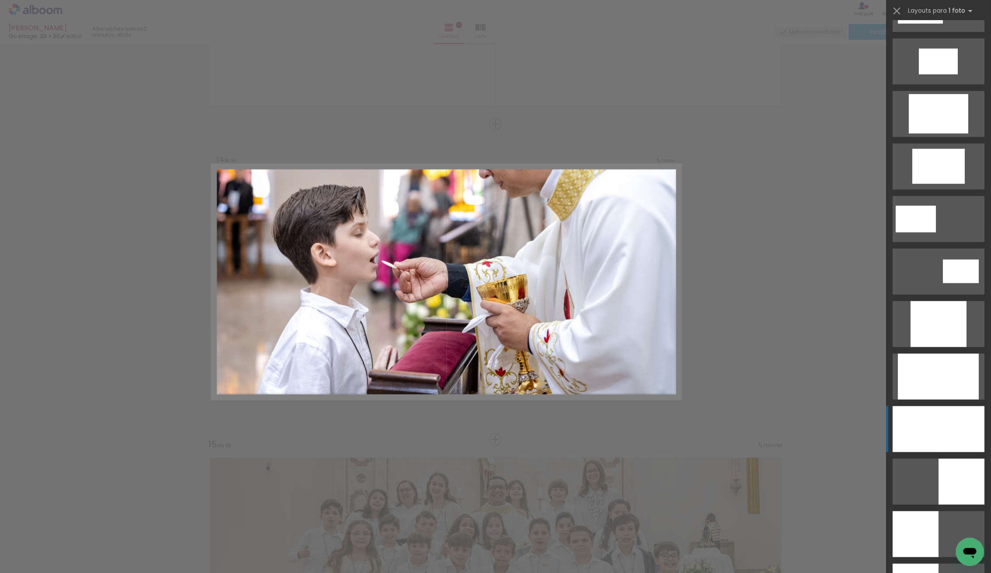
scroll to position [252, 0]
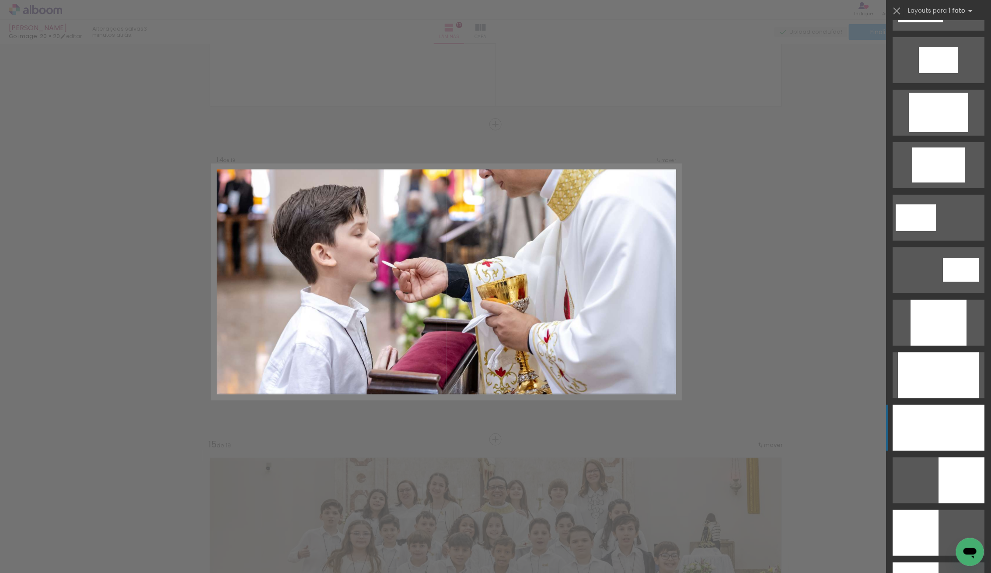
click at [919, 433] on div at bounding box center [939, 428] width 92 height 46
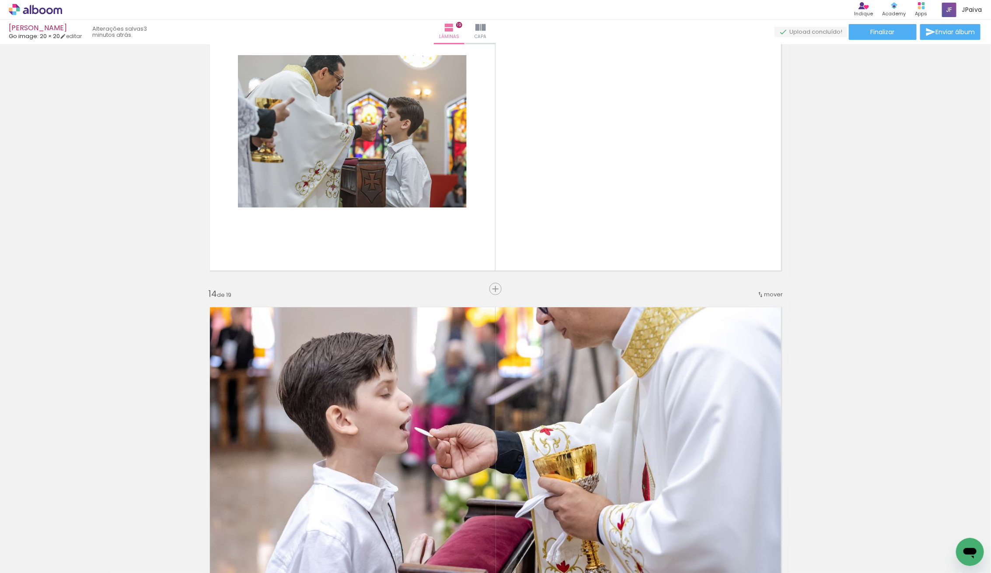
scroll to position [3848, 0]
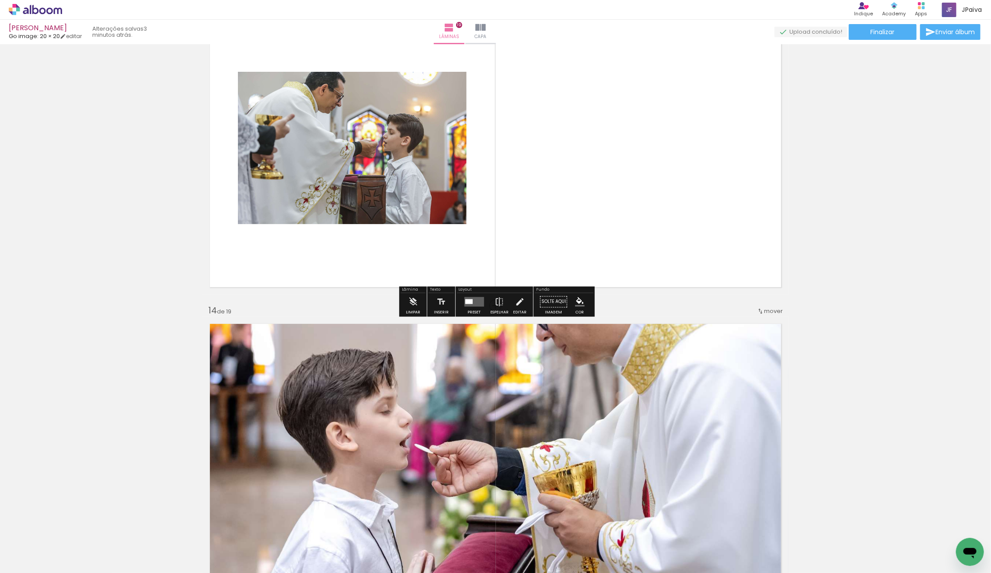
click at [462, 297] on div at bounding box center [474, 301] width 24 height 17
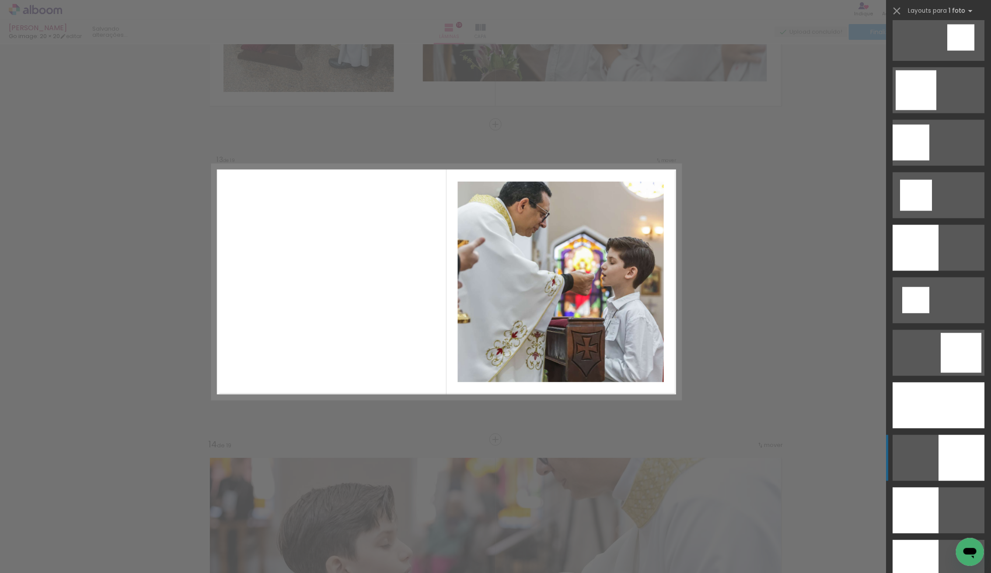
scroll to position [908, 0]
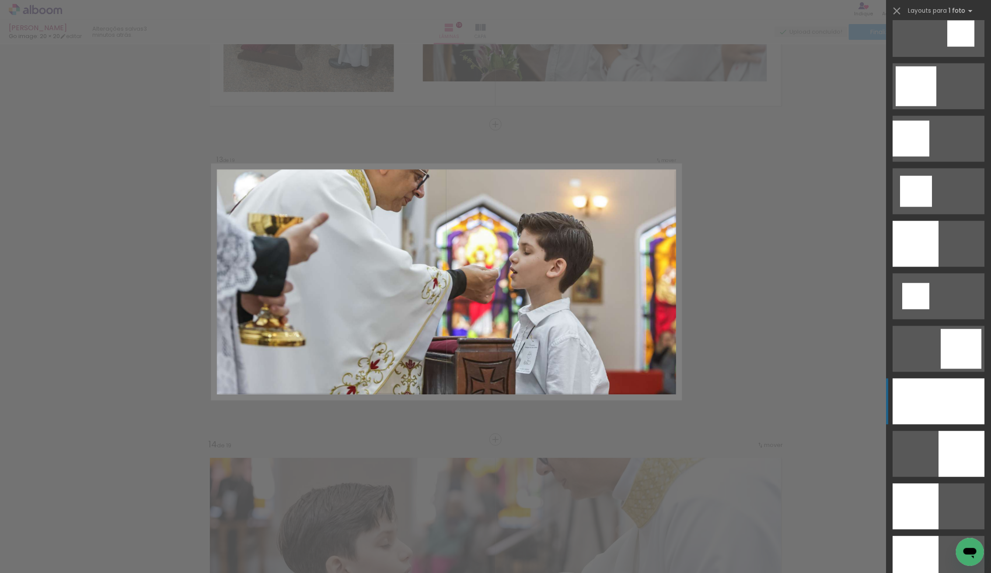
click at [937, 385] on div at bounding box center [939, 401] width 92 height 46
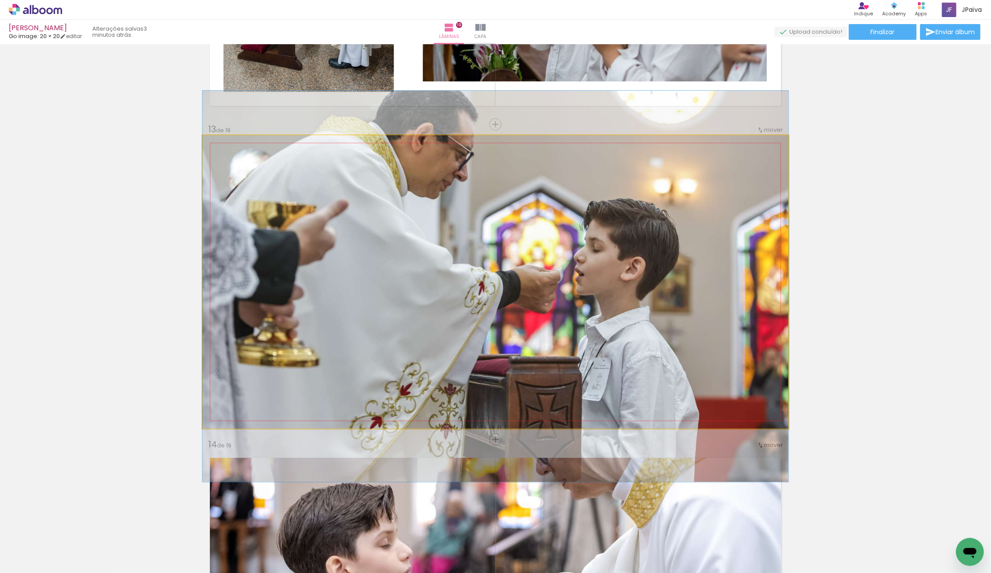
drag, startPoint x: 557, startPoint y: 323, endPoint x: 547, endPoint y: 327, distance: 10.6
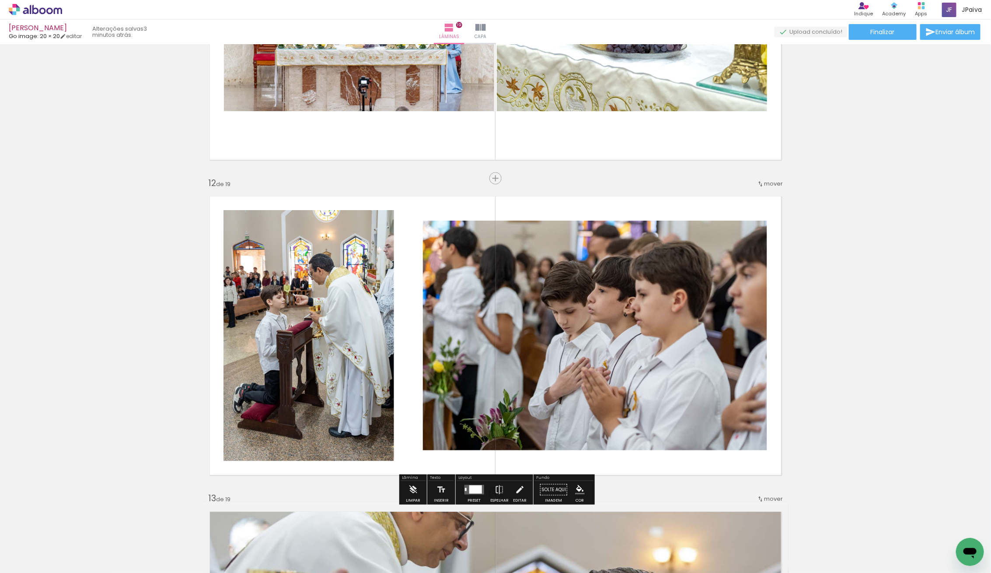
scroll to position [3346, 0]
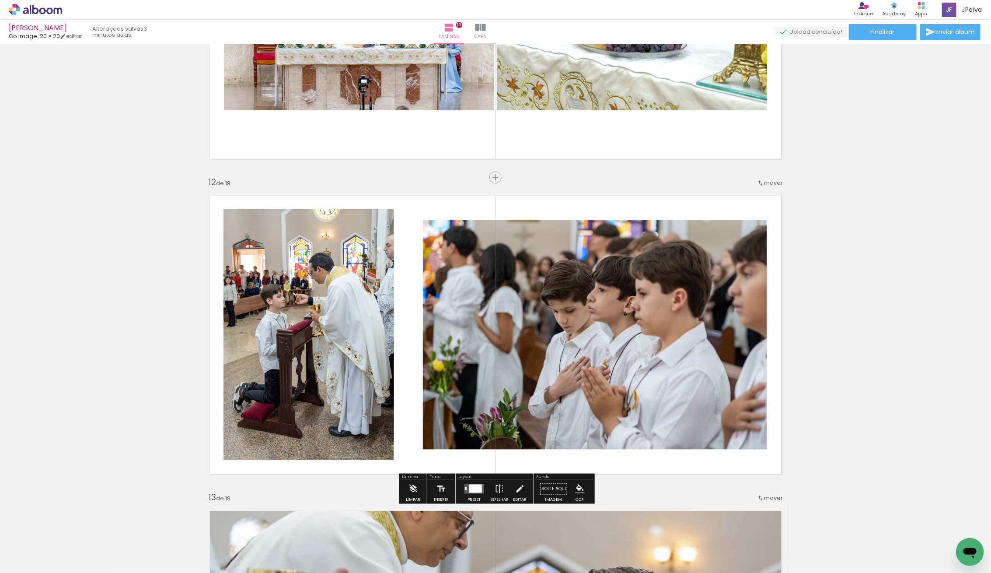
click at [474, 485] on div at bounding box center [475, 488] width 13 height 8
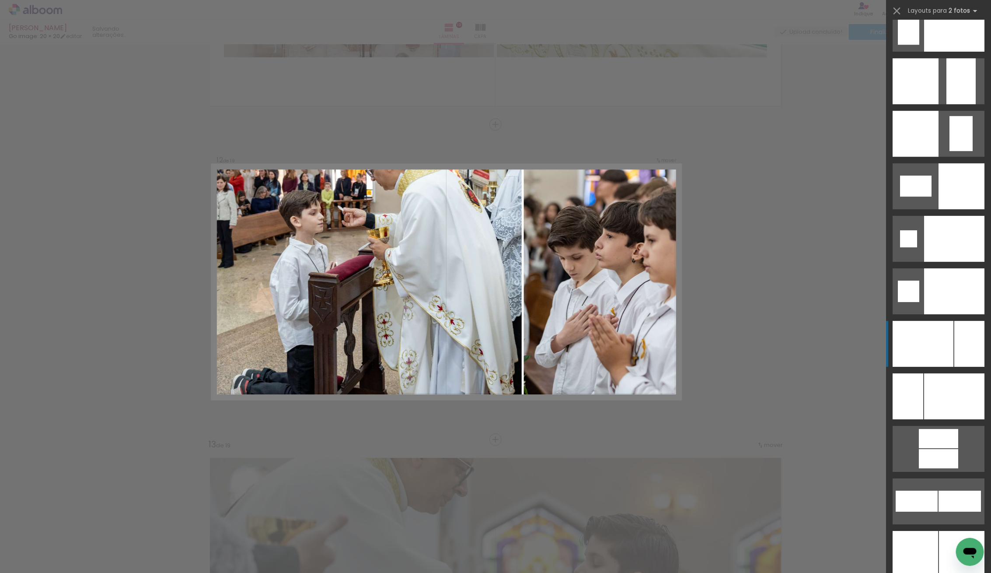
scroll to position [3523, 0]
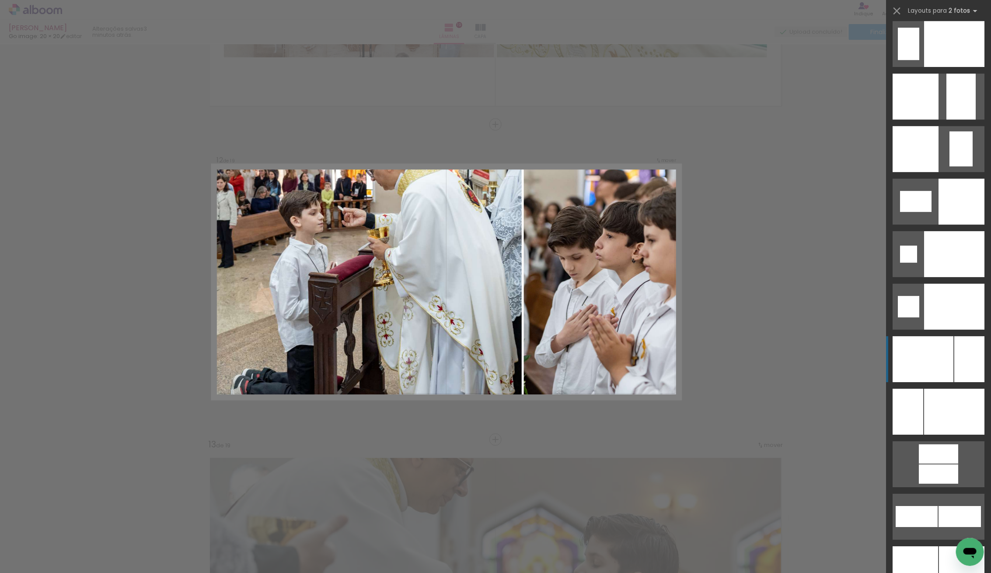
click at [961, 350] on div at bounding box center [970, 359] width 30 height 46
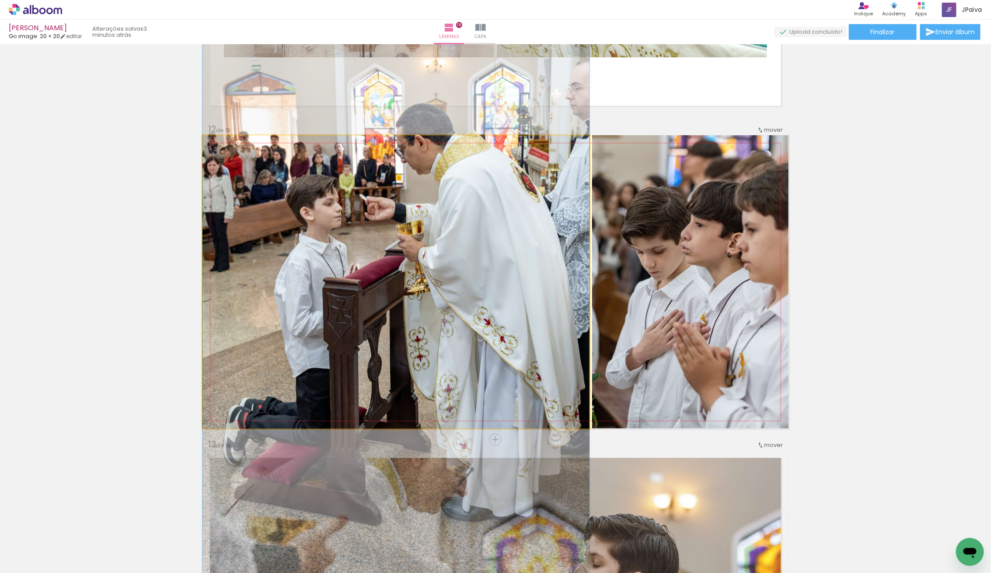
drag, startPoint x: 543, startPoint y: 311, endPoint x: 697, endPoint y: 322, distance: 154.8
click at [0, 0] on slot at bounding box center [0, 0] width 0 height 0
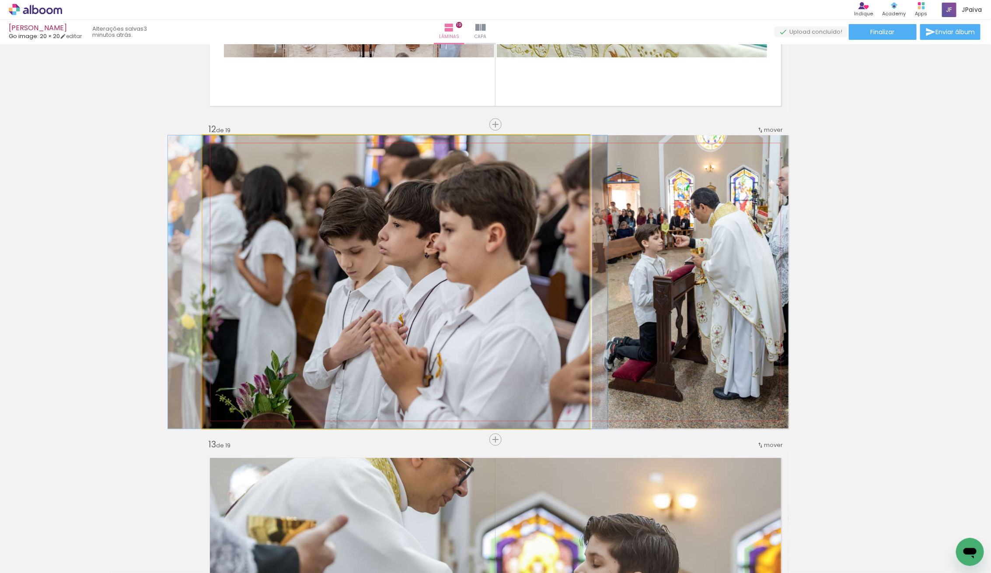
drag, startPoint x: 395, startPoint y: 352, endPoint x: 386, endPoint y: 340, distance: 14.4
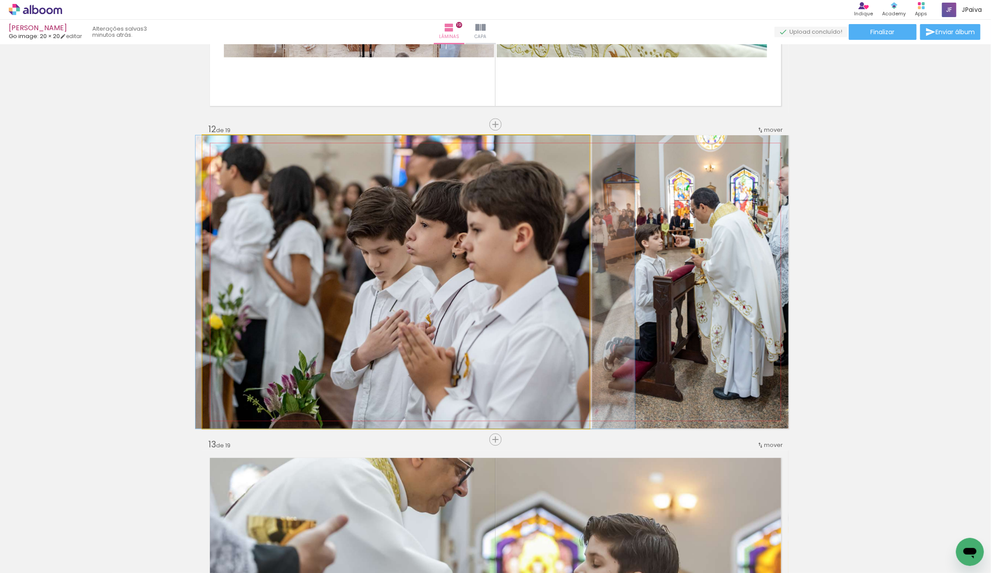
drag, startPoint x: 389, startPoint y: 341, endPoint x: 415, endPoint y: 344, distance: 25.5
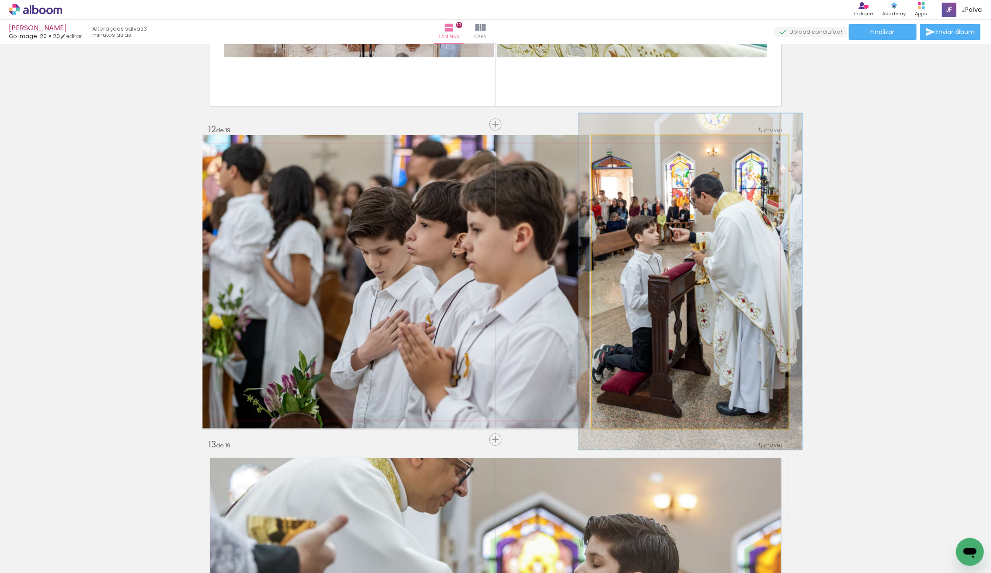
drag, startPoint x: 610, startPoint y: 143, endPoint x: 614, endPoint y: 145, distance: 4.7
type paper-slider "116"
click at [614, 145] on div at bounding box center [617, 144] width 14 height 14
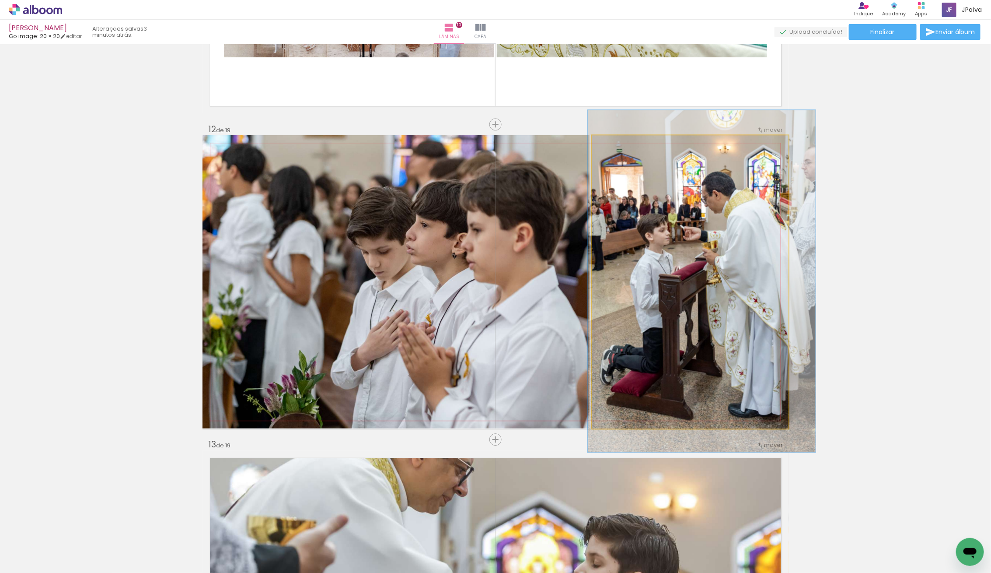
drag, startPoint x: 684, startPoint y: 229, endPoint x: 693, endPoint y: 228, distance: 9.2
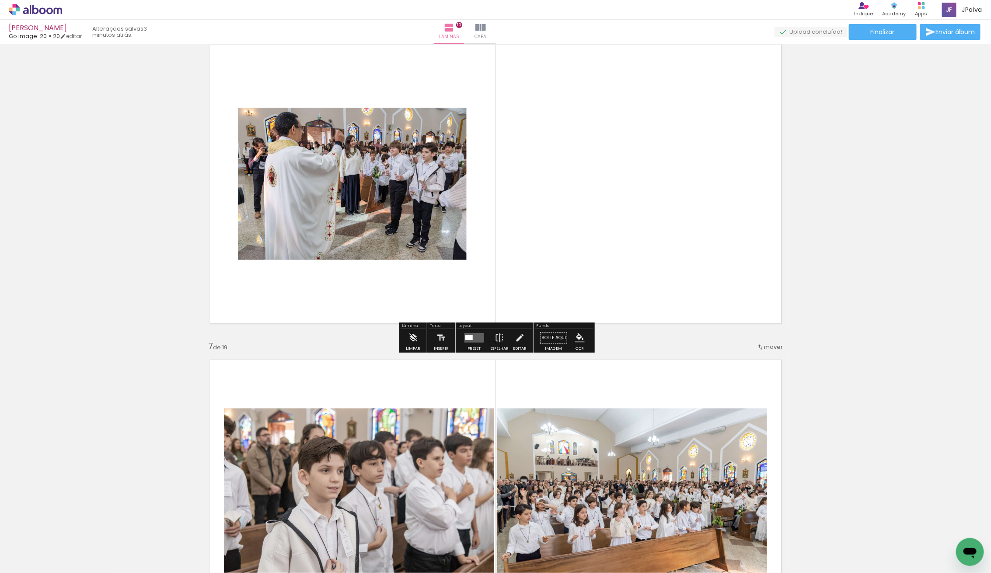
scroll to position [1606, 0]
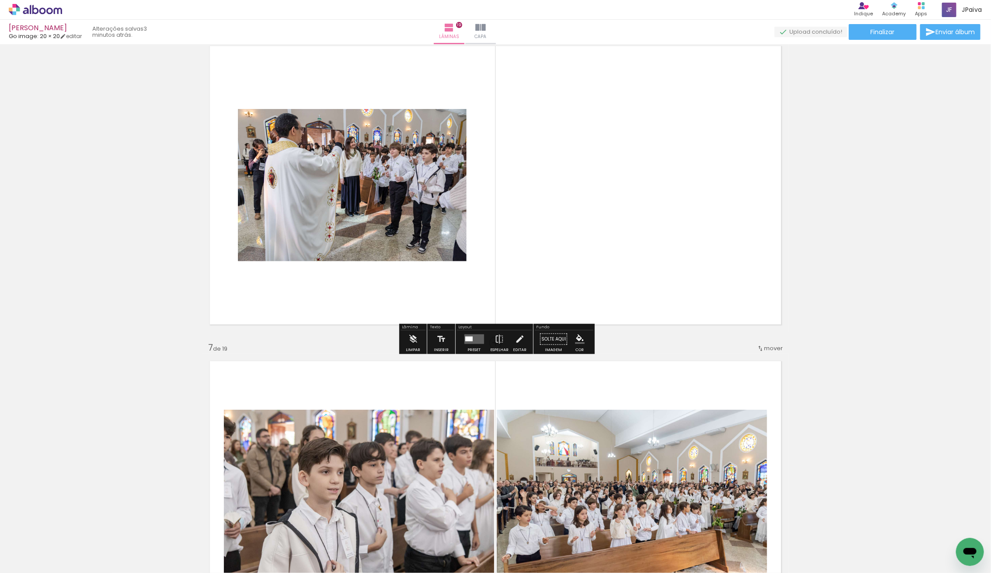
click at [469, 337] on div at bounding box center [468, 338] width 7 height 5
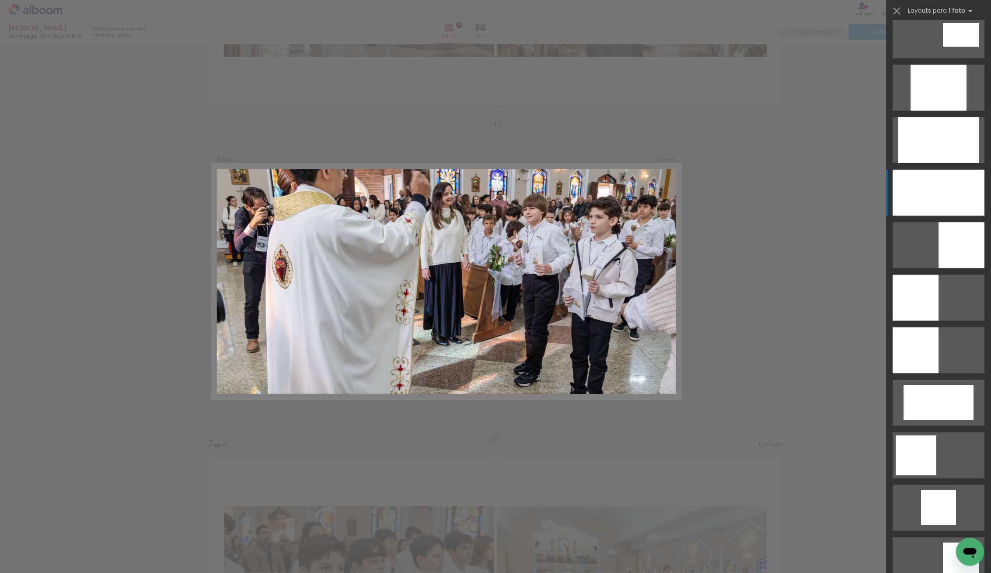
scroll to position [493, 0]
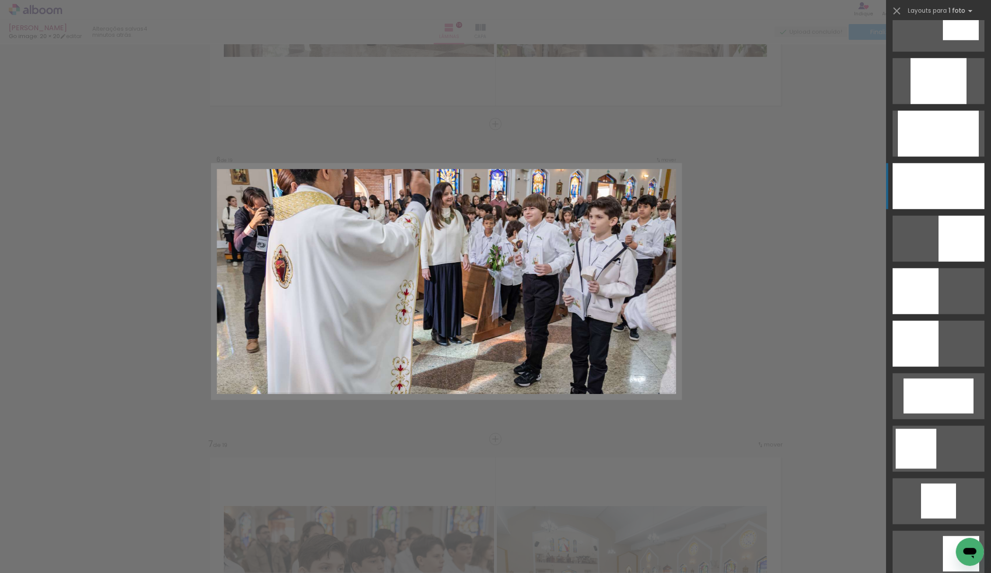
click at [955, 195] on div at bounding box center [939, 186] width 92 height 46
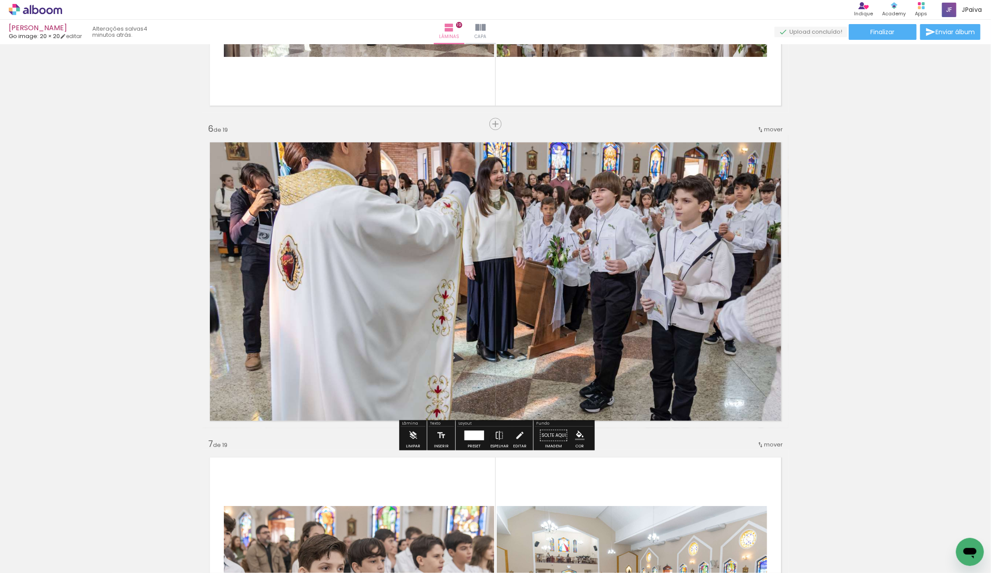
drag, startPoint x: 473, startPoint y: 433, endPoint x: 491, endPoint y: 427, distance: 19.5
click at [473, 430] on div at bounding box center [474, 435] width 20 height 10
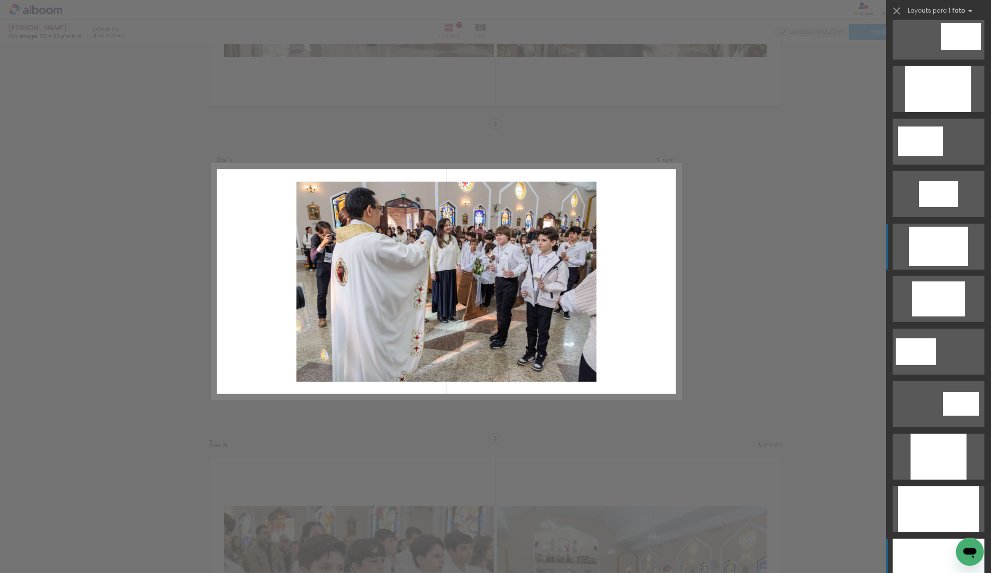
scroll to position [114, 0]
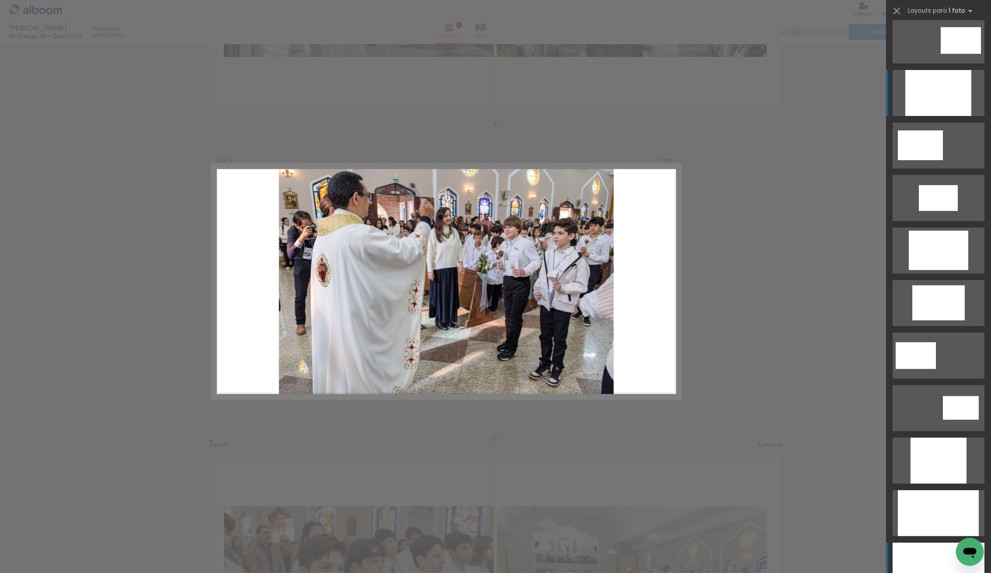
click at [944, 89] on div at bounding box center [939, 93] width 66 height 46
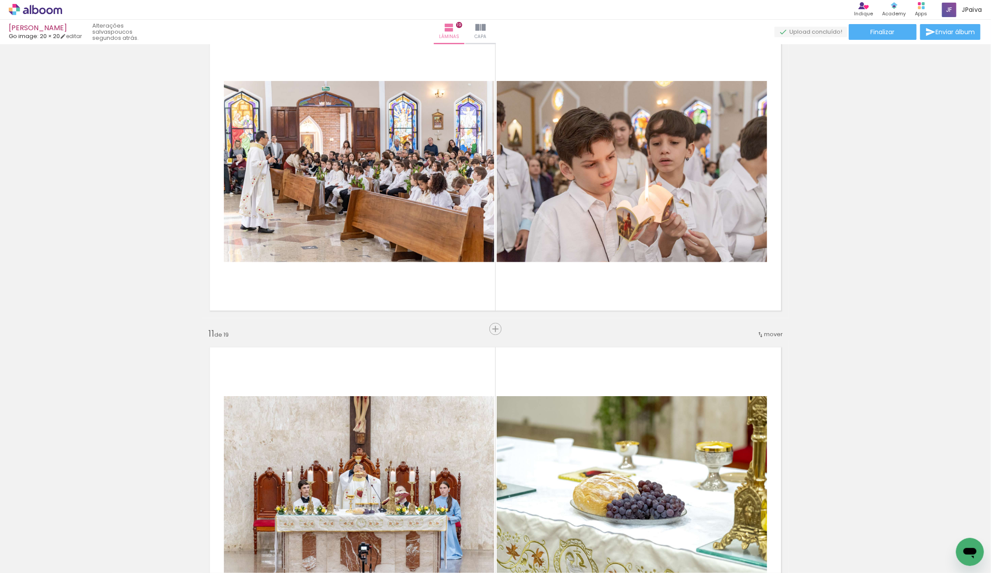
scroll to position [2882, 0]
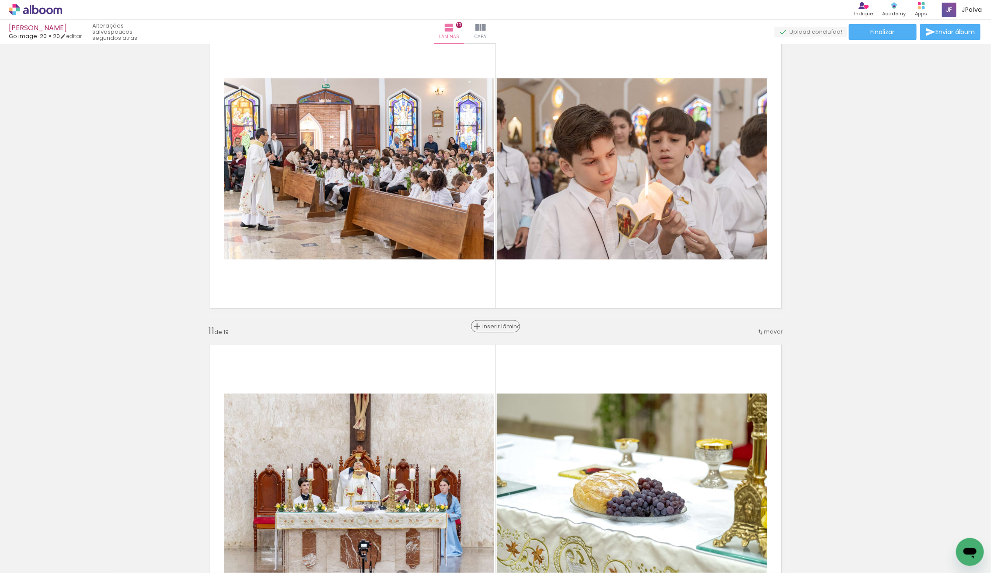
click at [499, 324] on span "Inserir lâmina" at bounding box center [500, 327] width 34 height 6
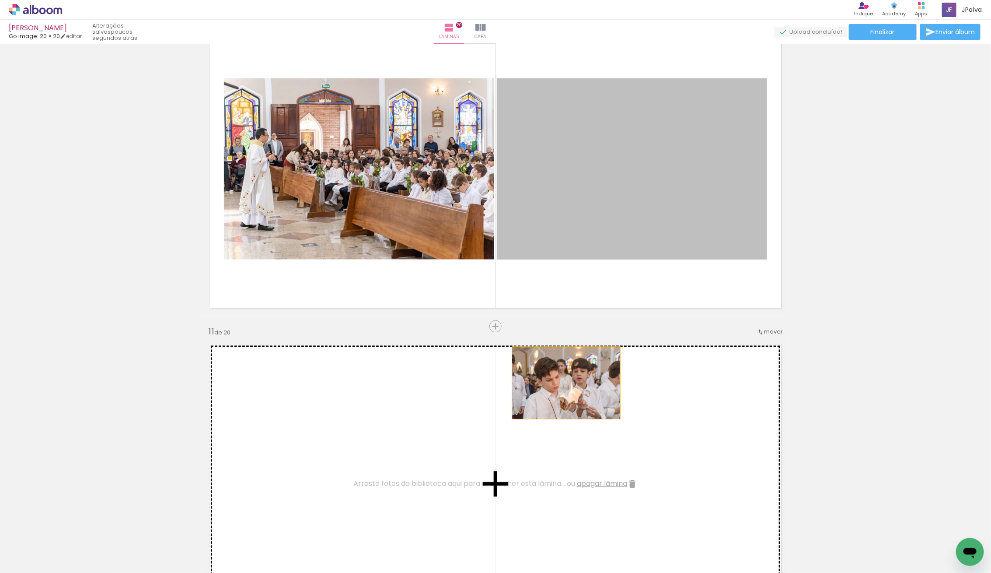
drag, startPoint x: 625, startPoint y: 223, endPoint x: 532, endPoint y: 427, distance: 224.6
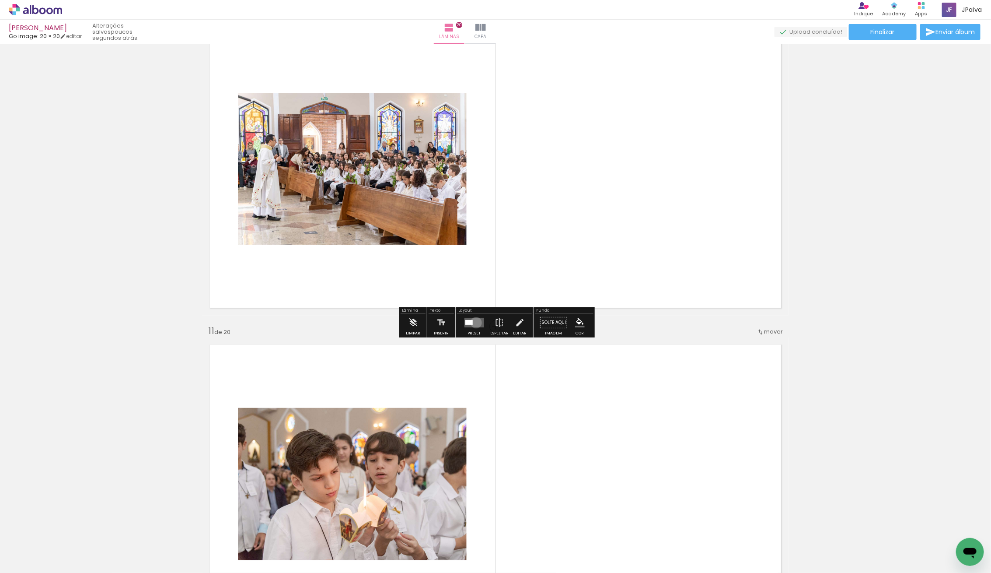
drag, startPoint x: 474, startPoint y: 322, endPoint x: 530, endPoint y: 311, distance: 57.2
click at [474, 322] on quentale-layouter at bounding box center [474, 323] width 20 height 10
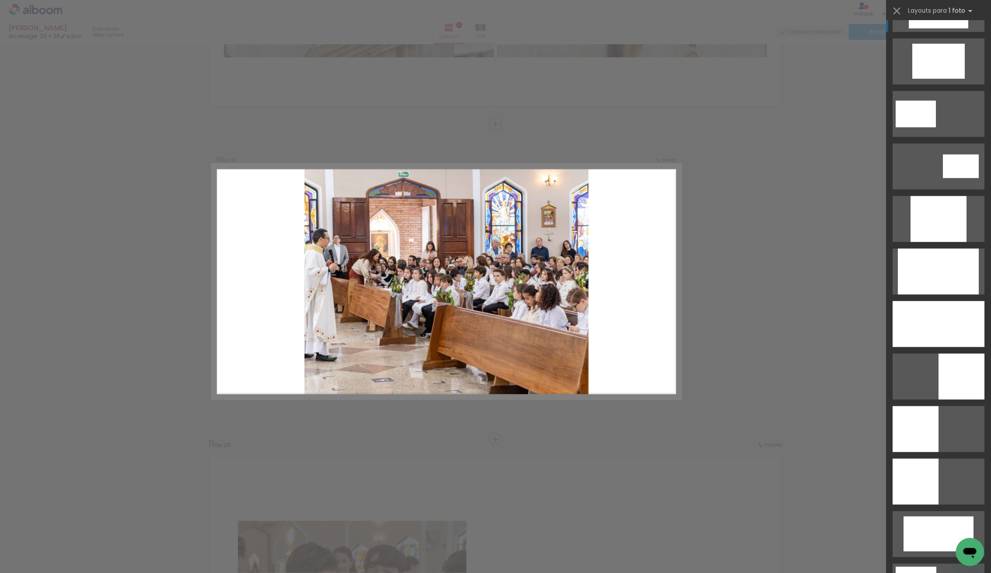
scroll to position [314, 0]
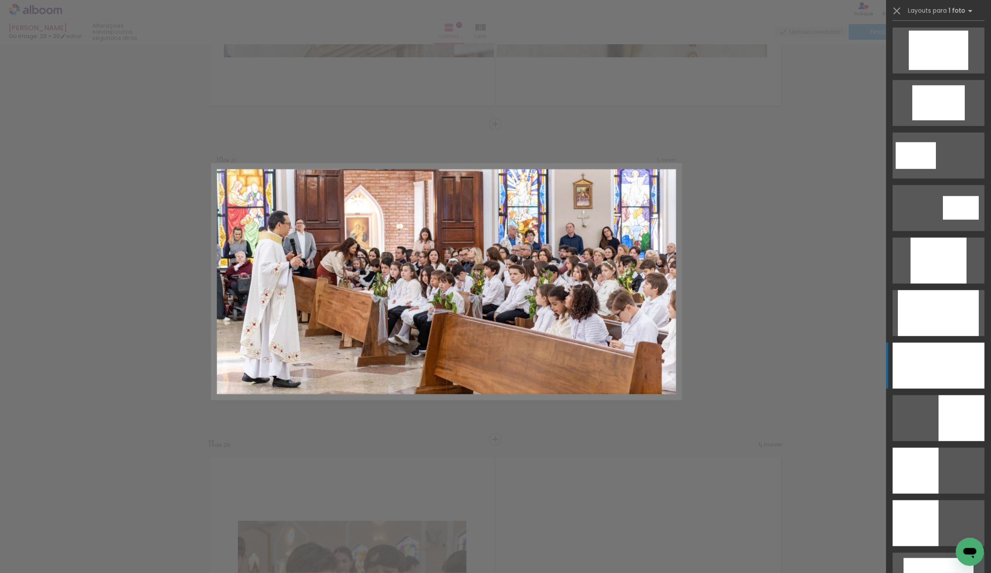
click at [928, 357] on div at bounding box center [939, 366] width 92 height 46
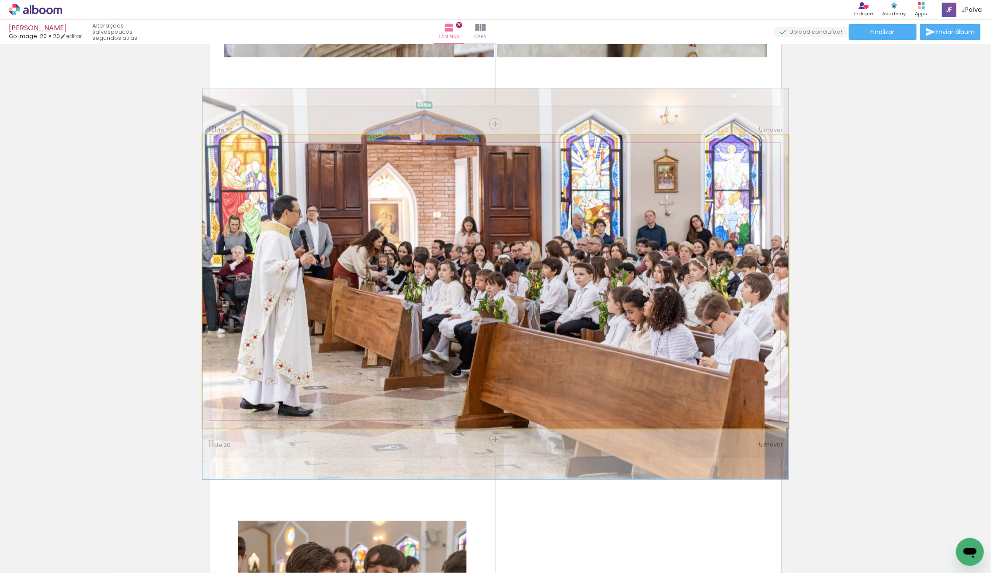
drag, startPoint x: 653, startPoint y: 294, endPoint x: 669, endPoint y: 296, distance: 15.9
click at [669, 296] on div at bounding box center [496, 283] width 586 height 391
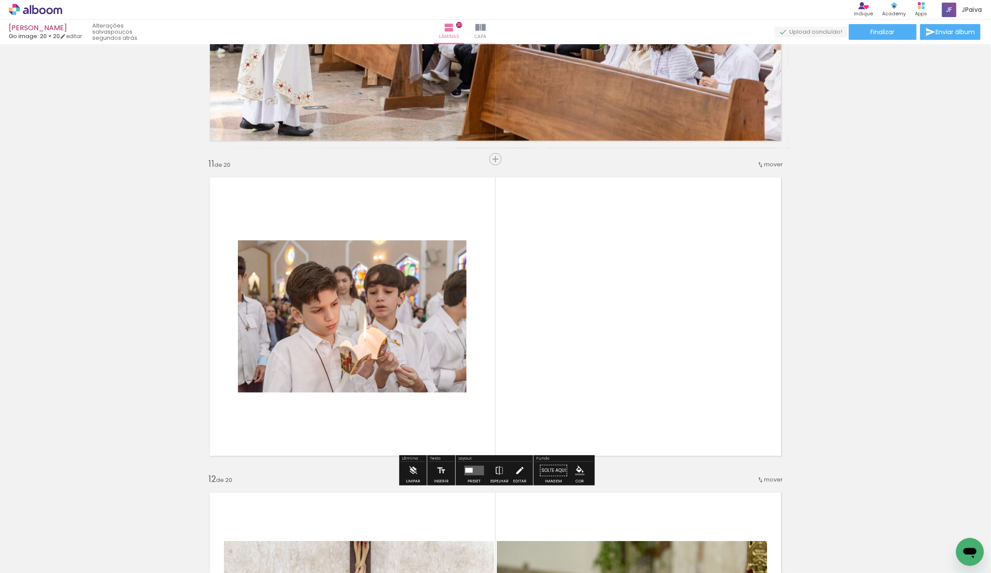
scroll to position [3088, 0]
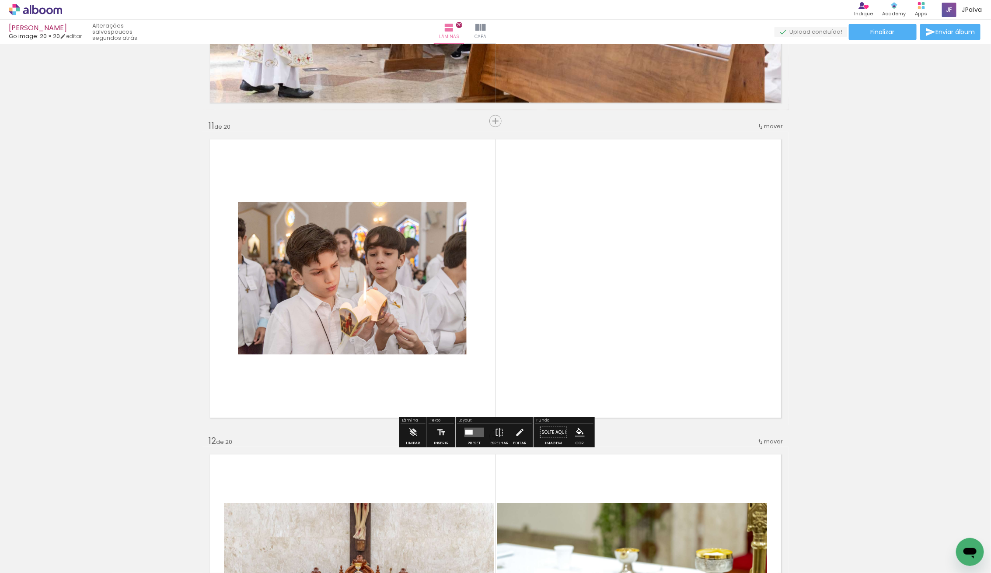
click at [459, 427] on div "Preset Espelhar Editar" at bounding box center [494, 434] width 75 height 22
click at [470, 429] on quentale-layouter at bounding box center [474, 432] width 20 height 10
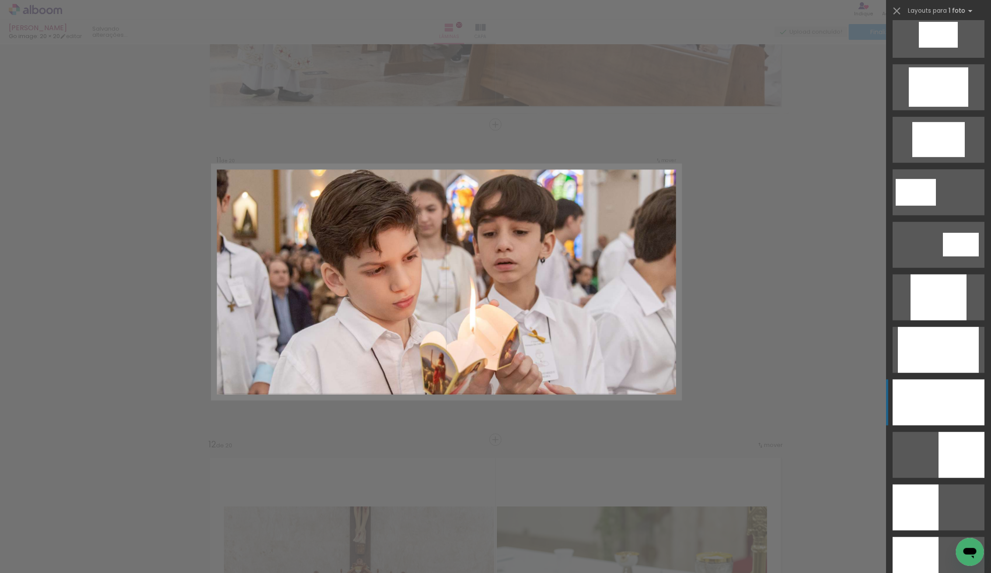
scroll to position [289, 0]
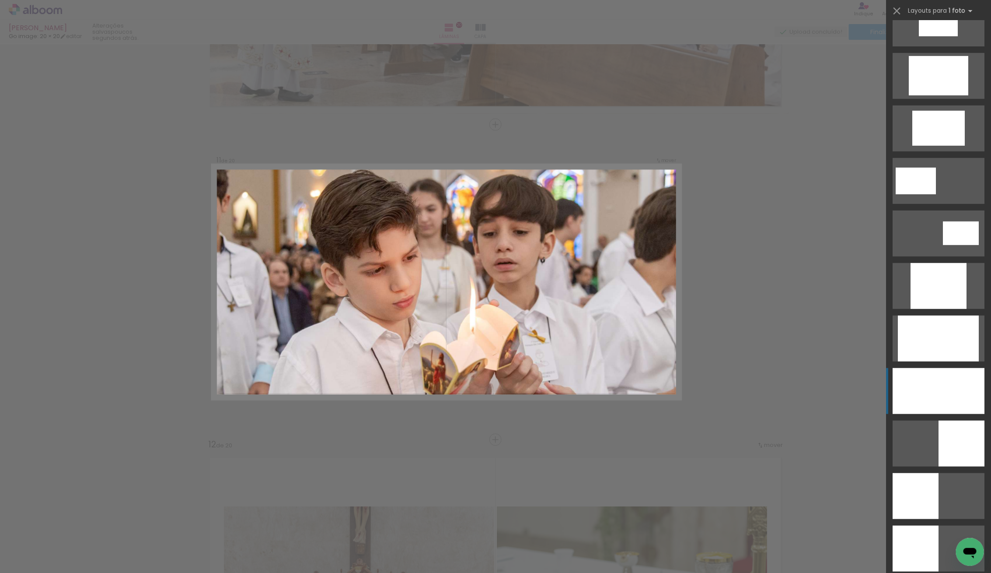
click at [952, 385] on div at bounding box center [939, 391] width 92 height 46
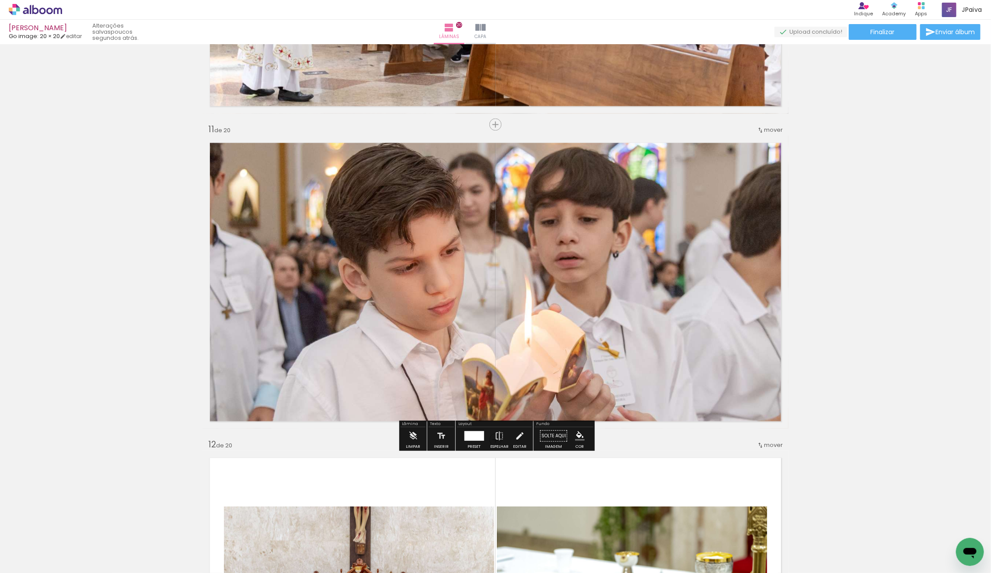
click at [340, 344] on div at bounding box center [496, 281] width 586 height 391
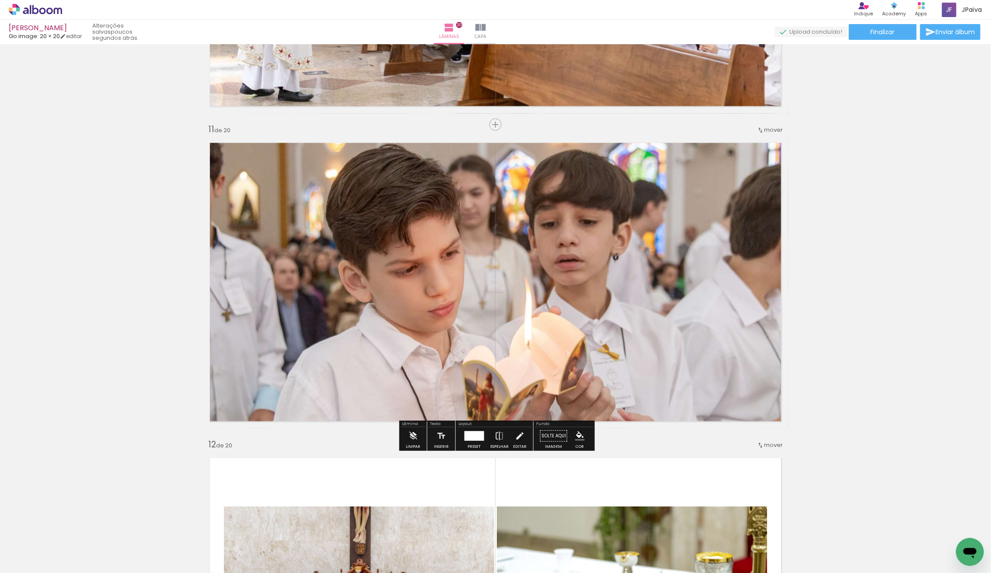
click at [468, 435] on div at bounding box center [474, 436] width 20 height 10
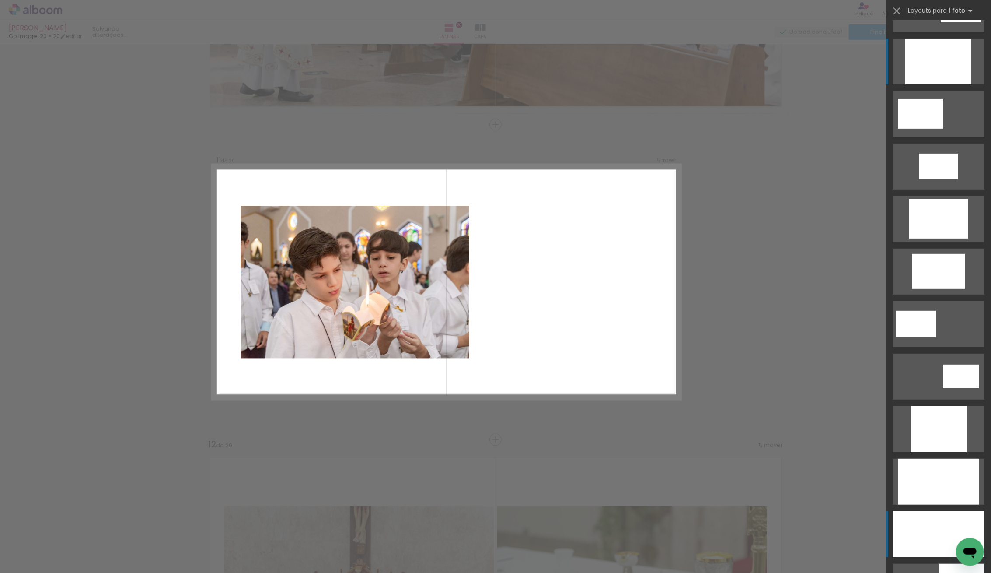
scroll to position [117, 0]
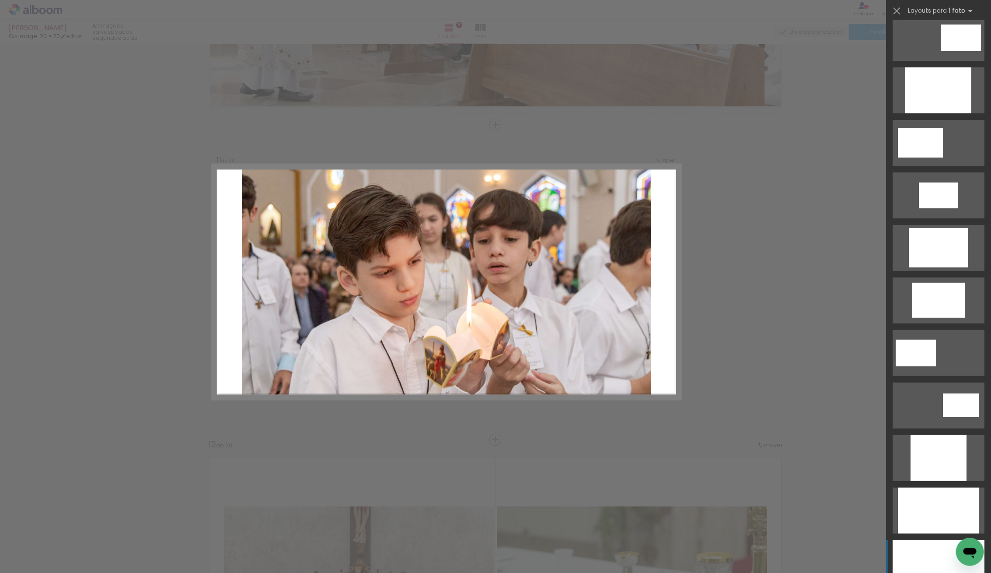
drag, startPoint x: 927, startPoint y: 511, endPoint x: 909, endPoint y: 497, distance: 22.8
click at [927, 511] on div at bounding box center [938, 510] width 81 height 46
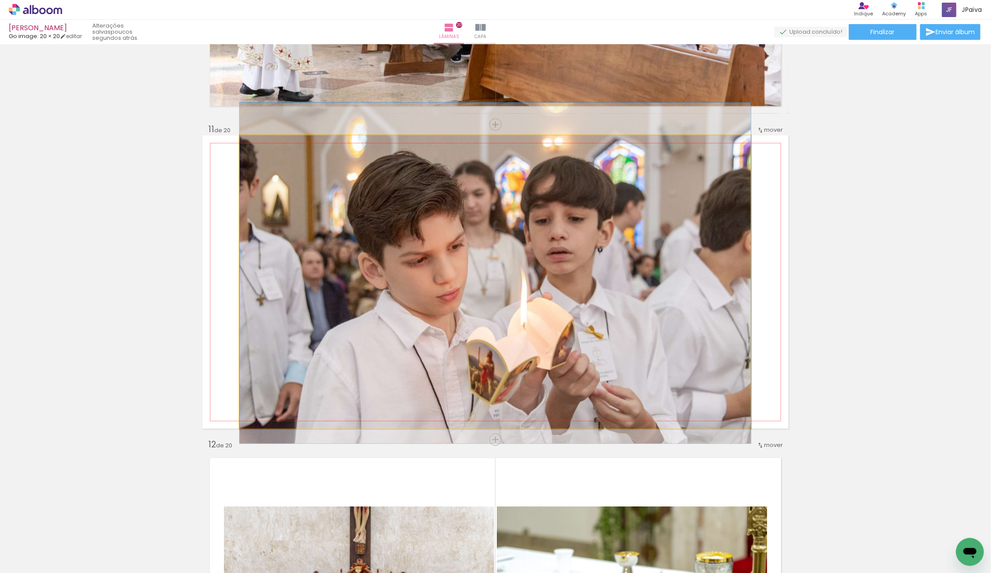
drag, startPoint x: 552, startPoint y: 332, endPoint x: 555, endPoint y: 322, distance: 10.1
click at [555, 322] on quentale-photo at bounding box center [495, 281] width 511 height 293
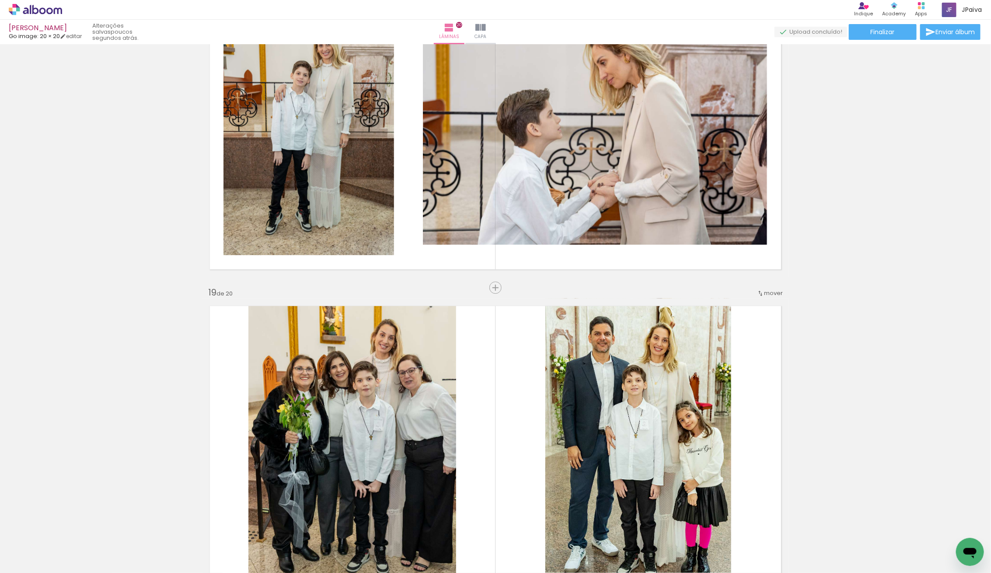
scroll to position [5477, 0]
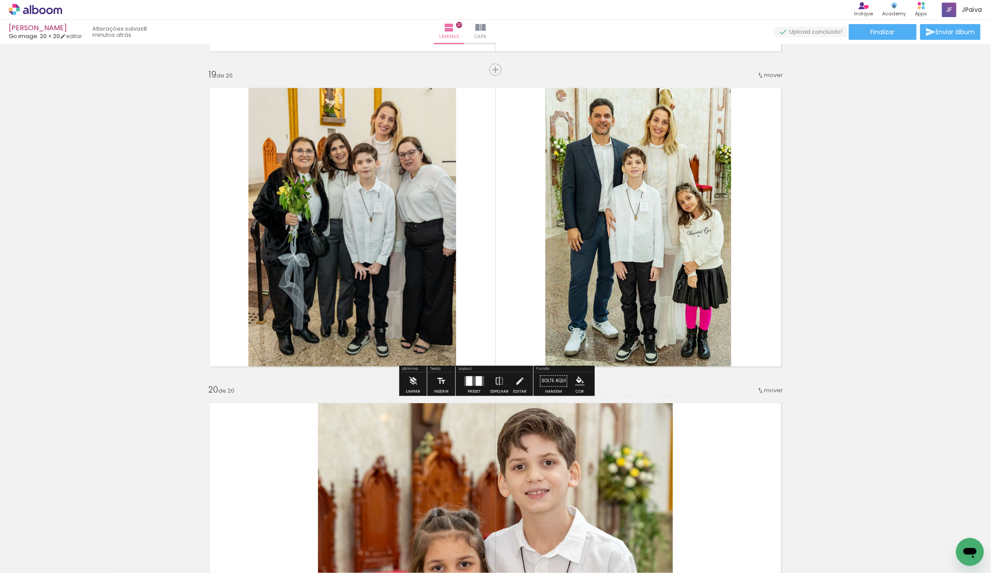
scroll to position [5698, 0]
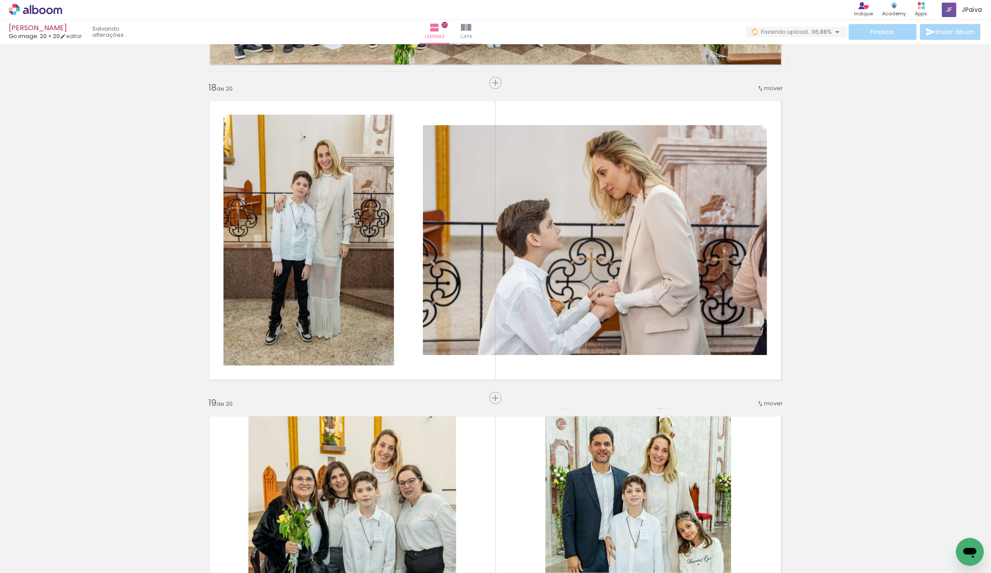
scroll to position [5326, 0]
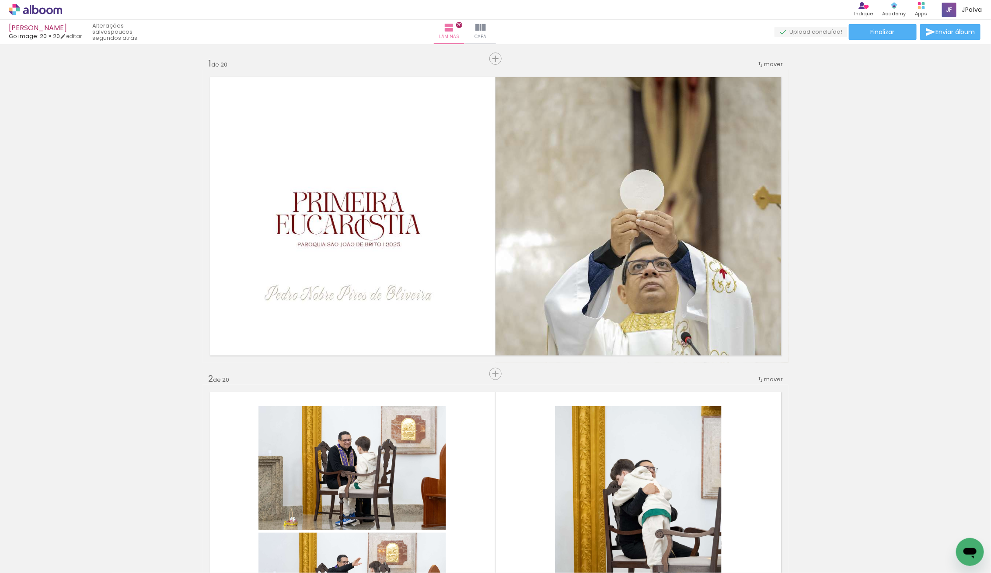
scroll to position [117, 0]
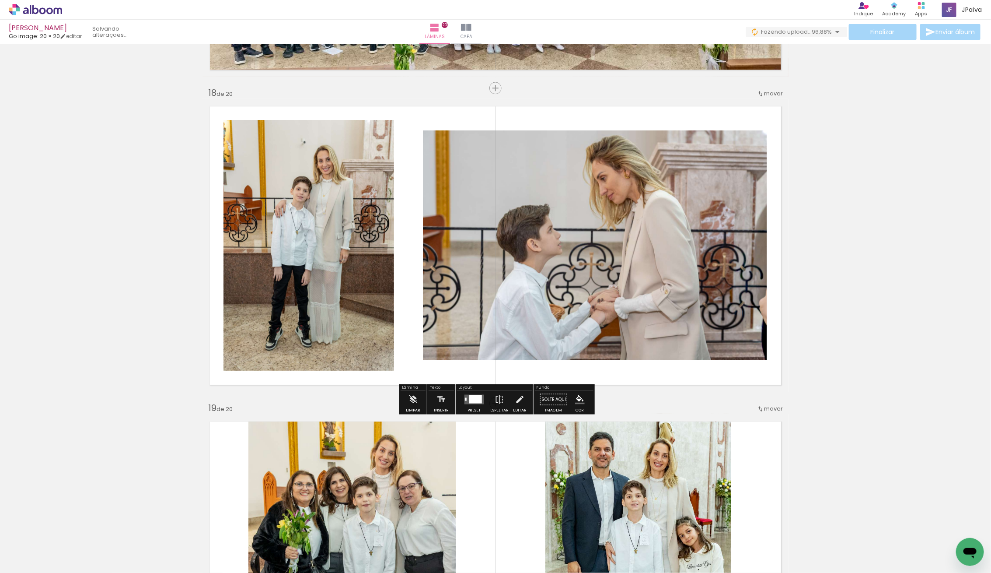
click at [327, 269] on quentale-photo at bounding box center [309, 245] width 171 height 251
click at [325, 269] on div at bounding box center [309, 245] width 171 height 256
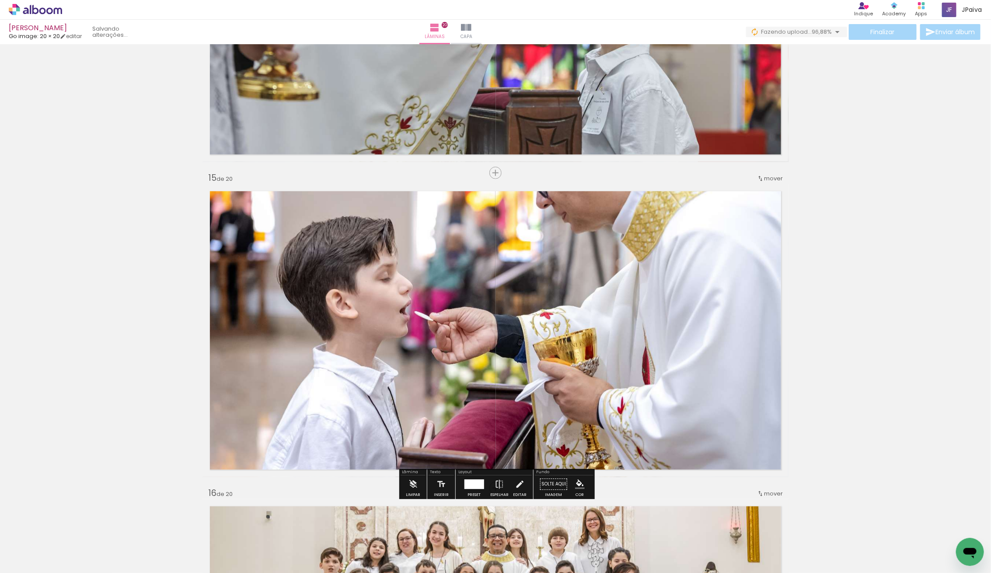
scroll to position [4294, 0]
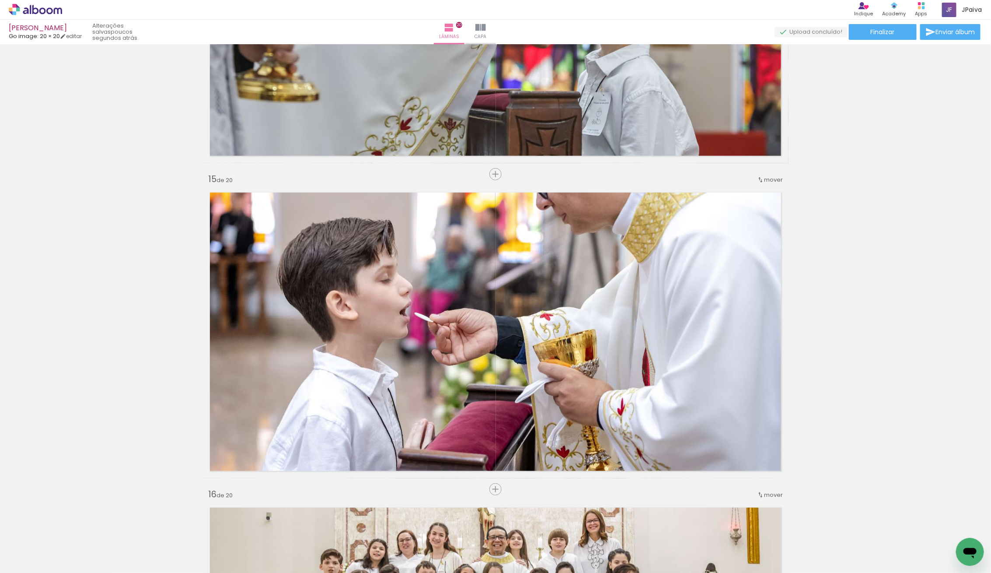
scroll to position [117, 0]
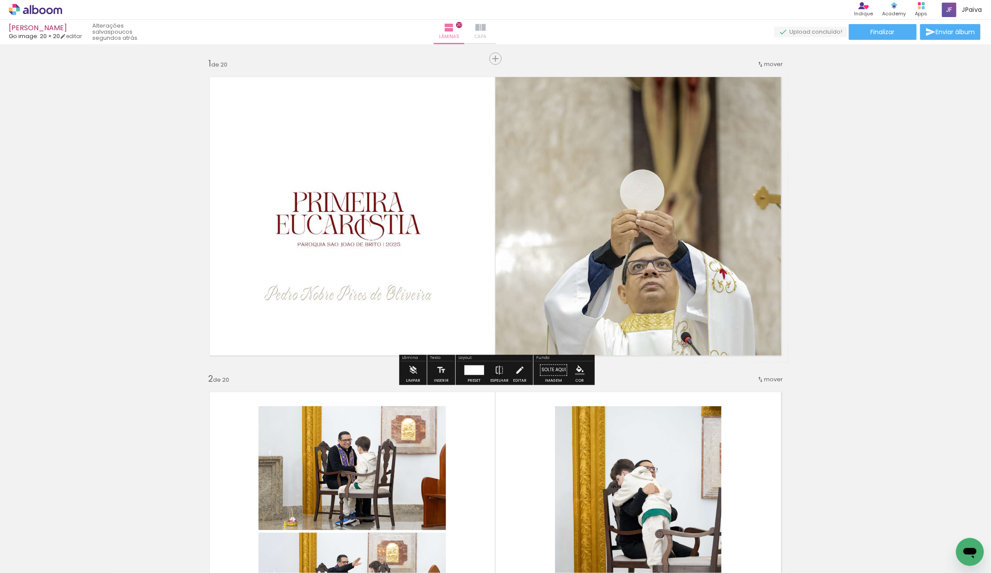
click at [486, 29] on iron-icon at bounding box center [481, 27] width 10 height 10
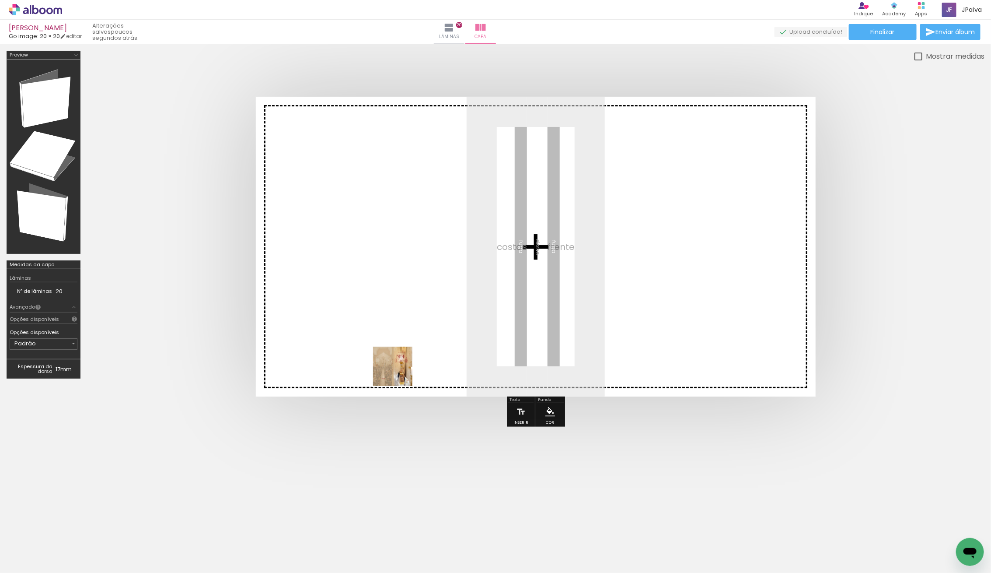
drag, startPoint x: 96, startPoint y: 540, endPoint x: 417, endPoint y: 354, distance: 371.3
click at [417, 354] on quentale-workspace at bounding box center [495, 286] width 991 height 573
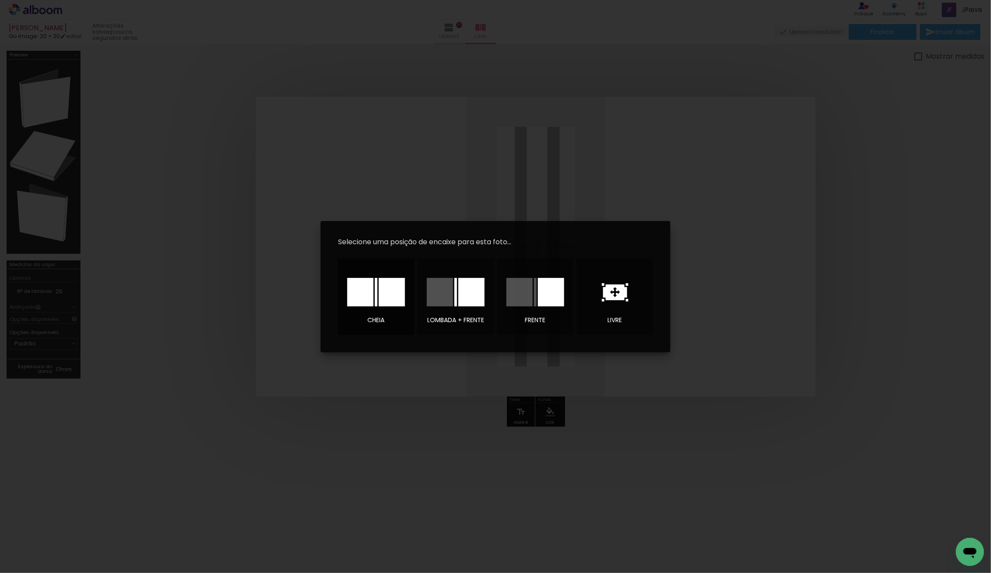
click at [387, 304] on div at bounding box center [392, 292] width 26 height 28
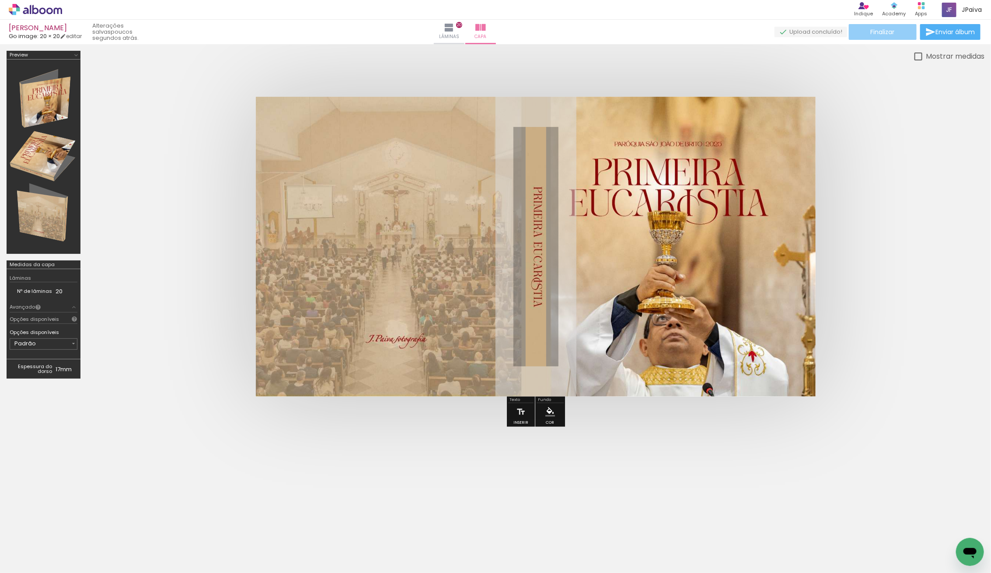
click at [897, 27] on paper-button "Finalizar" at bounding box center [883, 32] width 68 height 16
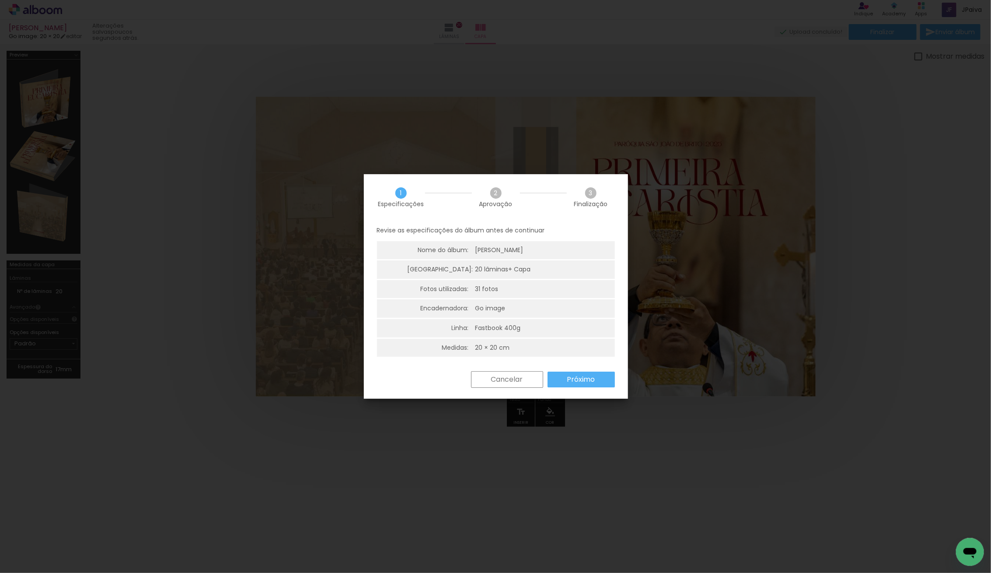
click at [0, 0] on slot "Próximo" at bounding box center [0, 0] width 0 height 0
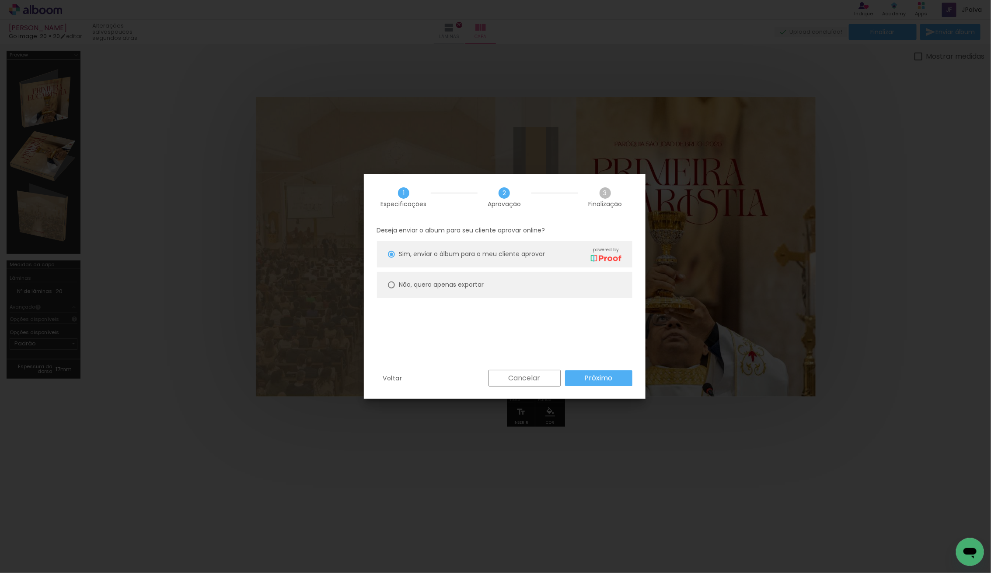
click at [0, 0] on slot "Próximo" at bounding box center [0, 0] width 0 height 0
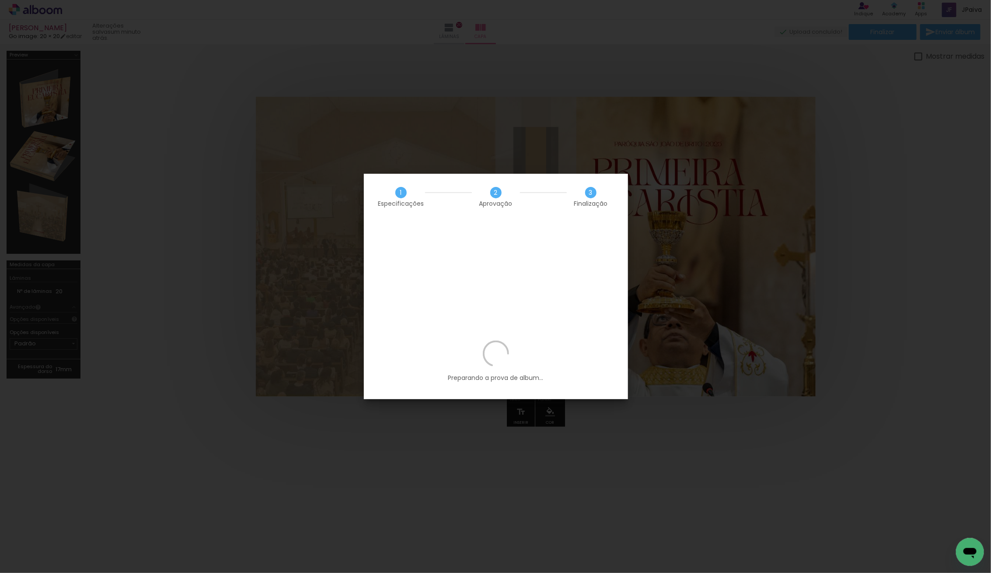
scroll to position [117, 0]
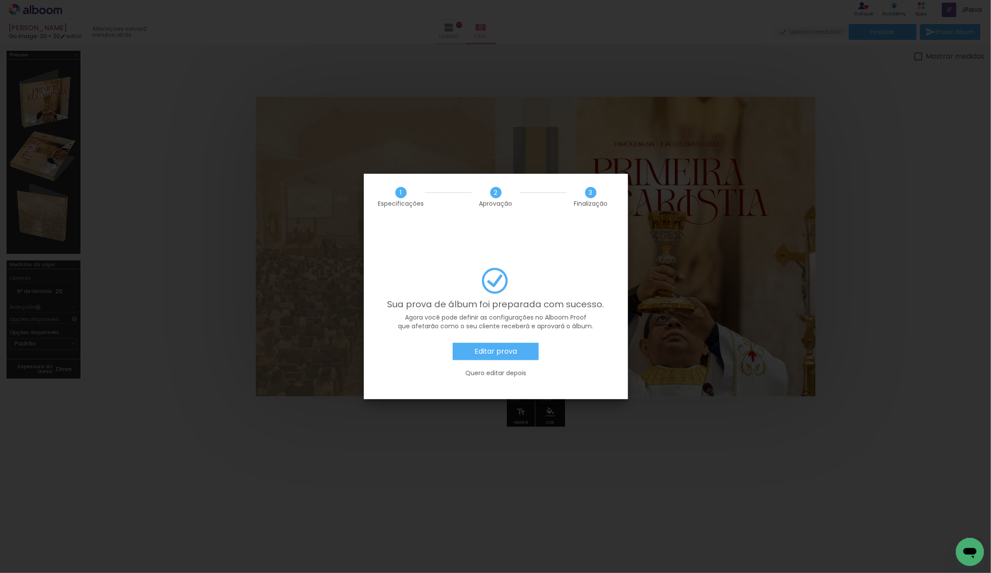
click at [0, 0] on slot "Editar prova" at bounding box center [0, 0] width 0 height 0
